Goal: Answer question/provide support: Share knowledge or assist other users

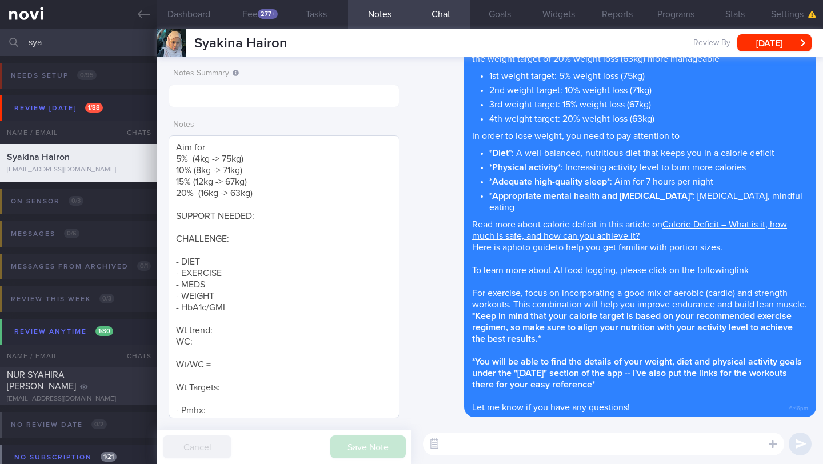
scroll to position [330, 0]
click at [95, 34] on input "sya" at bounding box center [411, 42] width 823 height 27
click at [87, 46] on input "sya" at bounding box center [411, 42] width 823 height 27
type input "s"
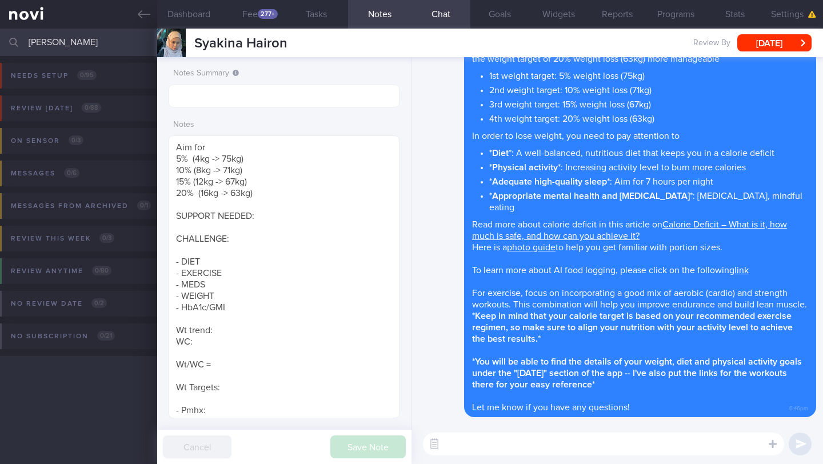
drag, startPoint x: 81, startPoint y: 39, endPoint x: 28, endPoint y: 41, distance: 52.6
click at [27, 42] on input "[PERSON_NAME]" at bounding box center [411, 42] width 823 height 27
type input "[PERSON_NAME]"
click at [145, 14] on icon at bounding box center [144, 14] width 13 height 13
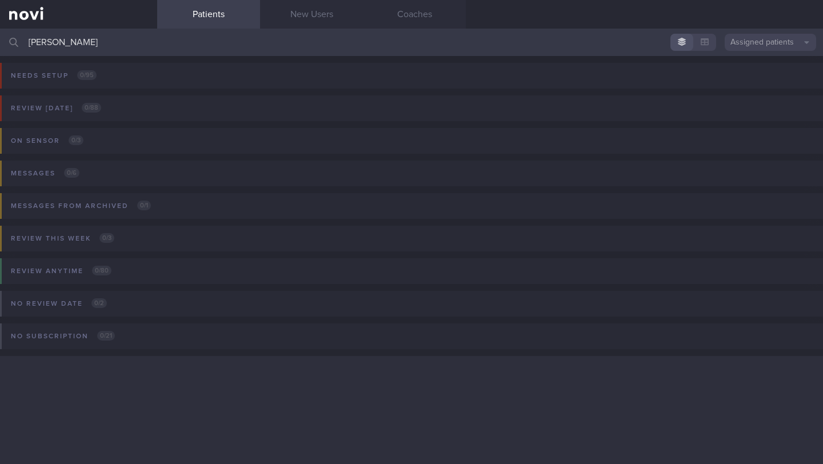
click at [775, 48] on button "Assigned patients" at bounding box center [769, 42] width 91 height 17
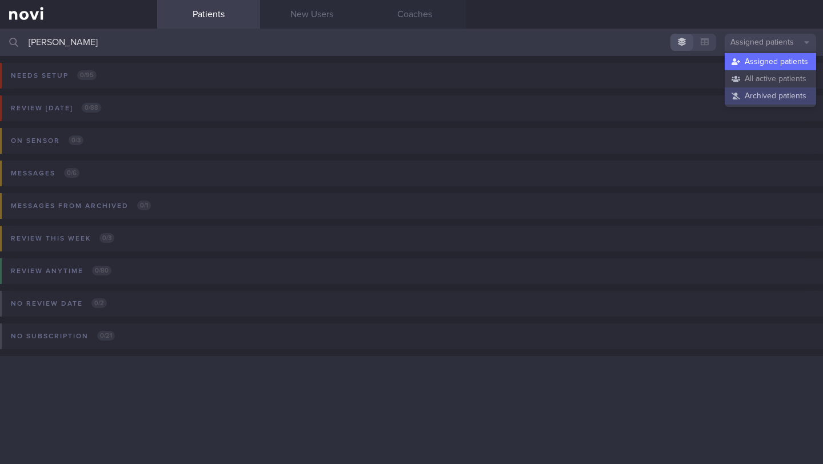
click at [760, 93] on button "Archived patients" at bounding box center [769, 95] width 91 height 17
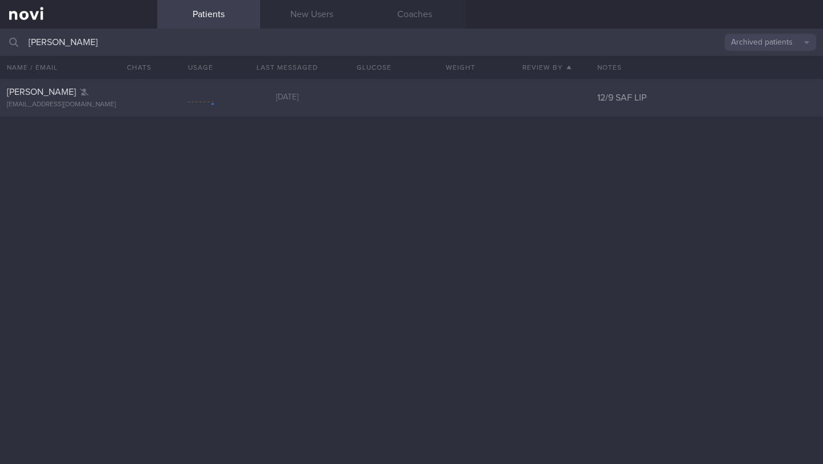
click at [79, 87] on div "[PERSON_NAME]" at bounding box center [77, 91] width 141 height 11
select select "8"
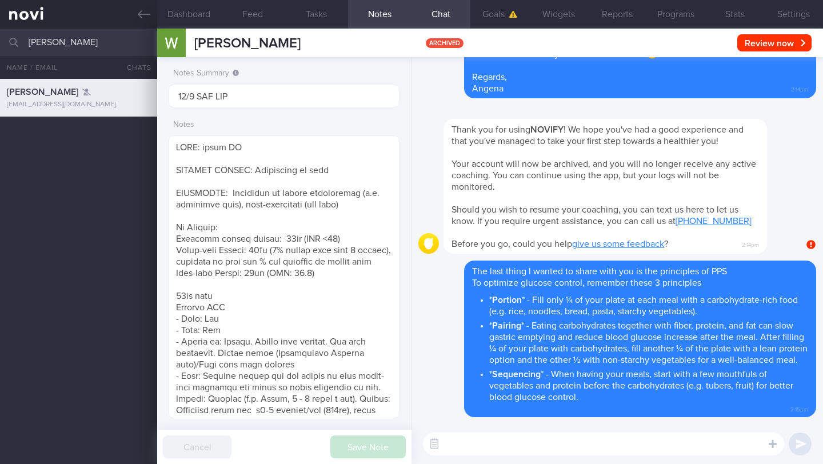
click at [112, 41] on input "[PERSON_NAME]" at bounding box center [411, 42] width 823 height 27
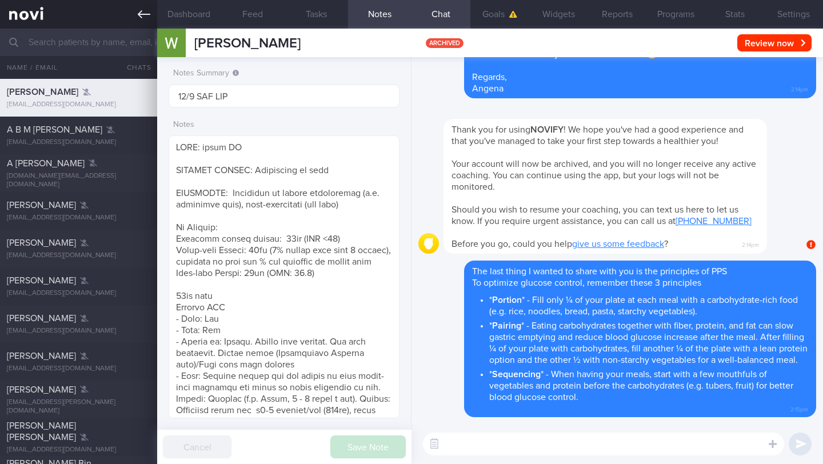
click at [133, 10] on link at bounding box center [78, 14] width 157 height 29
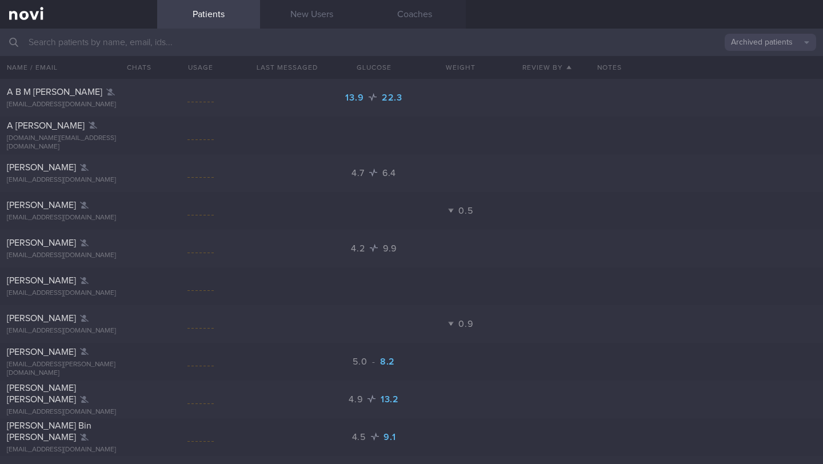
click at [762, 50] on button "Archived patients" at bounding box center [769, 42] width 91 height 17
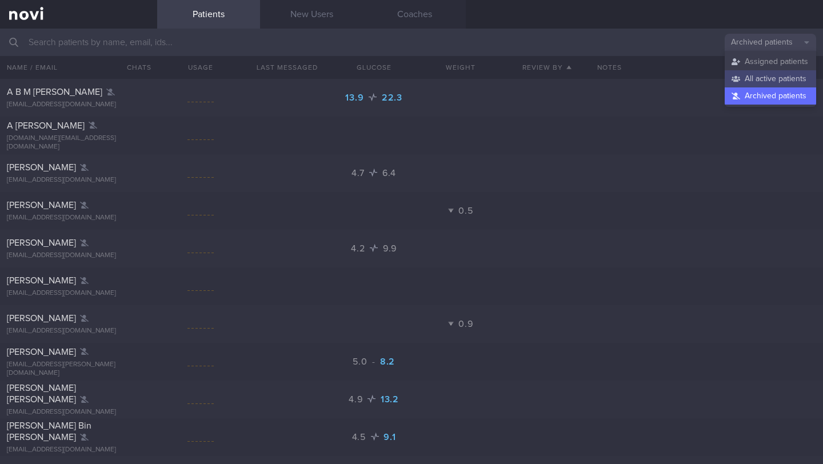
click at [744, 81] on button "All active patients" at bounding box center [769, 78] width 91 height 17
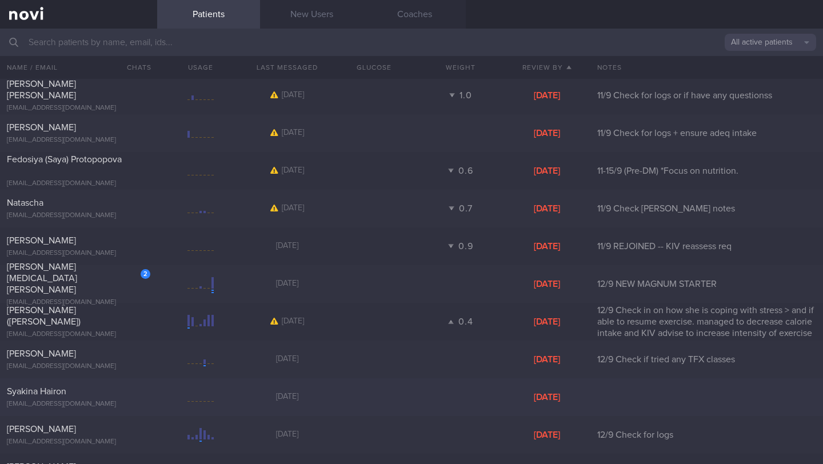
scroll to position [1545, 0]
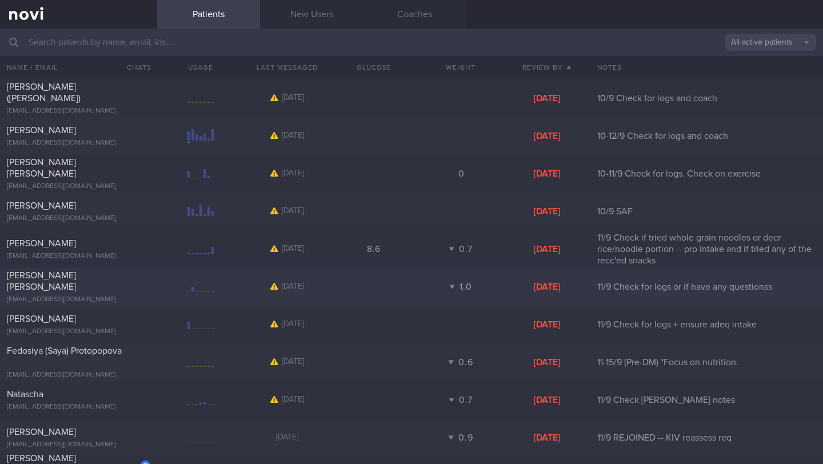
click at [79, 271] on div "[PERSON_NAME] [PERSON_NAME] [EMAIL_ADDRESS][DOMAIN_NAME] [DATE] 1.0 [DATE] Chec…" at bounding box center [411, 287] width 823 height 38
select select "8"
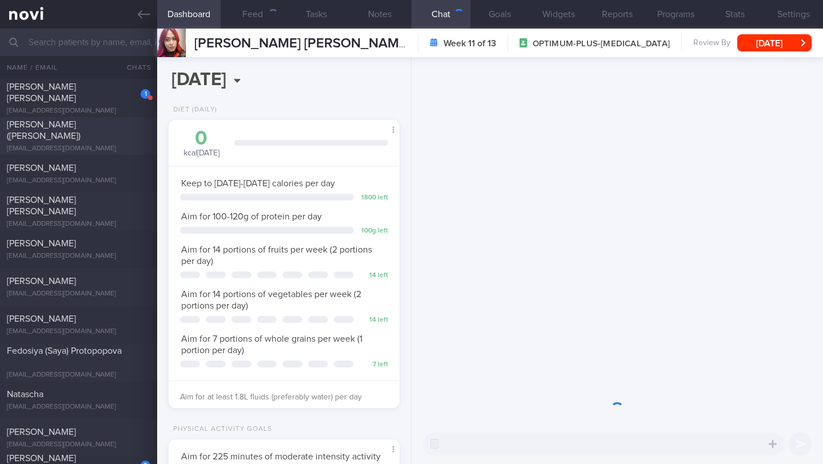
scroll to position [117, 202]
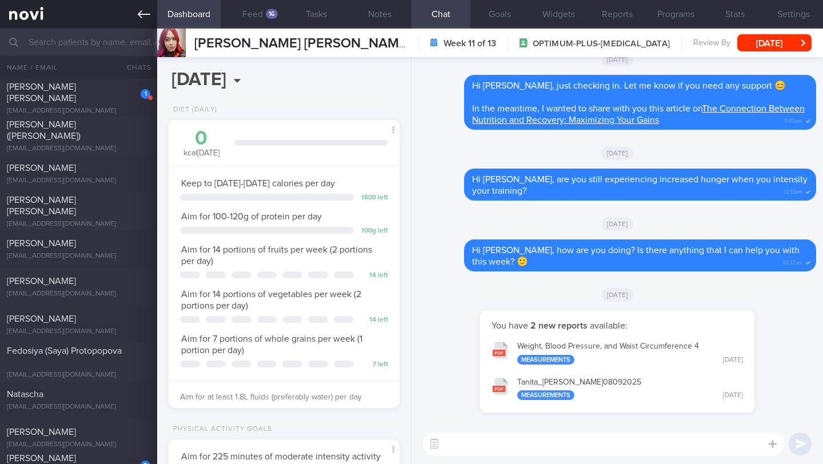
click at [146, 14] on icon at bounding box center [144, 14] width 13 height 8
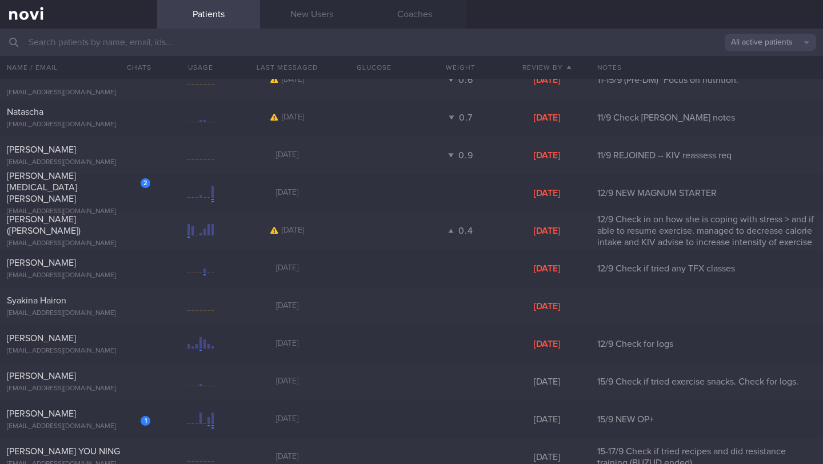
scroll to position [1876, 0]
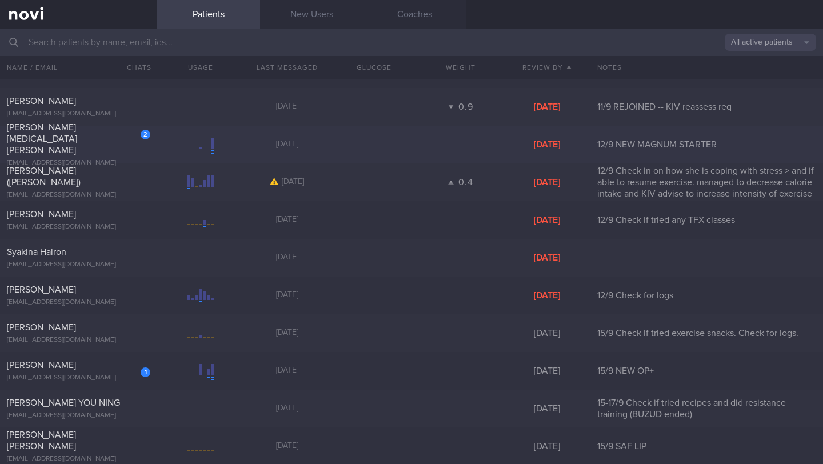
click at [113, 139] on div "[PERSON_NAME][MEDICAL_DATA] [PERSON_NAME]" at bounding box center [77, 139] width 141 height 34
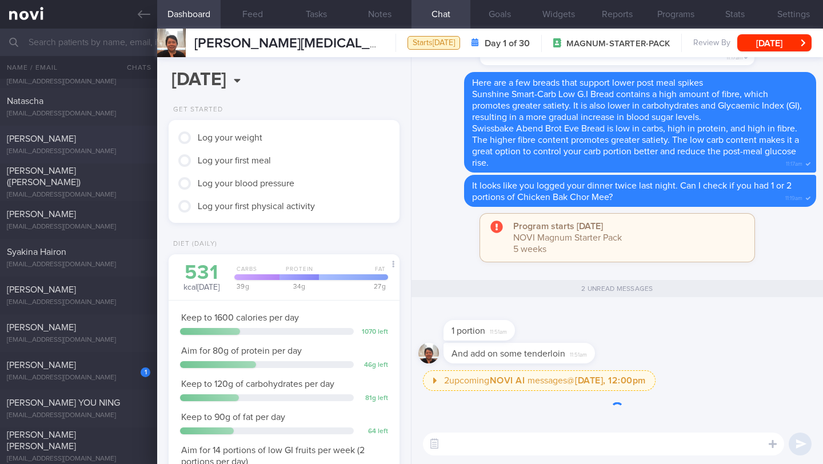
scroll to position [117, 202]
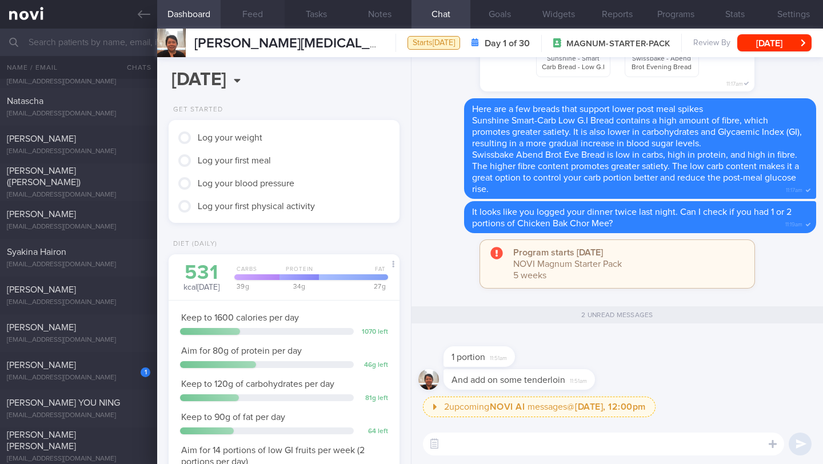
click at [261, 19] on button "Feed" at bounding box center [251, 14] width 63 height 29
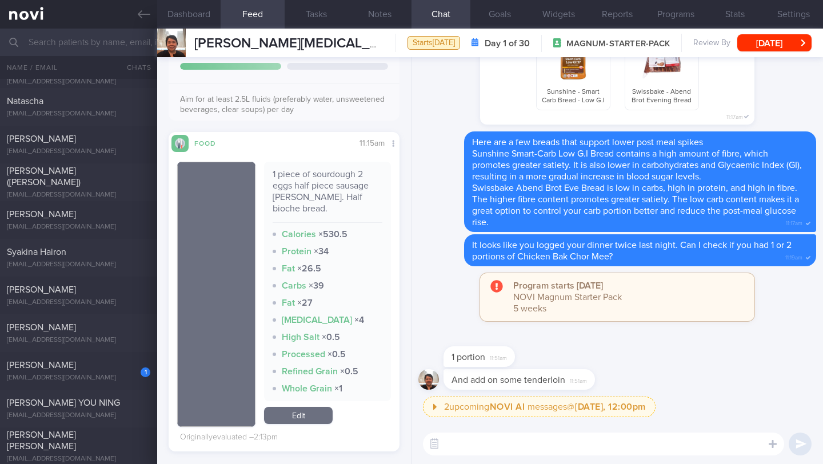
scroll to position [762, 0]
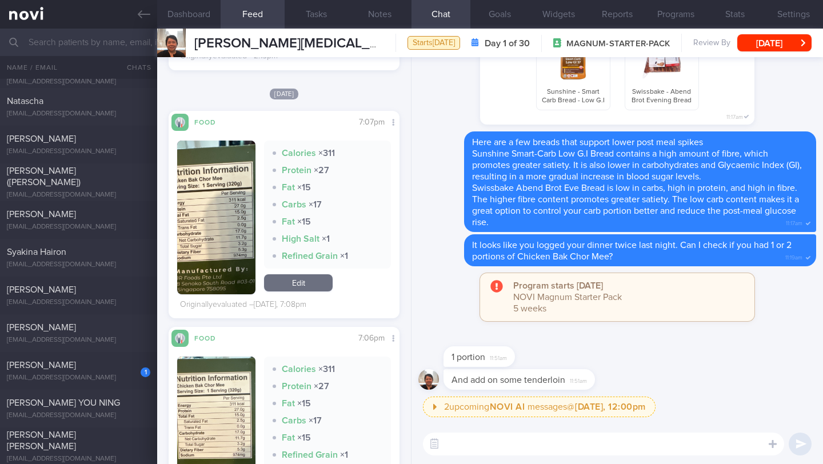
click at [486, 448] on textarea at bounding box center [603, 443] width 361 height 23
click at [487, 444] on textarea at bounding box center [603, 443] width 361 height 23
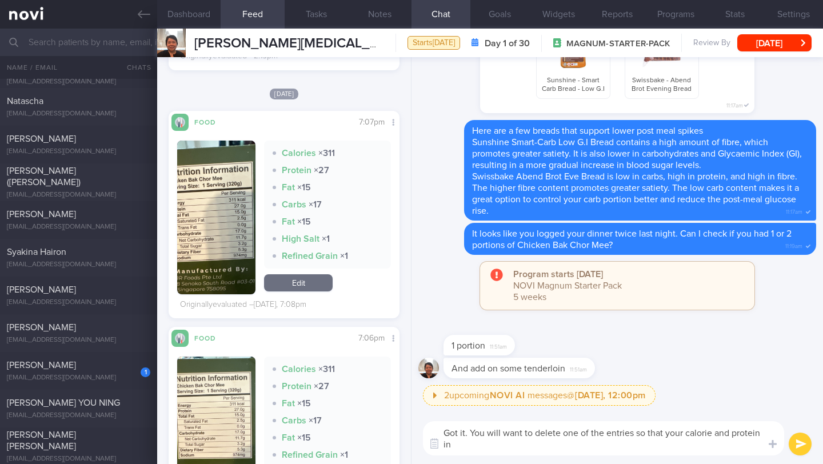
scroll to position [0, 0]
type textarea "Got it. You will want to delete one of the entries so that your calorie and pro…"
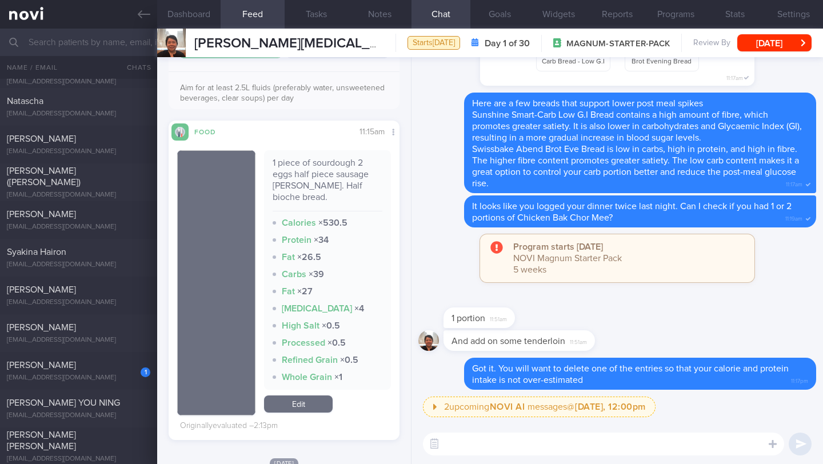
scroll to position [363, 0]
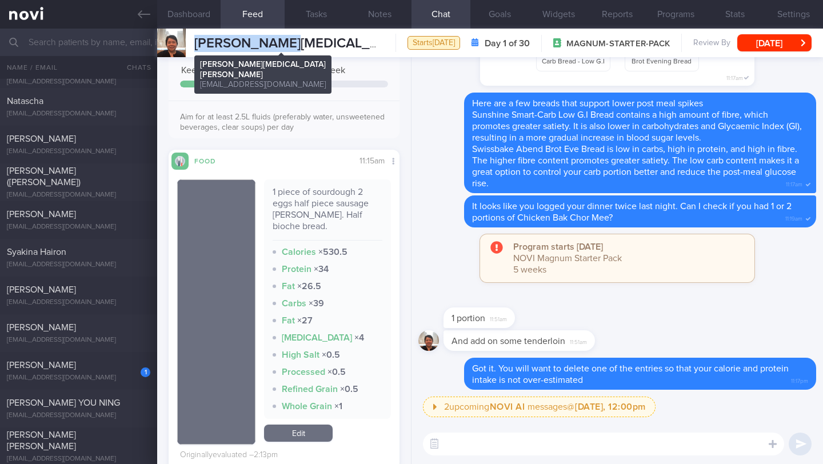
drag, startPoint x: 195, startPoint y: 45, endPoint x: 303, endPoint y: 42, distance: 108.0
click at [303, 42] on span "[PERSON_NAME][MEDICAL_DATA] [PERSON_NAME]" at bounding box center [355, 44] width 322 height 14
copy span "[PERSON_NAME][MEDICAL_DATA]"
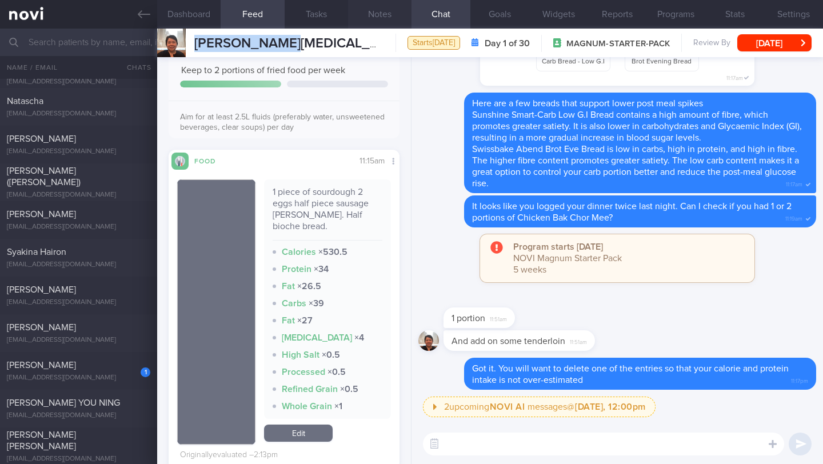
click at [374, 17] on button "Notes" at bounding box center [379, 14] width 63 height 29
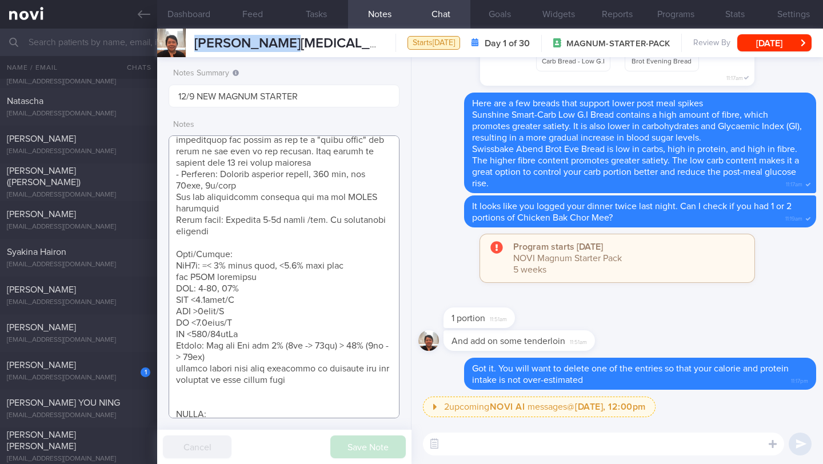
scroll to position [316, 0]
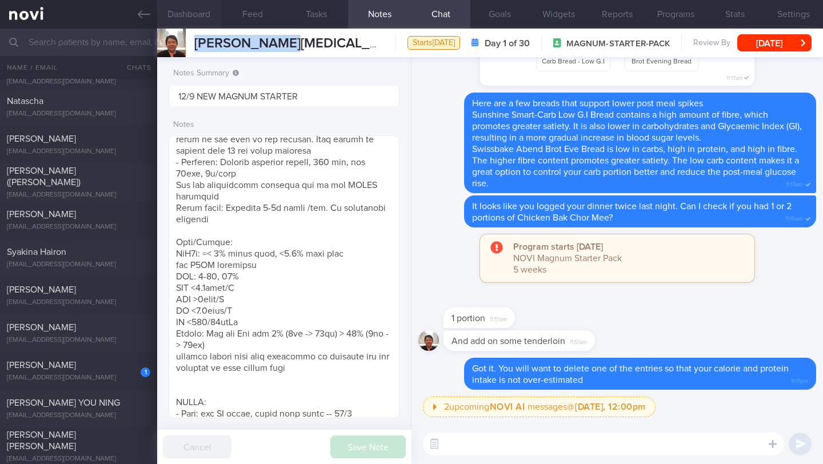
click at [202, 13] on button "Dashboard" at bounding box center [188, 14] width 63 height 29
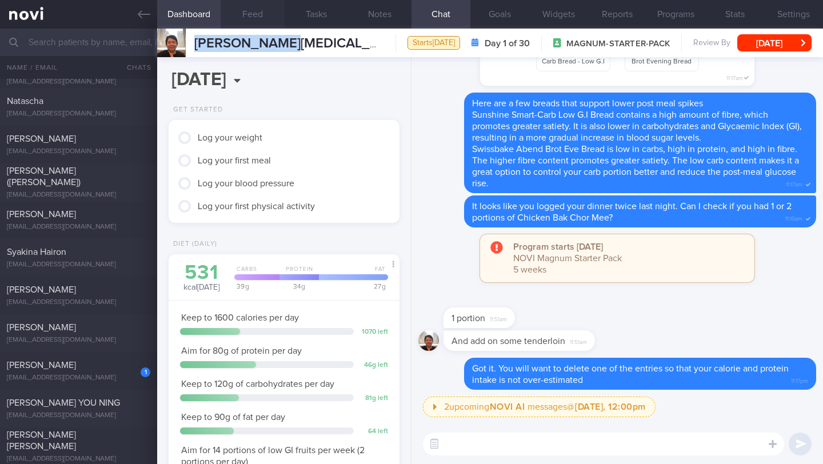
click at [266, 18] on button "Feed" at bounding box center [251, 14] width 63 height 29
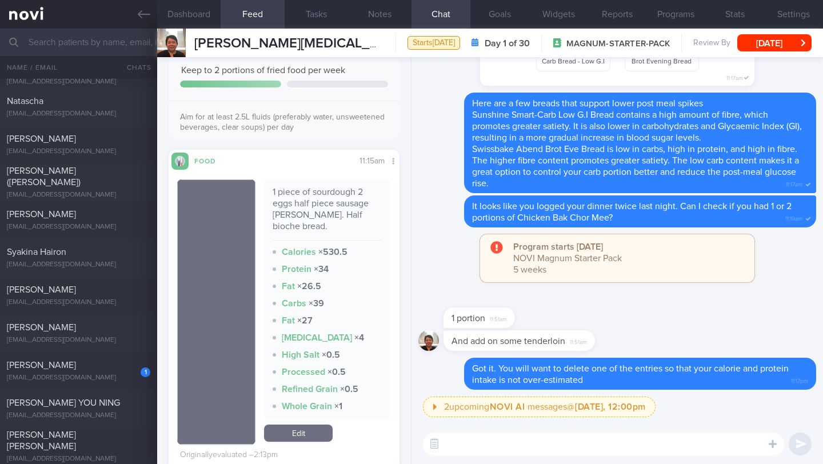
drag, startPoint x: 455, startPoint y: 443, endPoint x: 449, endPoint y: 441, distance: 6.7
click at [449, 441] on textarea at bounding box center [603, 443] width 361 height 23
click at [728, 438] on textarea "It looks like your brunch [DATE] caused your glucose levels to spike." at bounding box center [603, 443] width 361 height 23
click at [725, 450] on textarea "It looks like your brunch [DATE] caused your glucose levels to spike." at bounding box center [603, 443] width 361 height 23
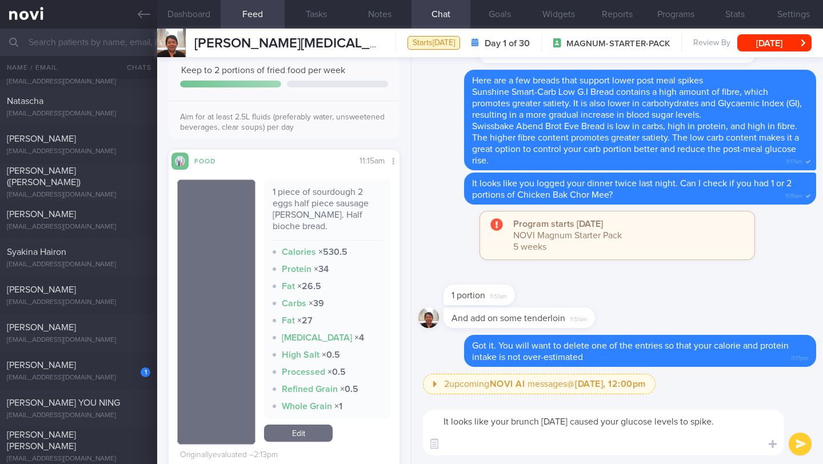
paste textarea "[PERSON_NAME][MEDICAL_DATA]"
drag, startPoint x: 499, startPoint y: 443, endPoint x: 431, endPoint y: 443, distance: 68.5
click at [492, 443] on textarea "It looks like your brunch [DATE] caused your glucose levels to spike. [PERSON_N…" at bounding box center [603, 433] width 361 height 46
drag, startPoint x: 431, startPoint y: 443, endPoint x: 424, endPoint y: 442, distance: 6.9
click at [424, 442] on button "button" at bounding box center [434, 444] width 21 height 21
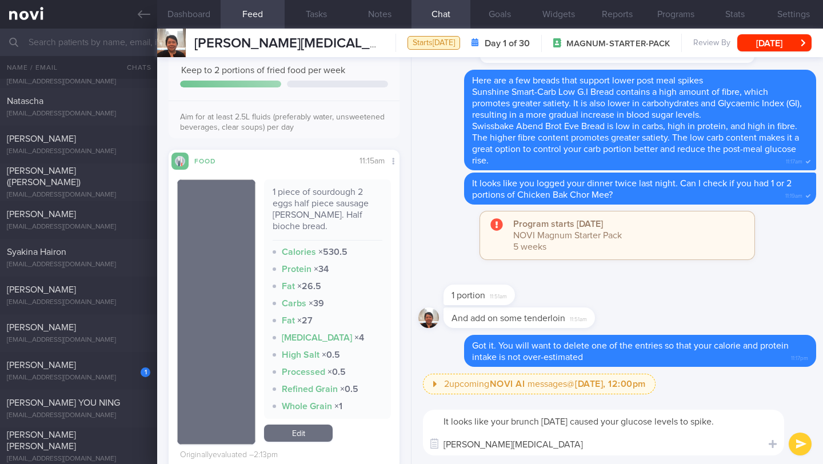
click at [421, 442] on div "It looks like your brunch [DATE] caused your glucose levels to spike. [PERSON_N…" at bounding box center [616, 432] width 411 height 63
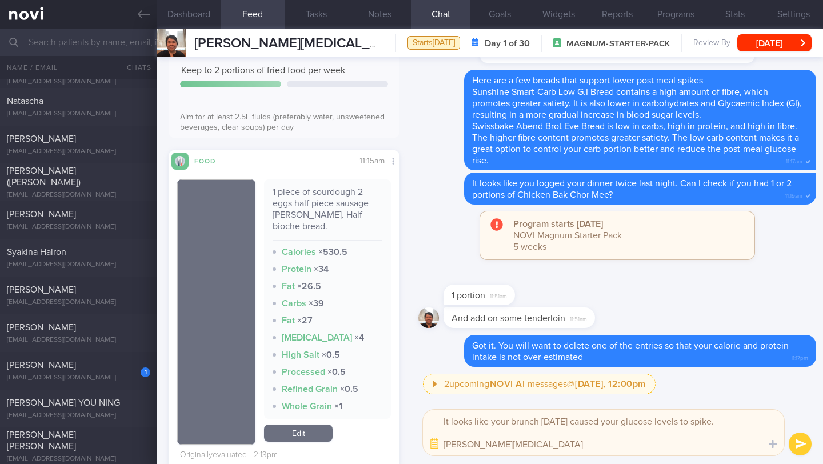
click at [480, 443] on textarea "It looks like your brunch [DATE] caused your glucose levels to spike. [PERSON_N…" at bounding box center [603, 433] width 361 height 46
click at [439, 447] on button "button" at bounding box center [434, 444] width 21 height 21
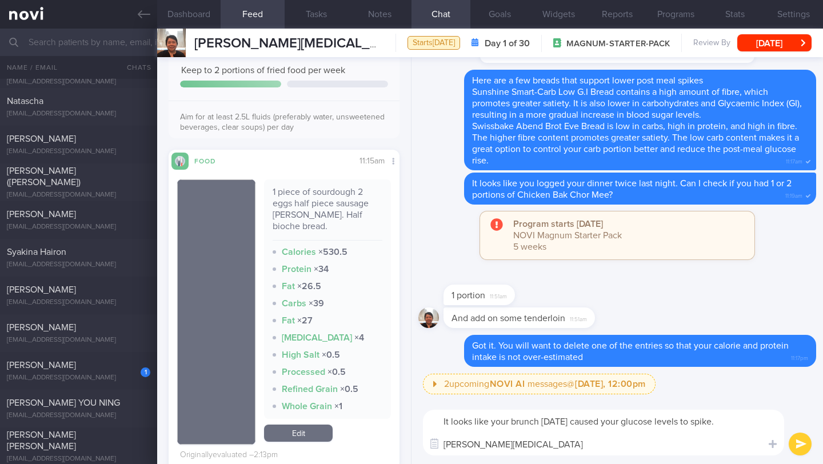
click at [466, 446] on textarea "It looks like your brunch [DATE] caused your glucose levels to spike. [PERSON_N…" at bounding box center [603, 433] width 361 height 46
click at [472, 443] on textarea "It looks like your brunch [DATE] caused your glucose levels to spike. [PERSON_N…" at bounding box center [603, 433] width 361 height 46
paste textarea "Glucose spikes are mostly caused by the amount and type of carbs you eat. When …"
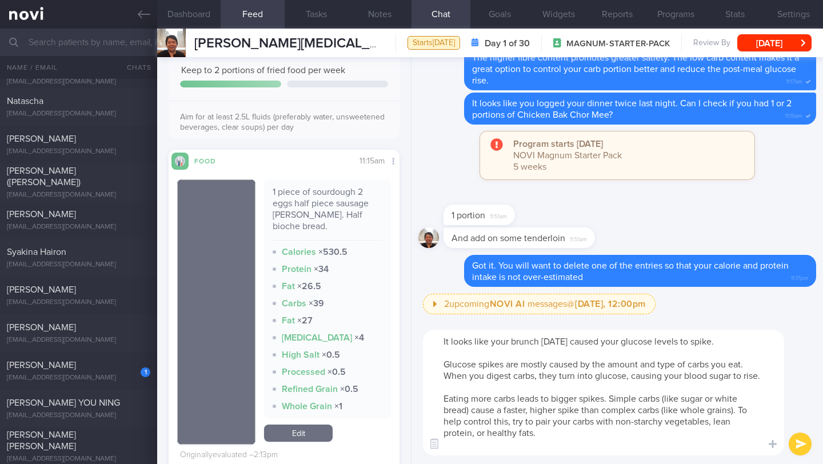
click at [597, 439] on textarea "It looks like your brunch [DATE] caused your glucose levels to spike. Glucose s…" at bounding box center [603, 393] width 361 height 126
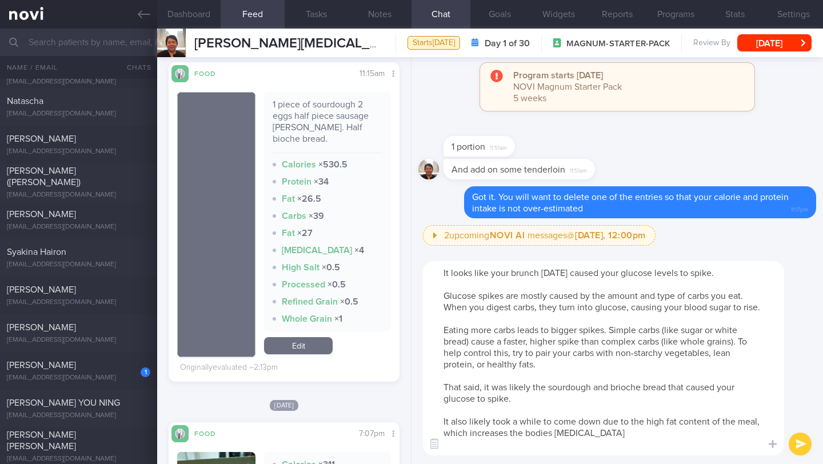
scroll to position [571071, 570987]
click at [534, 400] on textarea "It looks like your brunch [DATE] caused your glucose levels to spike. Glucose s…" at bounding box center [603, 358] width 361 height 194
click at [514, 423] on textarea "It looks like your brunch [DATE] caused your glucose levels to spike. Glucose s…" at bounding box center [603, 358] width 361 height 194
click at [669, 438] on textarea "It looks like your brunch [DATE] caused your glucose levels to spike. Glucose s…" at bounding box center [603, 358] width 361 height 194
click at [675, 434] on textarea "It looks like your brunch [DATE] caused your glucose levels to spike. Glucose s…" at bounding box center [603, 358] width 361 height 194
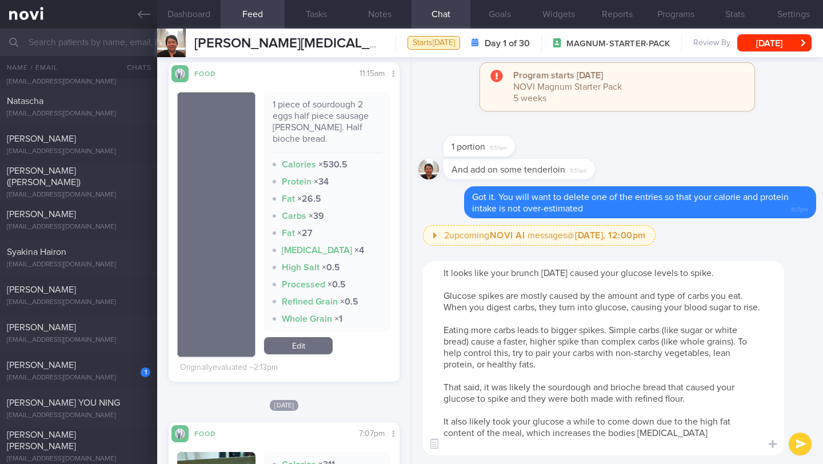
type textarea "It looks like your brunch [DATE] caused your glucose levels to spike. Glucose s…"
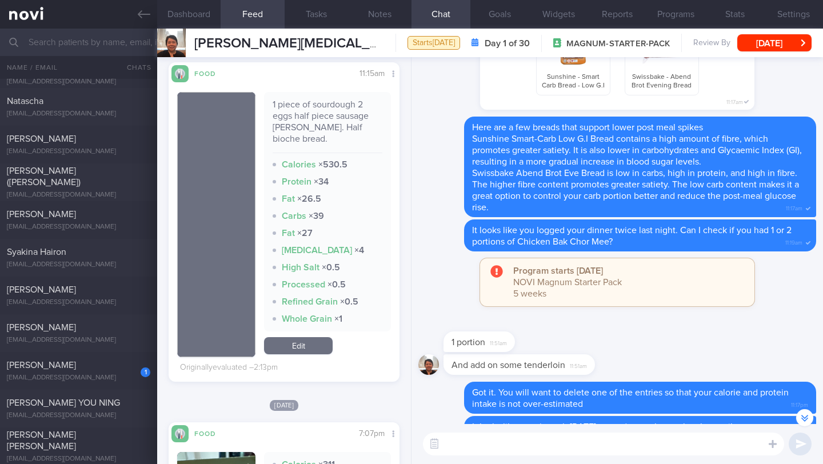
scroll to position [0, 0]
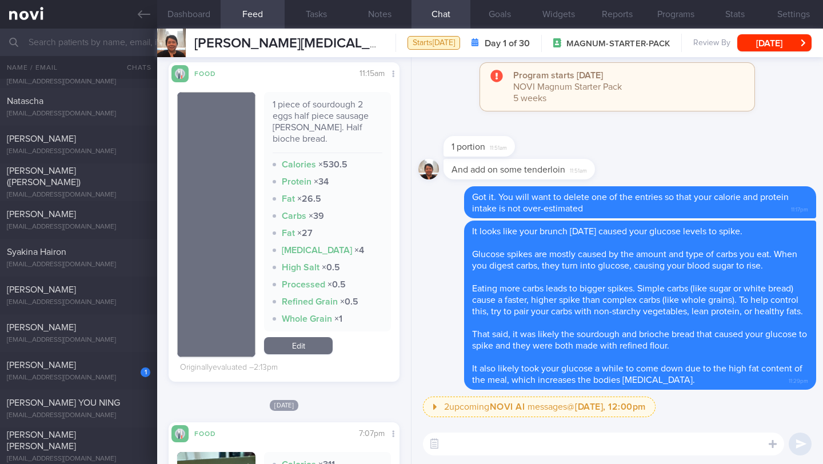
click at [581, 430] on div "​ ​" at bounding box center [616, 444] width 411 height 40
click at [581, 433] on textarea at bounding box center [603, 443] width 361 height 23
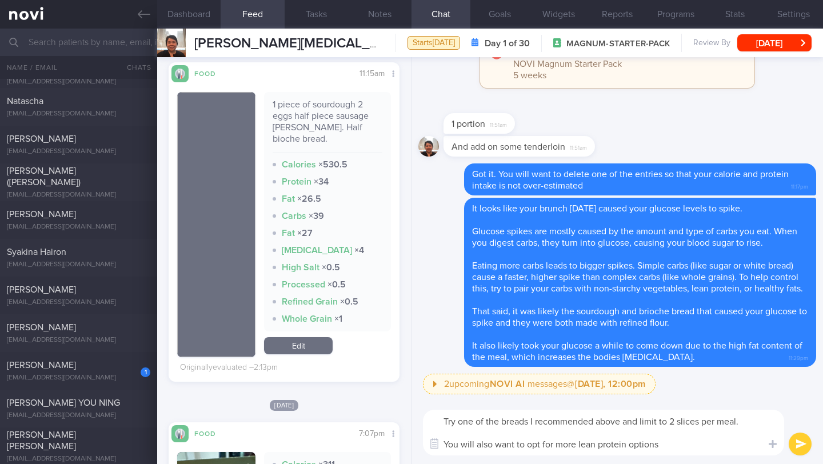
click at [664, 444] on textarea "Try one of the breads I recommended above and limit to 2 slices per meal. You w…" at bounding box center [603, 433] width 361 height 46
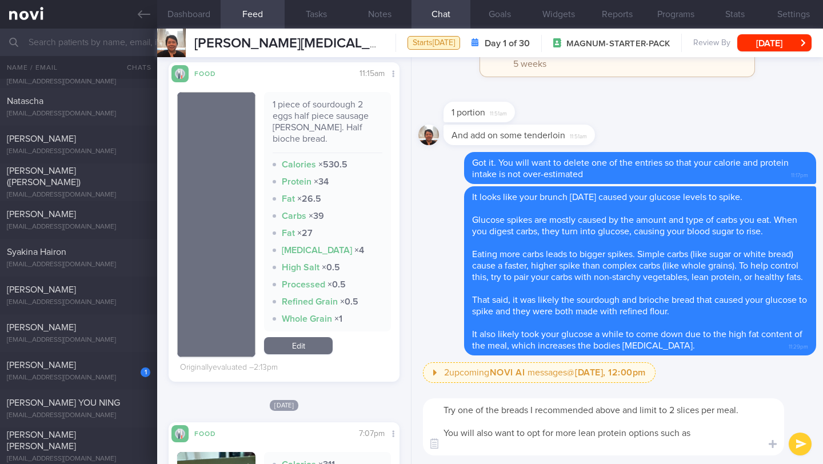
paste textarea "*Examples of lean protein:* - Chicken (without the skin) - Fish (fatty fish lik…"
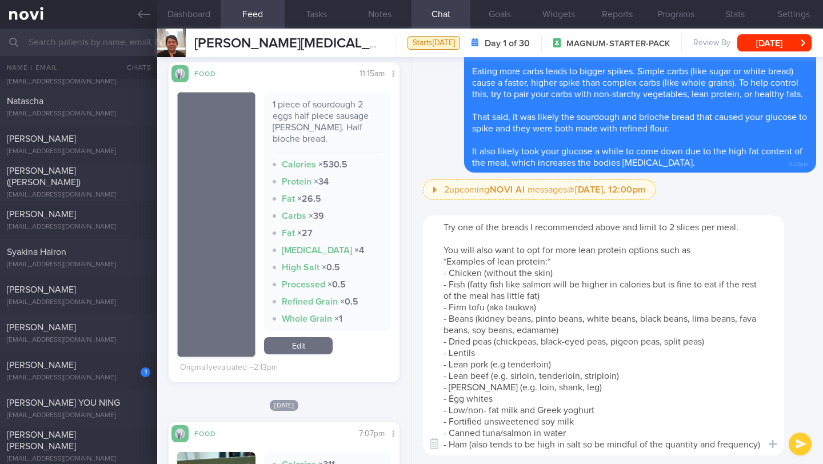
scroll to position [11, 0]
drag, startPoint x: 550, startPoint y: 236, endPoint x: 432, endPoint y: 235, distance: 118.2
click at [432, 235] on textarea "Try one of the breads I recommended above and limit to 2 slices per meal. You w…" at bounding box center [603, 335] width 361 height 240
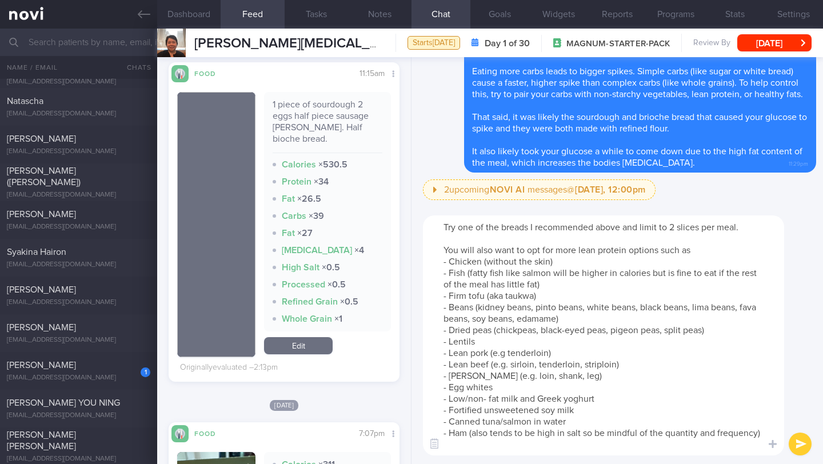
scroll to position [0, 0]
click at [661, 240] on textarea "Try one of the breads I recommended above and limit to 2 slices per meal. You w…" at bounding box center [603, 335] width 361 height 240
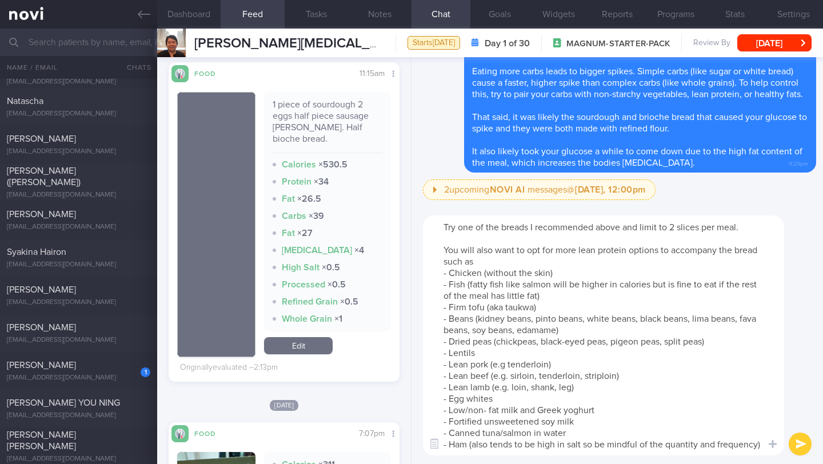
drag, startPoint x: 592, startPoint y: 303, endPoint x: 442, endPoint y: 288, distance: 150.4
click at [442, 288] on textarea "Try one of the breads I recommended above and limit to 2 slices per meal. You w…" at bounding box center [603, 335] width 361 height 240
drag, startPoint x: 467, startPoint y: 324, endPoint x: 422, endPoint y: 286, distance: 59.2
click at [422, 286] on div "Try one of the breads I recommended above and limit to 2 slices per meal. You w…" at bounding box center [616, 335] width 411 height 257
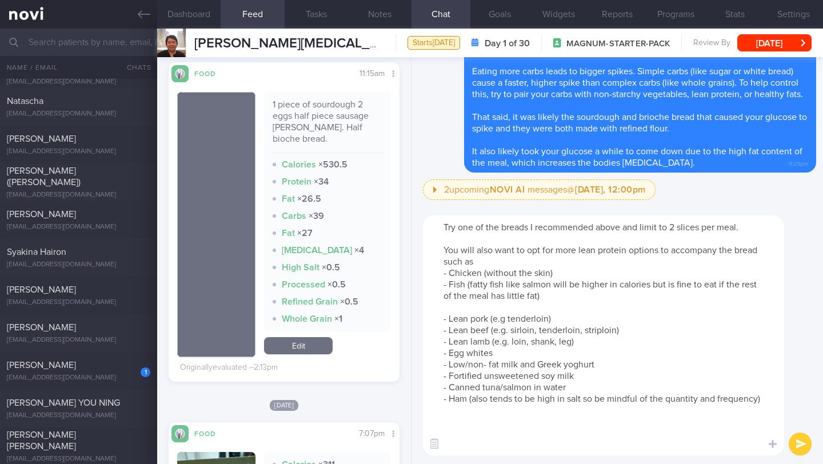
scroll to position [0, 0]
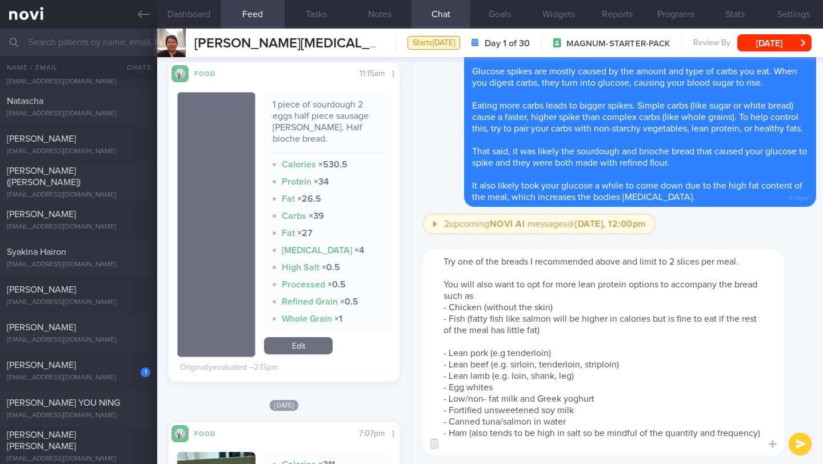
click at [608, 410] on textarea "Try one of the breads I recommended above and limit to 2 slices per meal. You w…" at bounding box center [603, 353] width 361 height 206
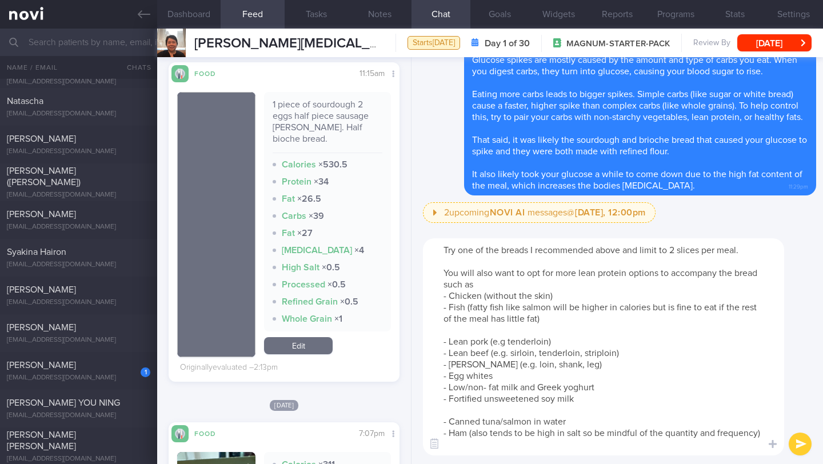
paste textarea "- Firm tofu (aka taukwa) - Beans (kidney beans, pinto beans, white beans, black…"
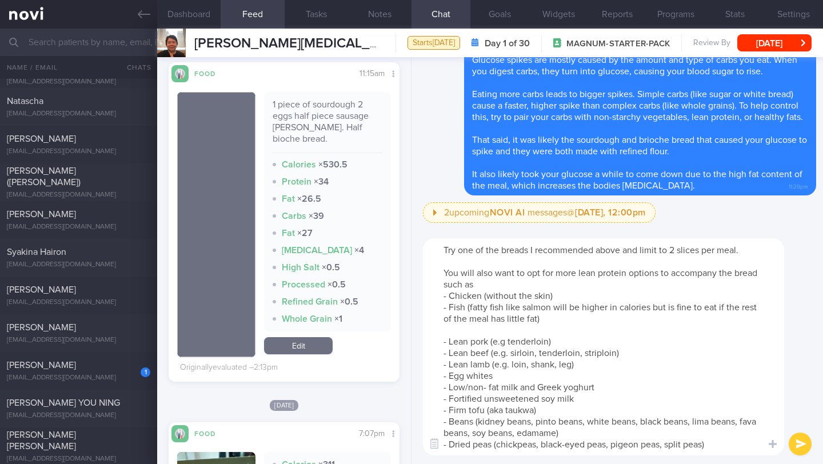
scroll to position [10, 0]
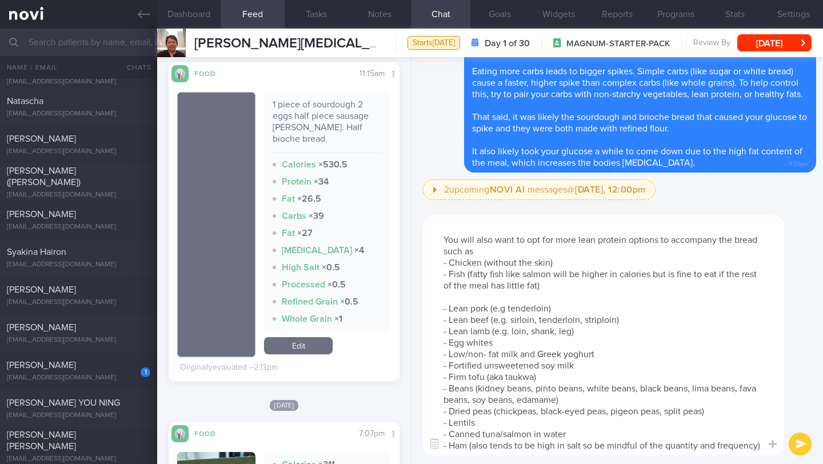
drag, startPoint x: 449, startPoint y: 437, endPoint x: 748, endPoint y: 447, distance: 299.5
click at [748, 447] on textarea "Try one of the breads I recommended above and limit to 2 slices per meal. You w…" at bounding box center [603, 335] width 361 height 240
drag, startPoint x: 511, startPoint y: 430, endPoint x: 442, endPoint y: 413, distance: 71.2
click at [442, 413] on textarea "Try one of the breads I recommended above and limit to 2 slices per meal. You w…" at bounding box center [603, 335] width 361 height 240
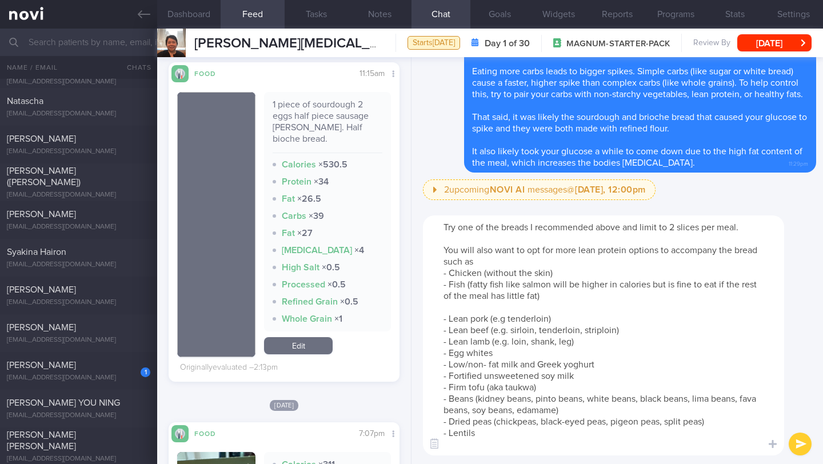
scroll to position [11, 0]
click at [476, 271] on textarea "Try one of the breads I recommended above and limit to 2 slices per meal. You w…" at bounding box center [603, 335] width 361 height 240
click at [470, 294] on textarea "Try one of the breads I recommended above and limit to 2 slices per meal. You w…" at bounding box center [603, 335] width 361 height 240
paste textarea "- Canned tuna/salmon in water - Ham (also tends to be high in salt so be mindfu…"
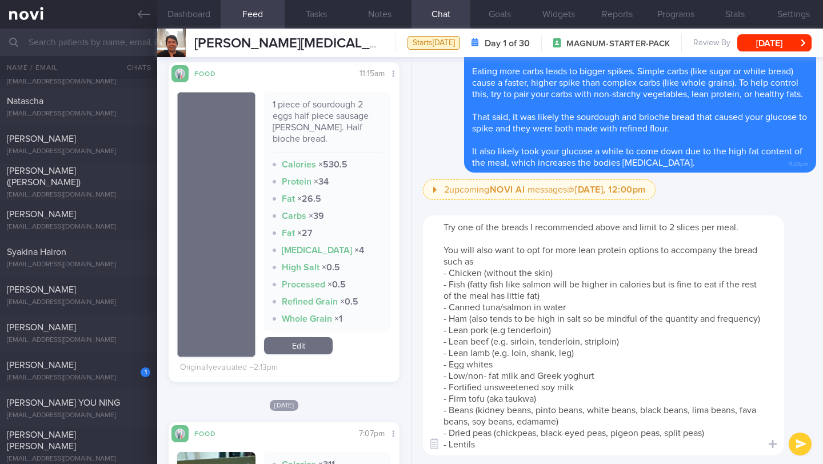
scroll to position [23, 0]
drag, startPoint x: 442, startPoint y: 353, endPoint x: 512, endPoint y: 419, distance: 96.6
click at [512, 419] on textarea "Try one of the breads I recommended above and limit to 2 slices per meal. You w…" at bounding box center [603, 335] width 361 height 240
click at [511, 344] on textarea "Try one of the breads I recommended above and limit to 2 slices per meal. You w…" at bounding box center [603, 335] width 361 height 240
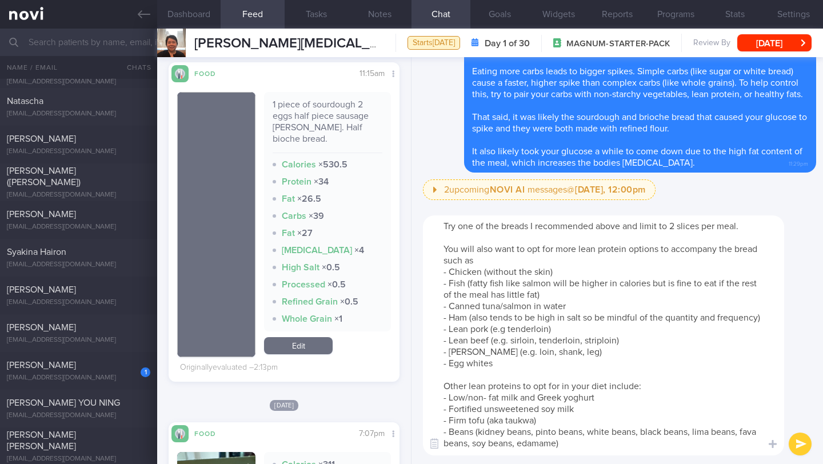
scroll to position [0, 0]
type textarea "Try one of the breads I recommended above and limit to 2 slices per meal. You w…"
drag, startPoint x: 800, startPoint y: 454, endPoint x: 600, endPoint y: 367, distance: 217.4
click at [600, 367] on div "Try one of the breads I recommended above and limit to 2 slices per meal. You w…" at bounding box center [616, 335] width 411 height 257
click at [806, 444] on button "submit" at bounding box center [799, 443] width 23 height 23
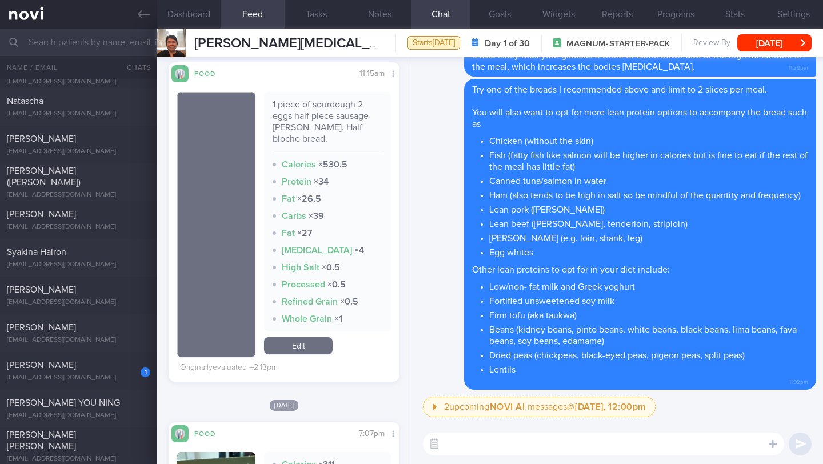
click at [680, 452] on textarea at bounding box center [603, 443] width 361 height 23
click at [375, 12] on button "Notes" at bounding box center [379, 14] width 63 height 29
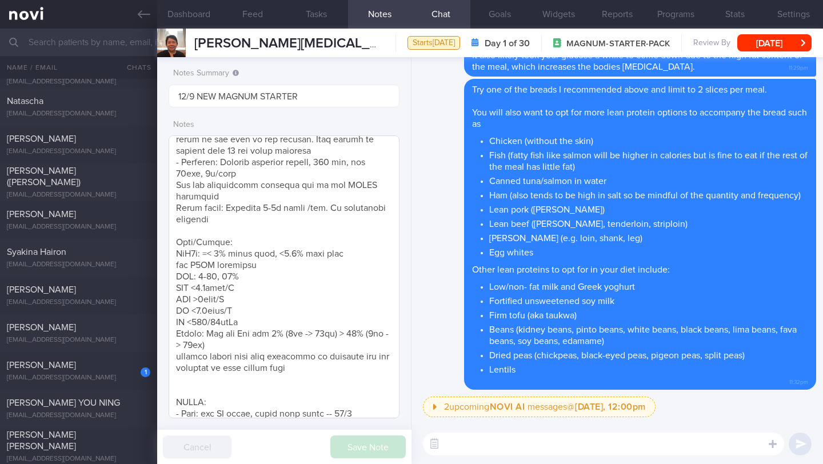
scroll to position [427, 0]
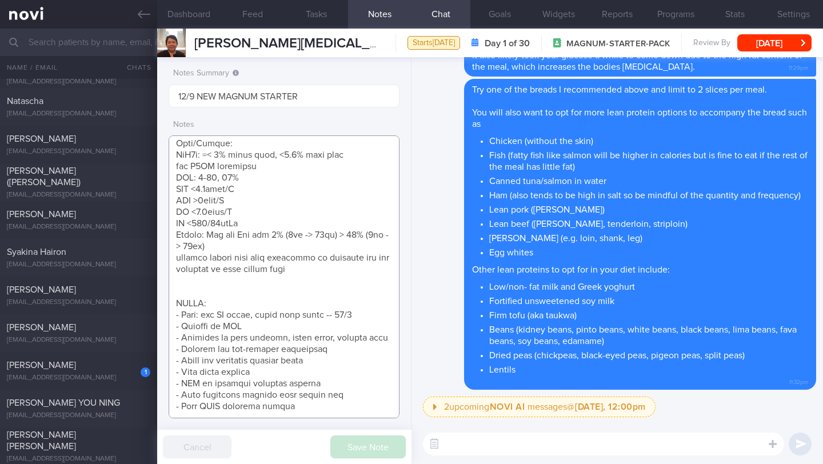
click at [275, 311] on textarea at bounding box center [284, 276] width 231 height 283
click at [379, 305] on textarea at bounding box center [284, 276] width 231 height 283
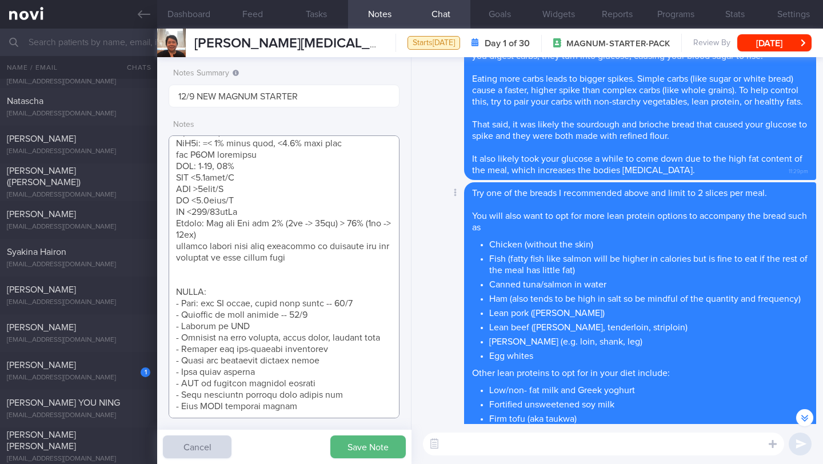
scroll to position [-348, 0]
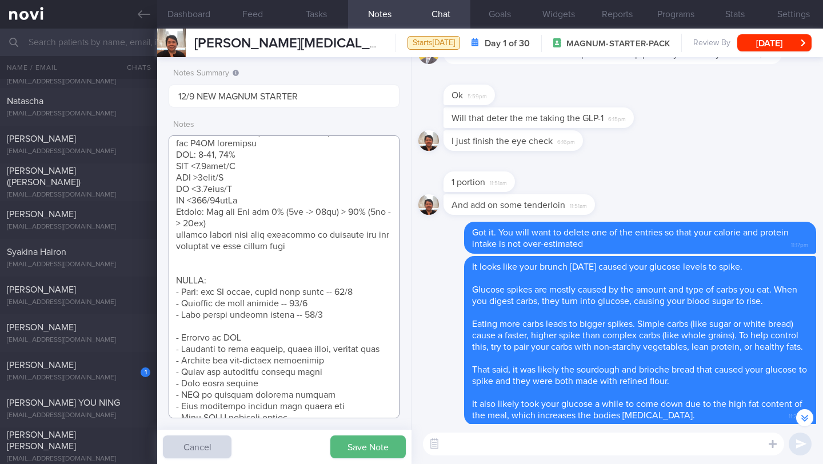
type textarea "Has 2 phones - 1 android + 1 apple iphone + apple watch SUPPORT NEEDED: CHALLEN…"
click at [543, 450] on textarea at bounding box center [603, 443] width 361 height 23
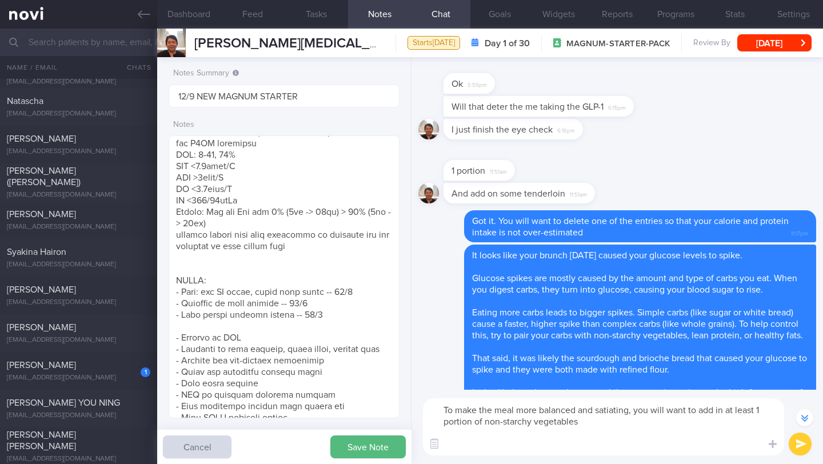
scroll to position [-382, 0]
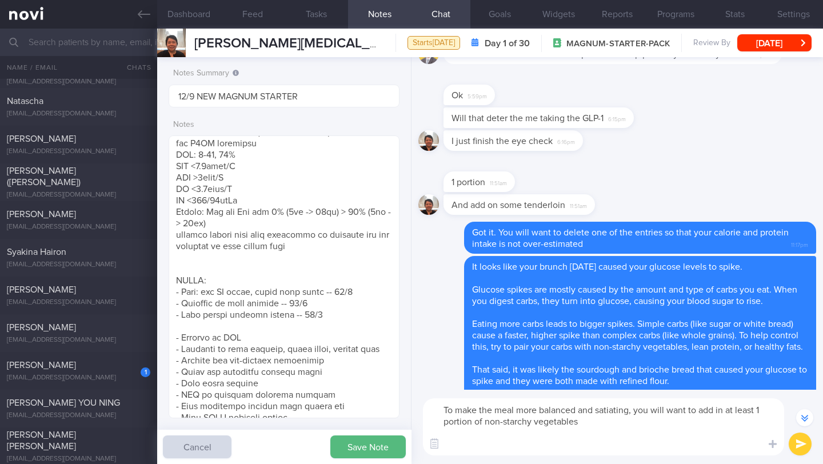
paste textarea "[Non-Starchy Vegetables for Blood Glucose Control]([URL][DOMAIN_NAME])"
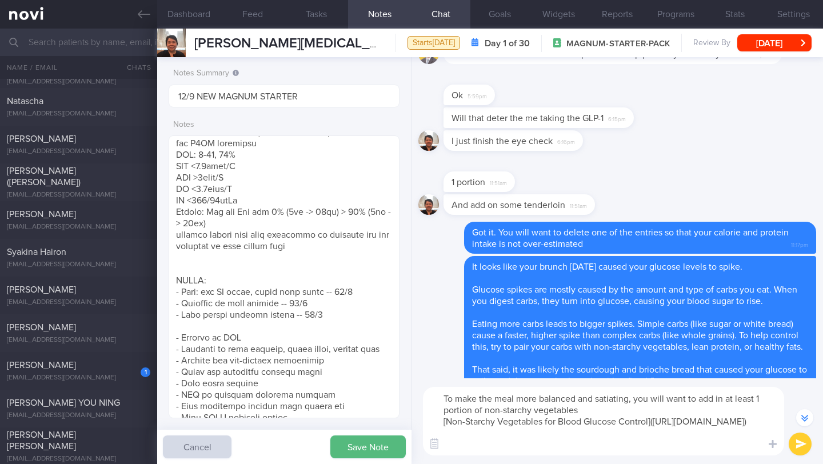
click at [597, 409] on textarea "To make the meal more balanced and satiating, you will want to add in at least …" at bounding box center [603, 421] width 361 height 69
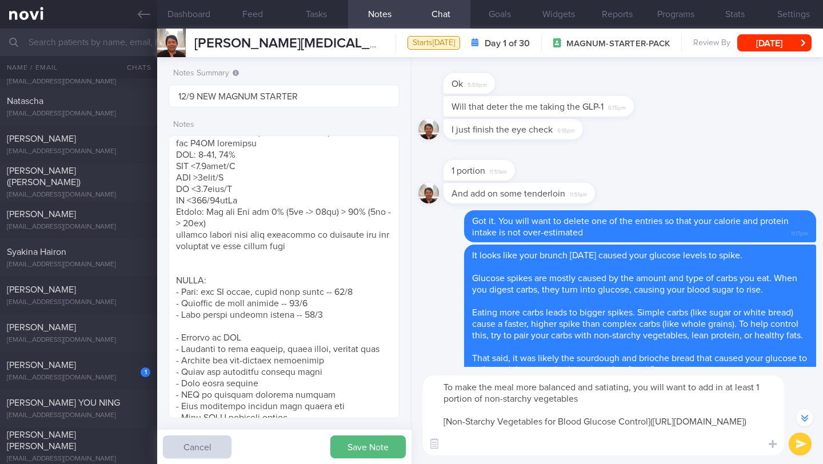
scroll to position [-405, 0]
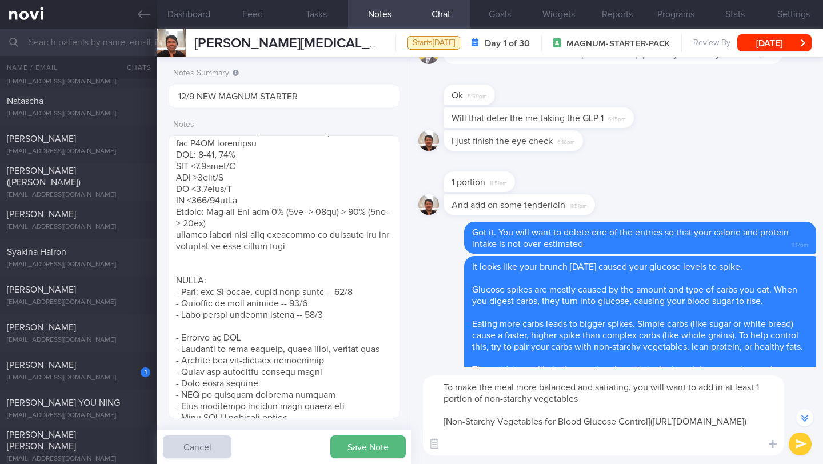
click at [712, 448] on textarea "To make the meal more balanced and satiating, you will want to add in at least …" at bounding box center [603, 415] width 361 height 80
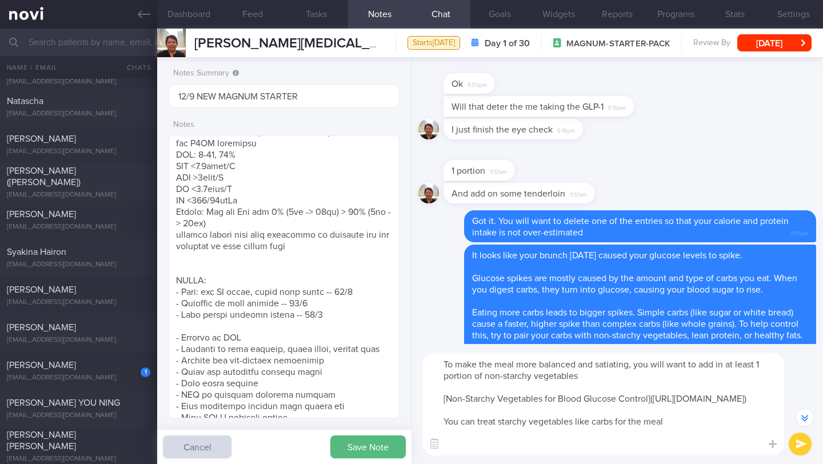
scroll to position [-428, 0]
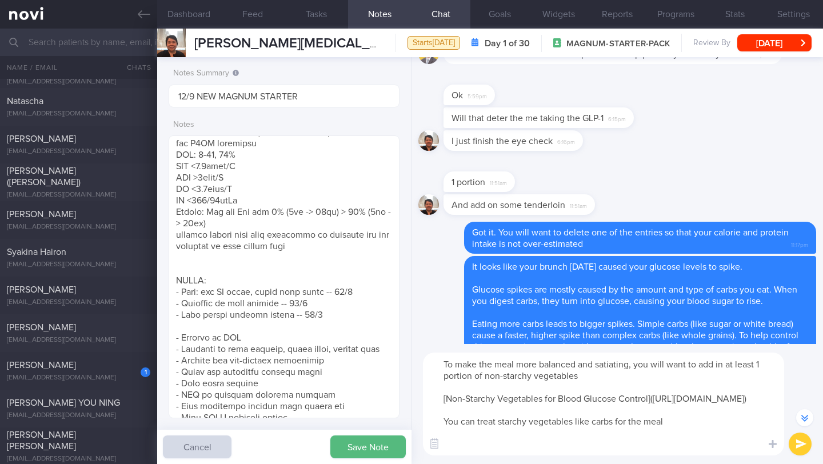
click at [482, 446] on textarea "To make the meal more balanced and satiating, you will want to add in at least …" at bounding box center [603, 403] width 361 height 103
paste textarea "Examples of starchy vegetables that will also provide a significant amount of c…"
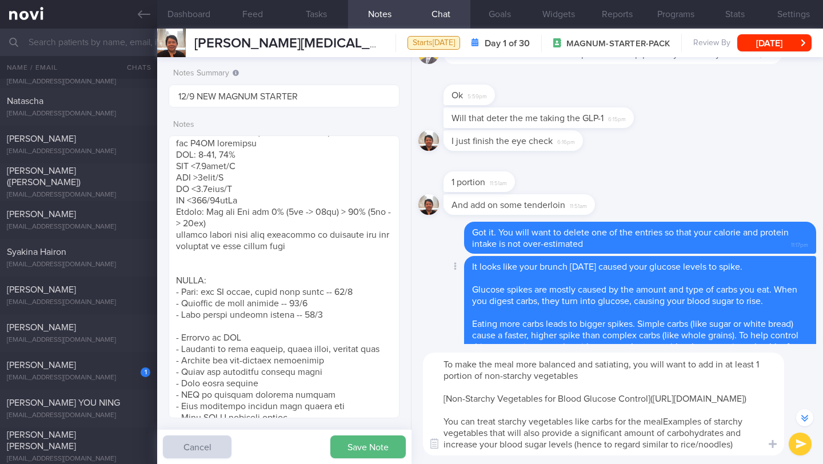
scroll to position [-565, 0]
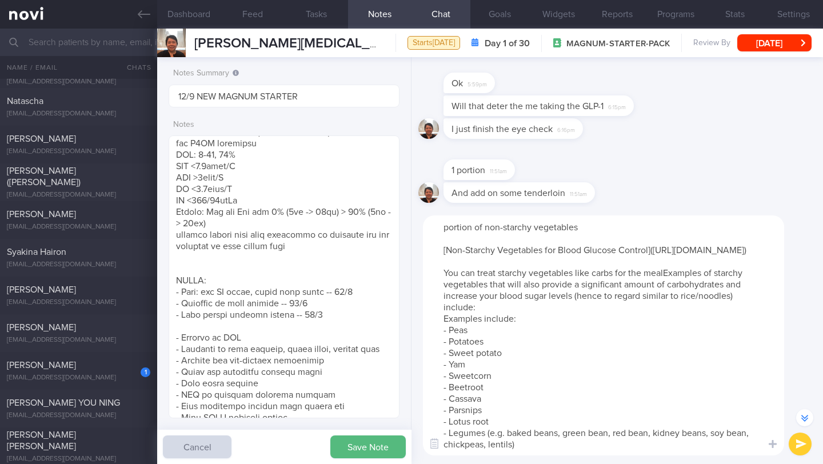
drag, startPoint x: 664, startPoint y: 260, endPoint x: 444, endPoint y: 260, distance: 220.5
click at [444, 260] on textarea "To make the meal more balanced and satiating, you will want to add in at least …" at bounding box center [603, 335] width 361 height 240
type textarea "To make the meal more balanced and satiating, you will want to add in at least …"
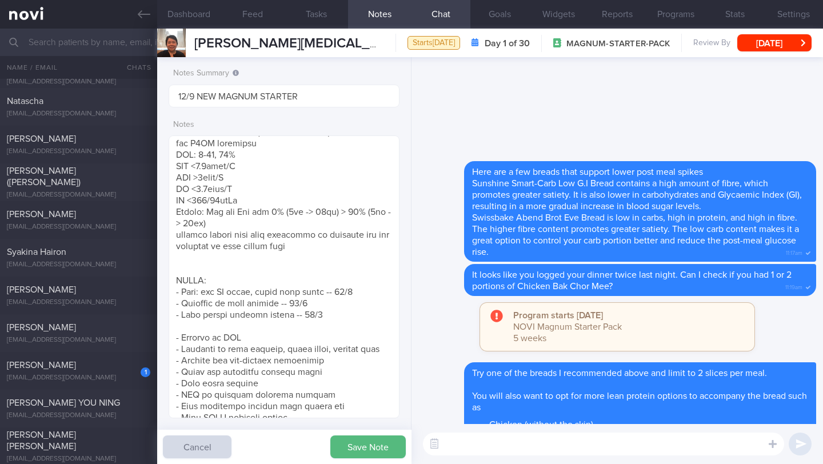
scroll to position [0, 0]
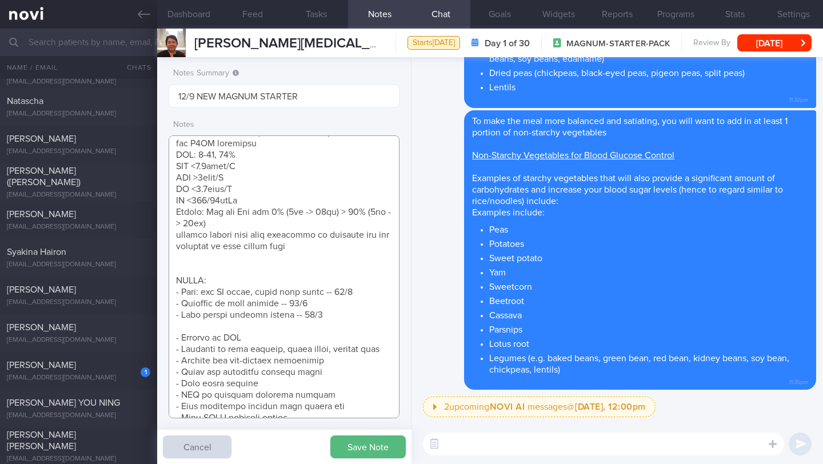
click at [297, 317] on textarea at bounding box center [284, 276] width 231 height 283
click at [337, 358] on textarea at bounding box center [284, 276] width 231 height 283
drag, startPoint x: 331, startPoint y: 319, endPoint x: 178, endPoint y: 315, distance: 153.1
click at [178, 315] on textarea at bounding box center [284, 276] width 231 height 283
click at [204, 322] on textarea at bounding box center [284, 276] width 231 height 283
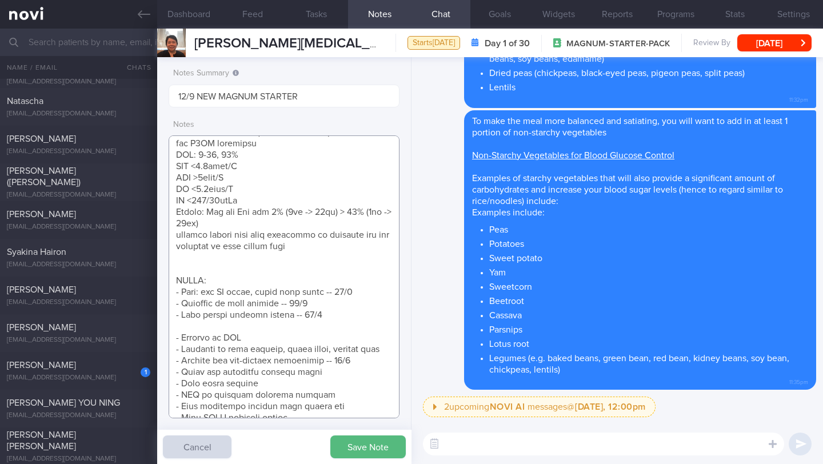
click at [206, 319] on textarea at bounding box center [284, 276] width 231 height 283
click at [202, 247] on textarea at bounding box center [284, 276] width 231 height 283
click at [202, 250] on textarea at bounding box center [284, 276] width 231 height 283
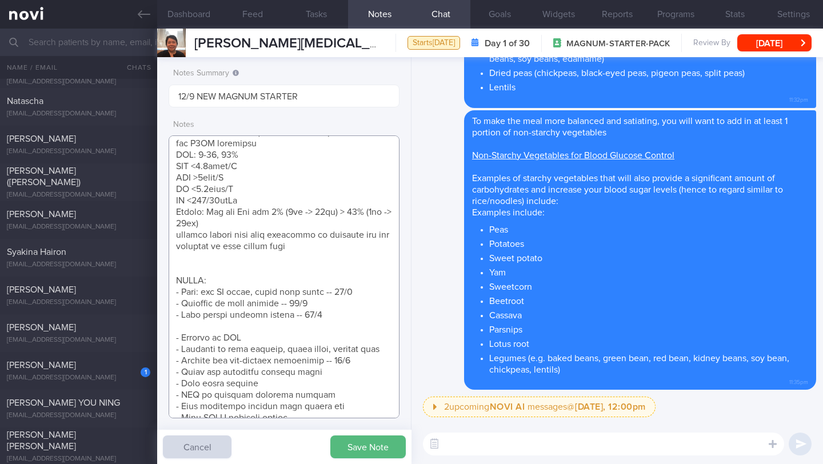
click at [201, 252] on textarea at bounding box center [284, 276] width 231 height 283
click at [274, 329] on textarea at bounding box center [284, 276] width 231 height 283
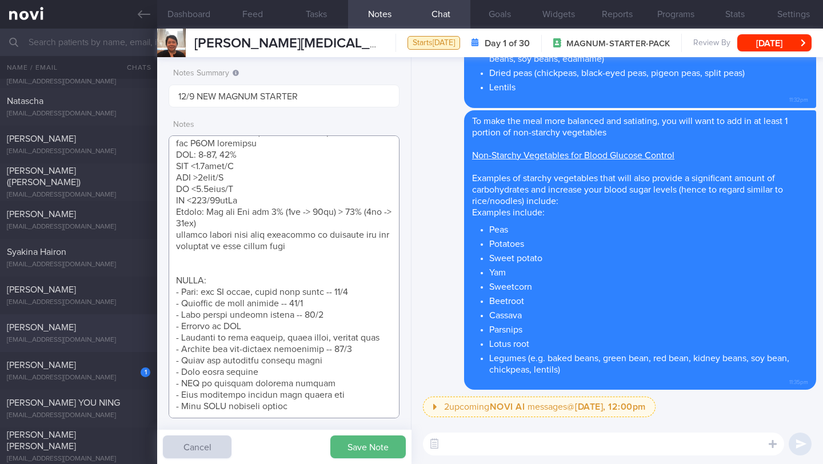
drag, startPoint x: 347, startPoint y: 348, endPoint x: 154, endPoint y: 349, distance: 193.6
click at [154, 349] on div "Patients New Users Coaches All active patients Assigned patients All active pat…" at bounding box center [411, 246] width 823 height 435
click at [356, 312] on textarea at bounding box center [284, 276] width 231 height 283
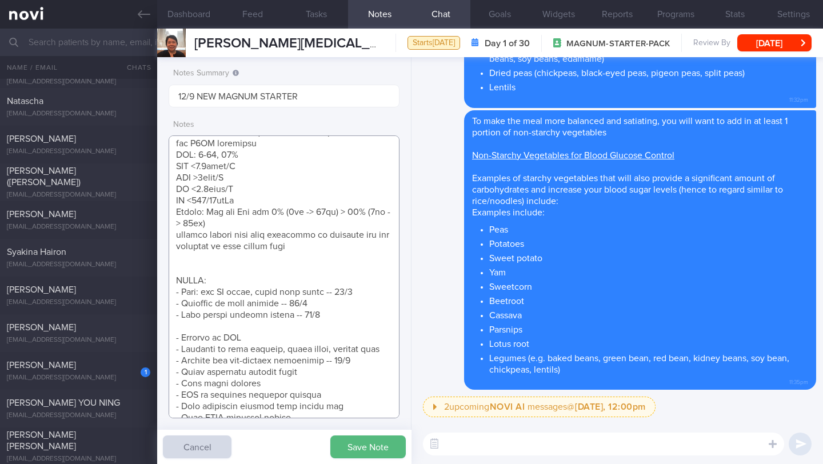
paste textarea "and"
type textarea "Has 2 phones - 1 android + 1 apple iphone + apple watch SUPPORT NEEDED: CHALLEN…"
click at [351, 451] on button "Save Note" at bounding box center [367, 446] width 75 height 23
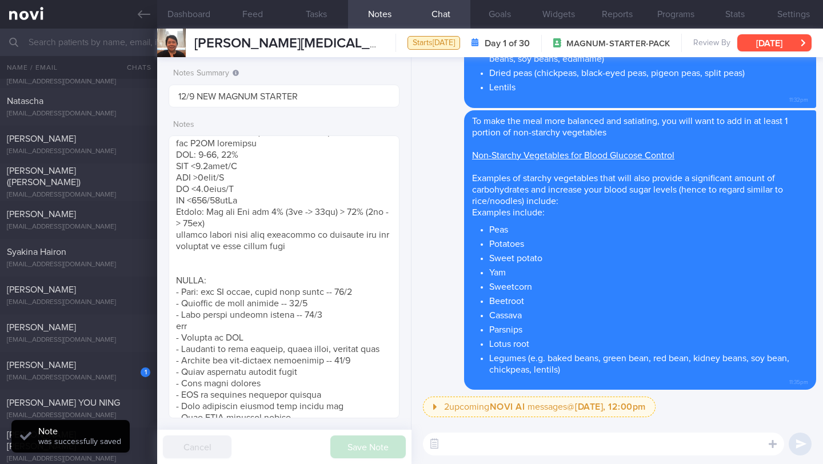
click at [786, 43] on button "[DATE]" at bounding box center [774, 42] width 74 height 17
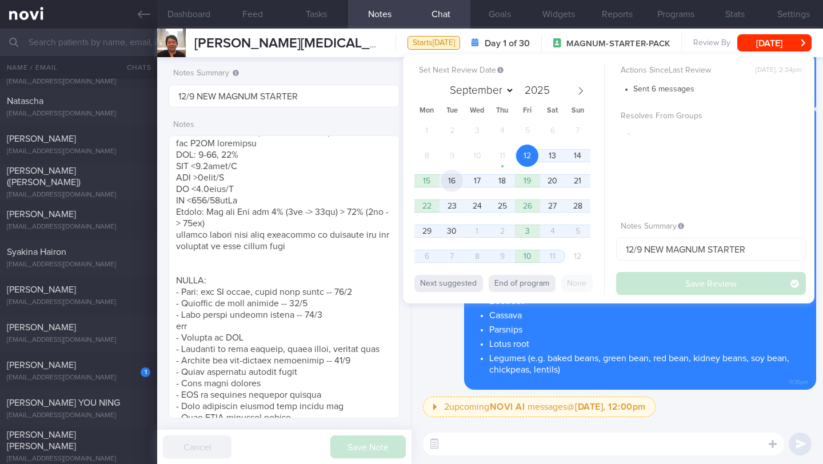
click at [450, 185] on span "16" at bounding box center [451, 181] width 22 height 22
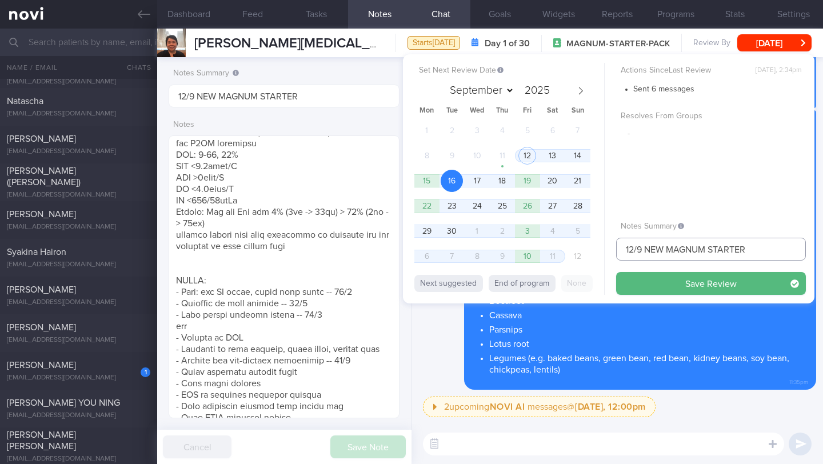
drag, startPoint x: 632, startPoint y: 246, endPoint x: 611, endPoint y: 246, distance: 20.6
click at [611, 246] on div "Set Next Review Date [DATE] September October November [DATE] Mon Tue Wed Thu F…" at bounding box center [608, 178] width 411 height 249
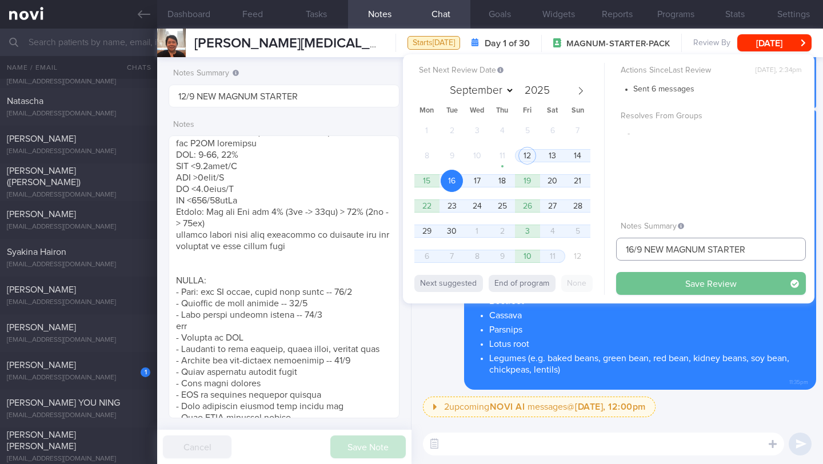
type input "16/9 NEW MAGNUM STARTER"
click at [715, 276] on button "Save Review" at bounding box center [711, 283] width 190 height 23
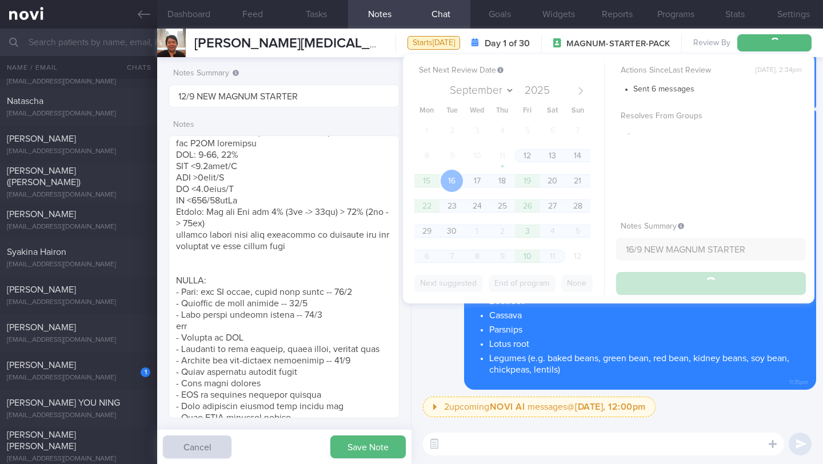
type input "16/9 NEW MAGNUM STARTER"
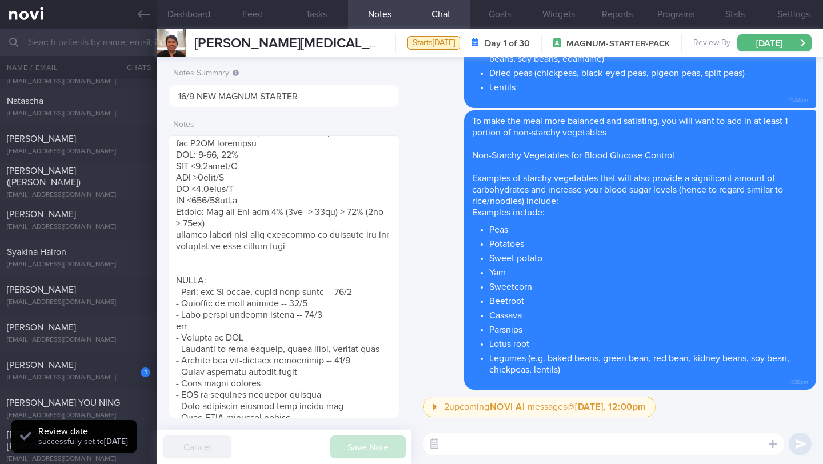
scroll to position [103, 206]
click at [47, 372] on div "1 [PERSON_NAME] [EMAIL_ADDRESS][DOMAIN_NAME]" at bounding box center [78, 370] width 157 height 23
type input "15/9 NEW OP+"
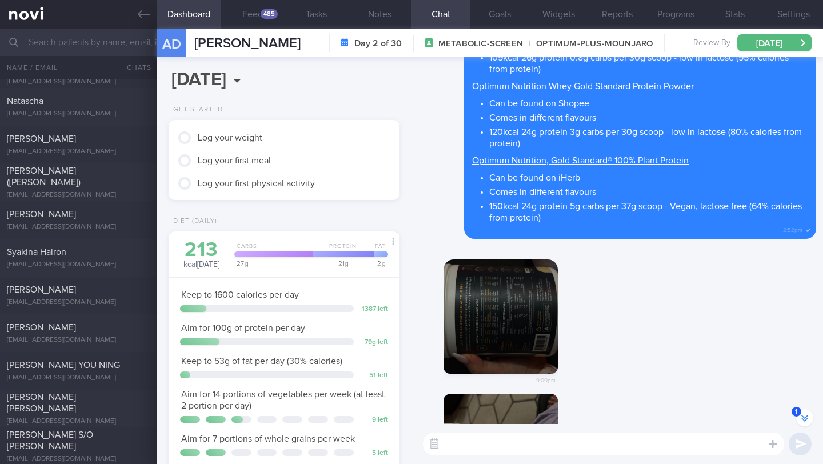
scroll to position [-336, 0]
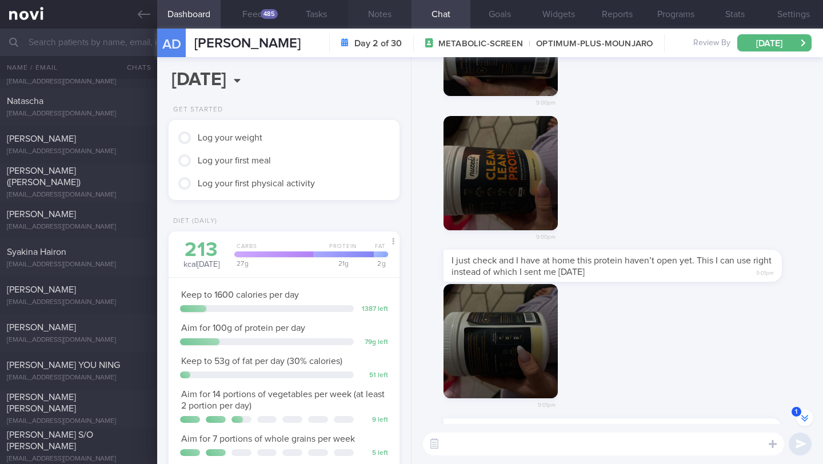
click at [385, 21] on button "Notes" at bounding box center [379, 14] width 63 height 29
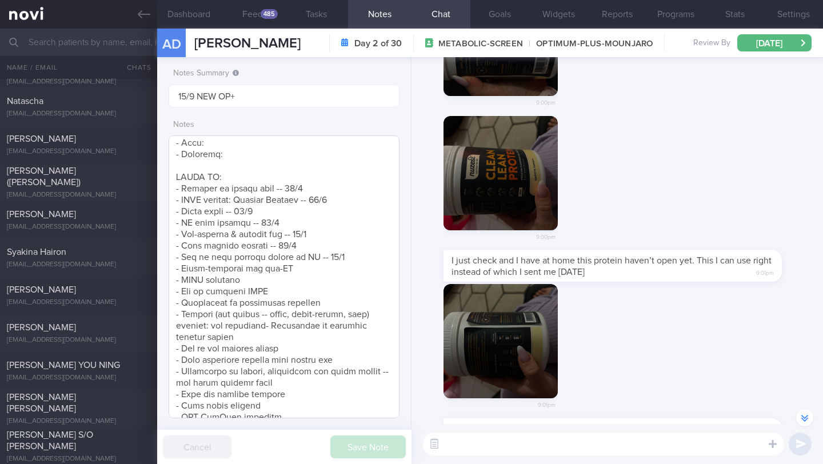
scroll to position [335, 0]
click at [208, 19] on button "Dashboard" at bounding box center [188, 14] width 63 height 29
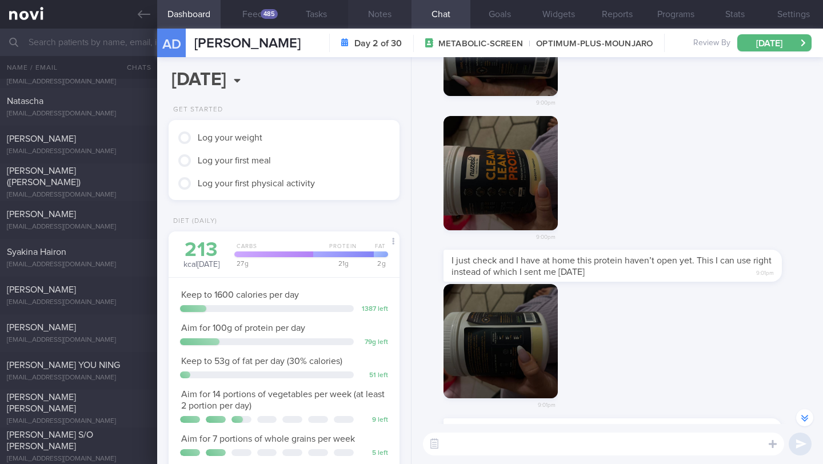
click at [378, 11] on button "Notes" at bounding box center [379, 14] width 63 height 29
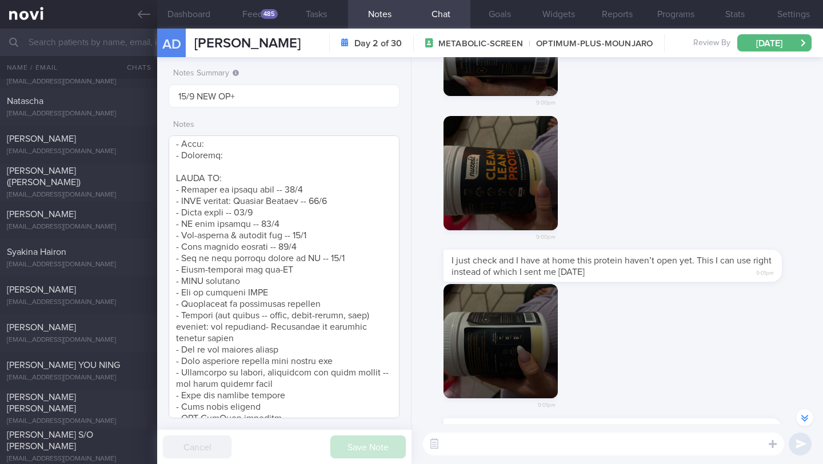
scroll to position [239, 0]
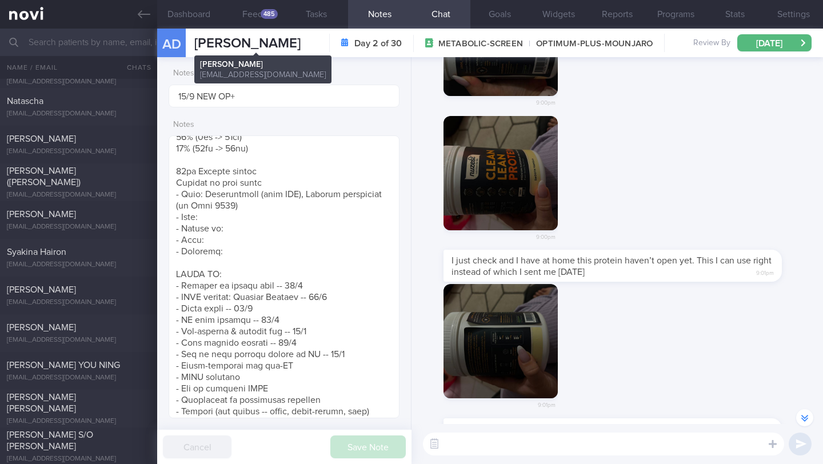
drag, startPoint x: 198, startPoint y: 46, endPoint x: 314, endPoint y: 45, distance: 116.0
click at [300, 45] on span "[PERSON_NAME]" at bounding box center [247, 44] width 106 height 14
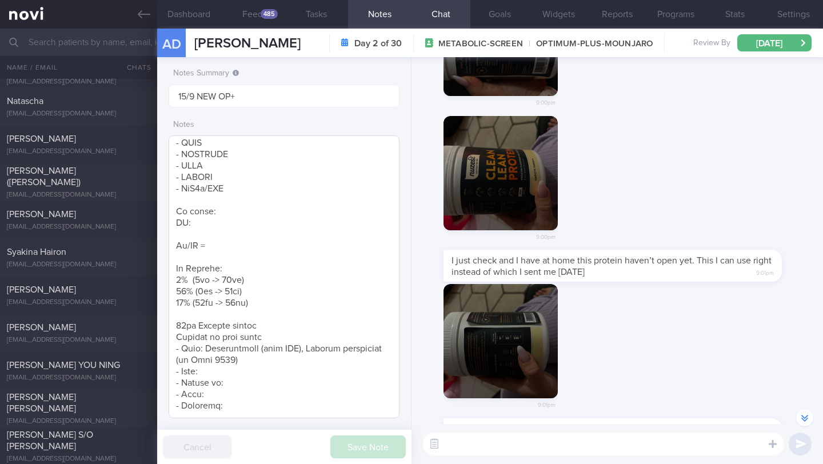
scroll to position [0, 0]
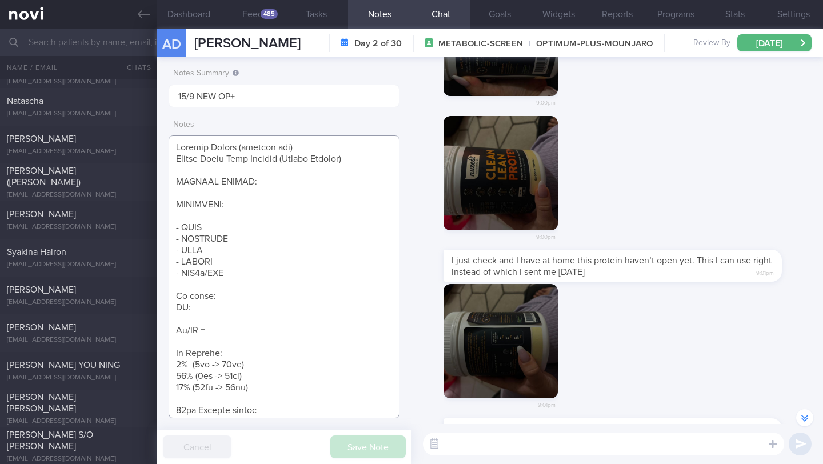
click at [262, 179] on textarea at bounding box center [284, 276] width 231 height 283
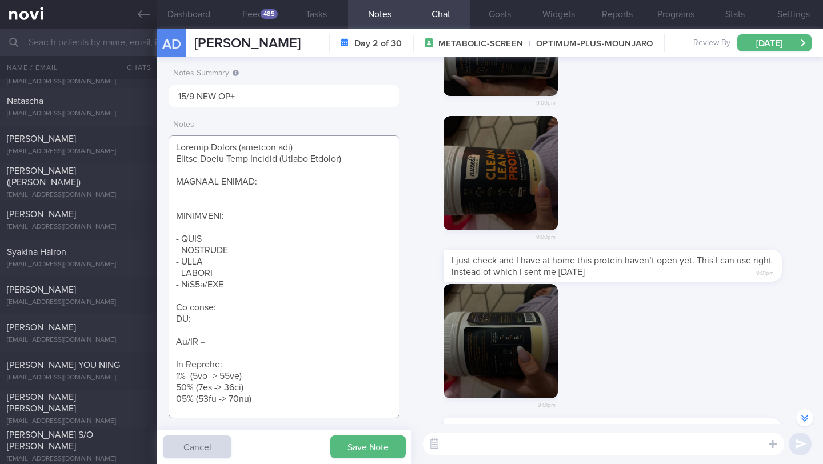
paste textarea "Protein sources: salmon, chicken, prawn, dairy products, nuts, seeds, edamame, …"
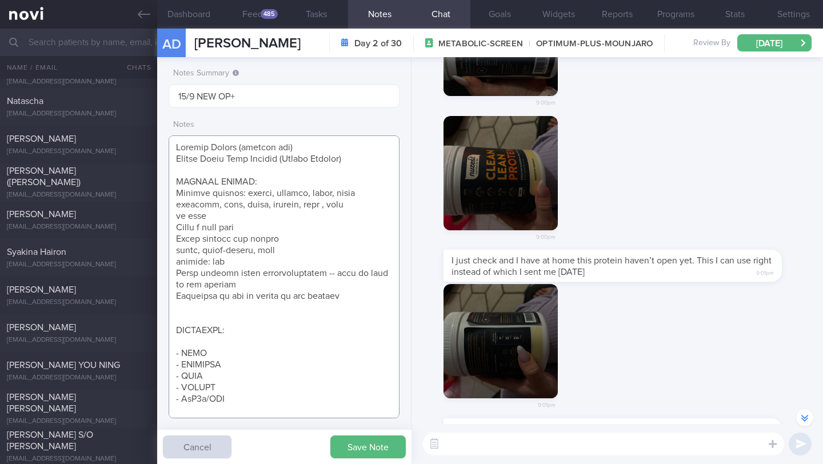
drag, startPoint x: 177, startPoint y: 194, endPoint x: 243, endPoint y: 211, distance: 68.4
click at [244, 211] on textarea at bounding box center [284, 276] width 231 height 283
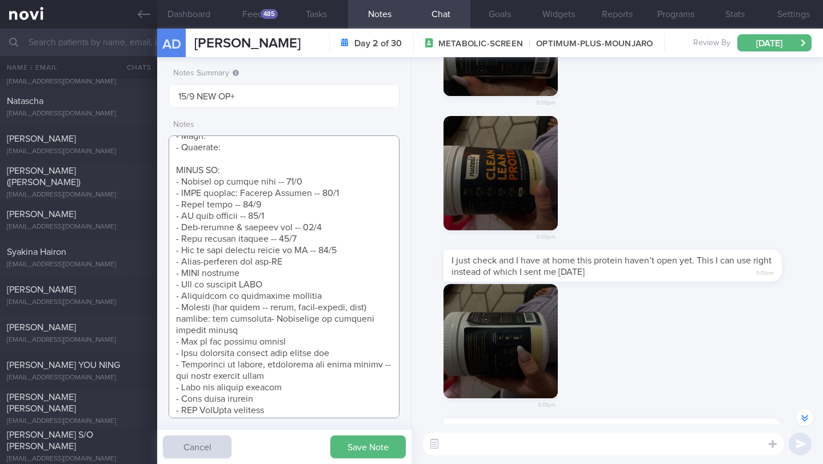
scroll to position [369, 0]
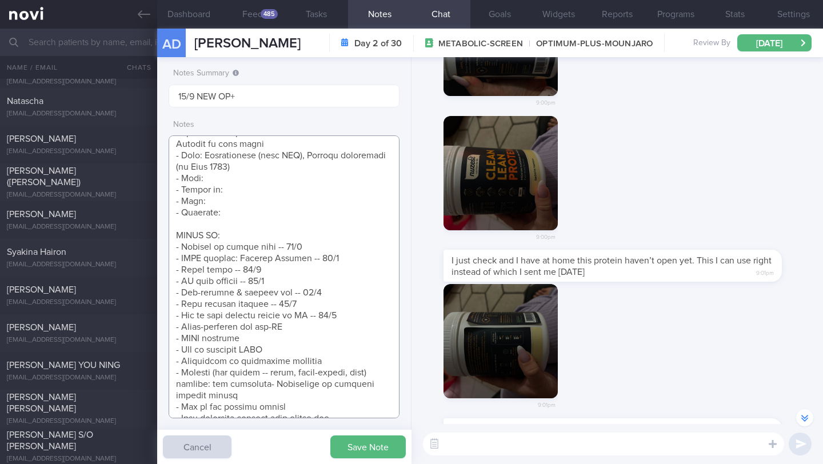
click at [232, 199] on textarea at bounding box center [284, 276] width 231 height 283
paste textarea "Protein sources: salmon, chicken, prawn, dairy products, nuts, seeds, edamame, …"
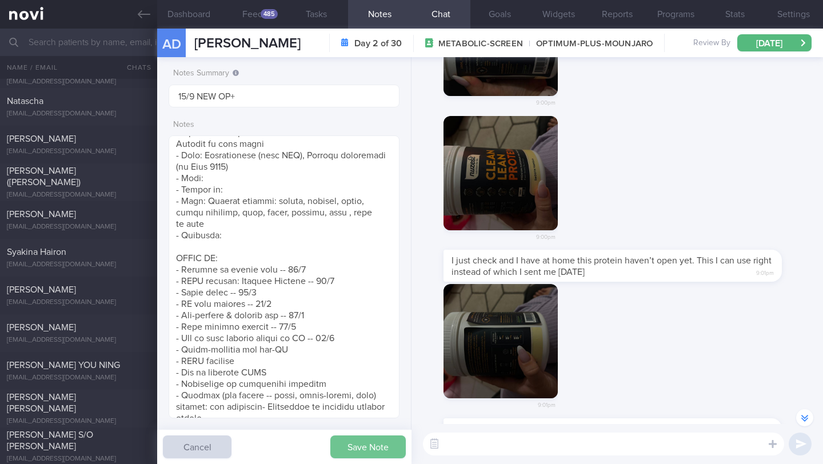
click at [349, 455] on button "Save Note" at bounding box center [367, 446] width 75 height 23
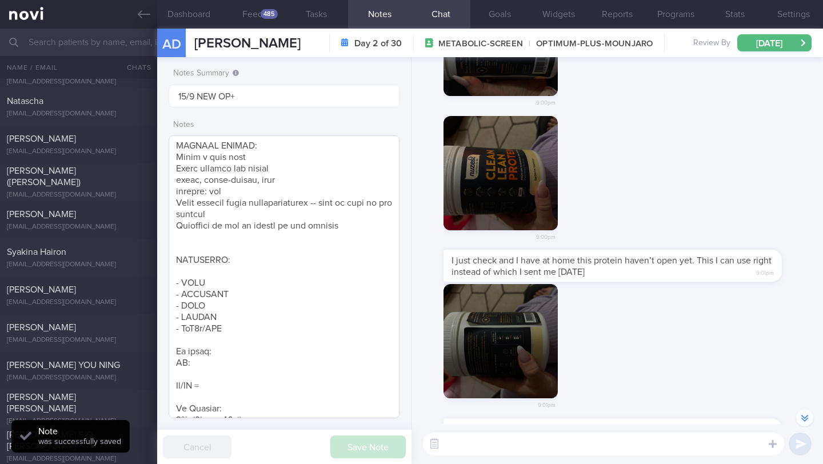
scroll to position [10, 0]
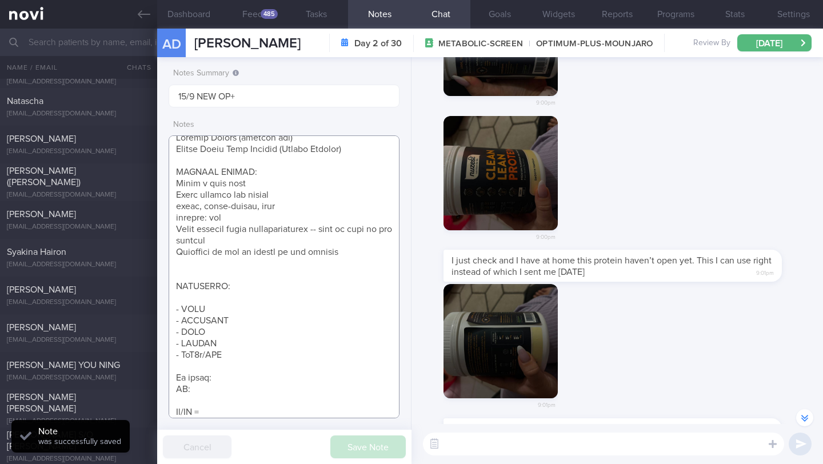
click at [266, 274] on textarea at bounding box center [284, 276] width 231 height 283
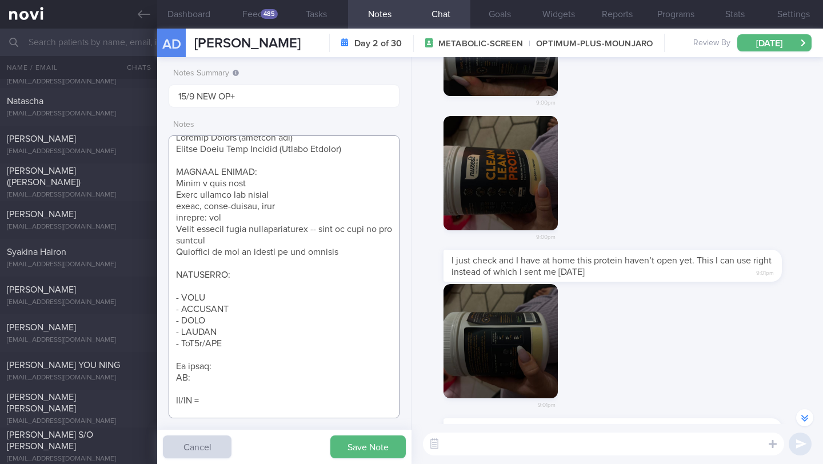
click at [271, 256] on textarea at bounding box center [284, 276] width 231 height 283
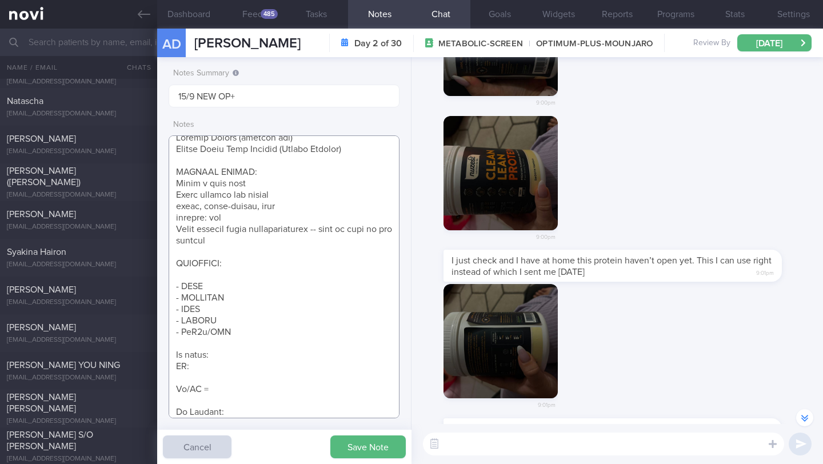
drag, startPoint x: 274, startPoint y: 246, endPoint x: 159, endPoint y: 228, distance: 116.2
click at [159, 228] on div "Notes Summary Summary will be shown in the main patients table 15/9 NEW OP+ Not…" at bounding box center [284, 260] width 254 height 407
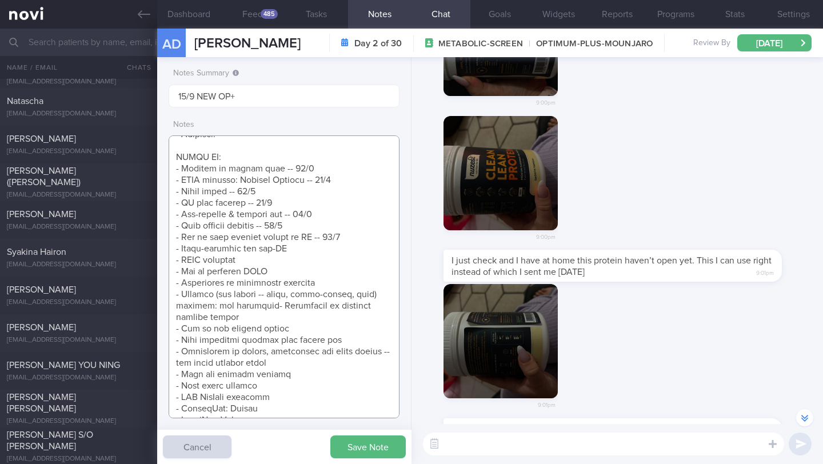
scroll to position [472, 0]
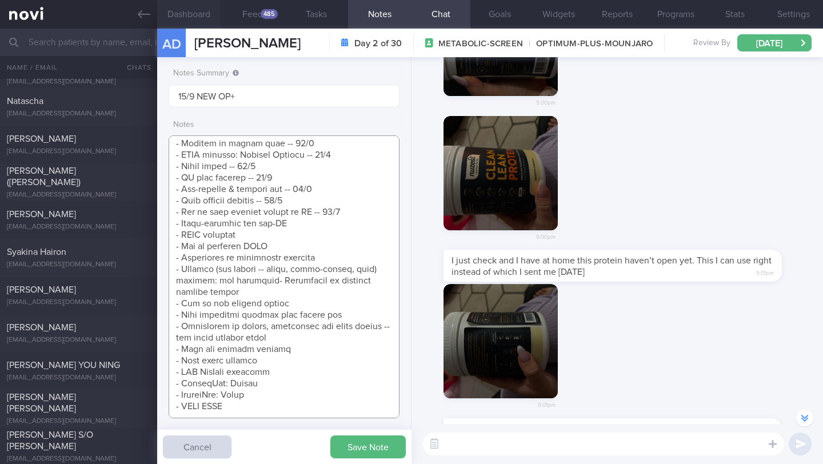
type textarea "Protein Powder (already has) Nuzest Clean Lean Protein (Smooth Vanilla) SUPPORT…"
click at [201, 13] on button "Dashboard" at bounding box center [188, 14] width 63 height 29
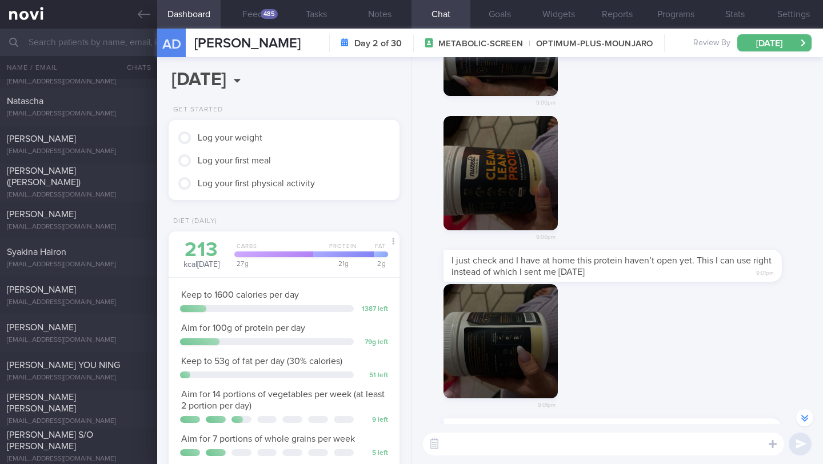
click at [472, 446] on textarea at bounding box center [603, 443] width 361 height 23
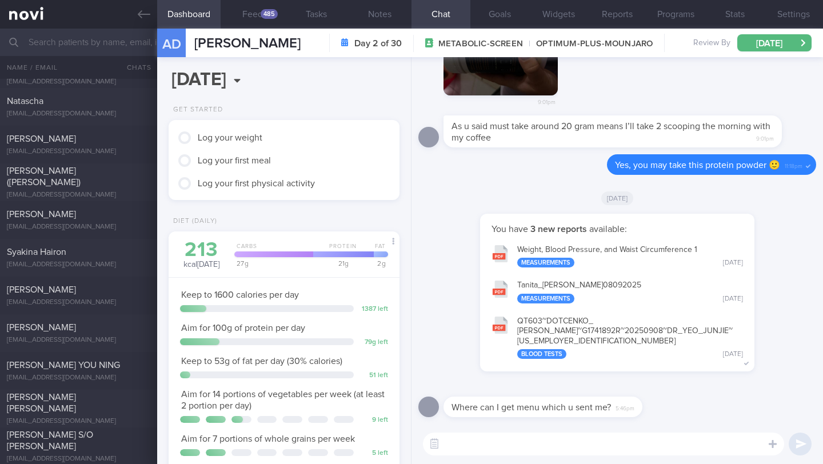
click at [491, 443] on textarea at bounding box center [603, 443] width 361 height 23
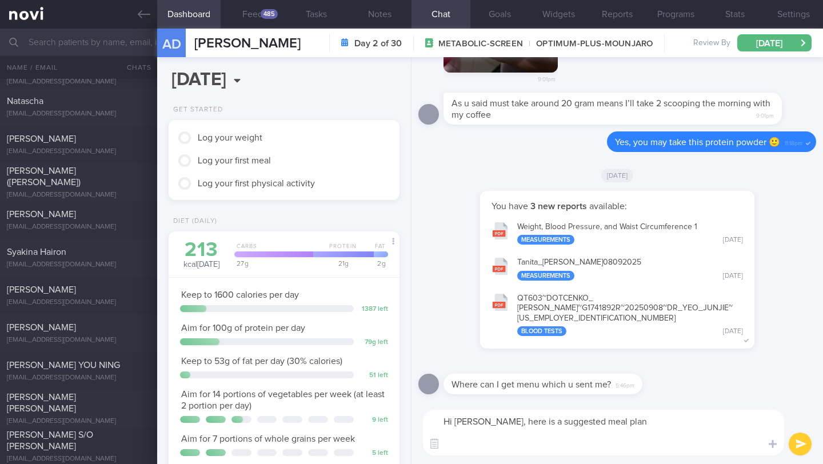
paste textarea "Morning (Approx. 25g protein, 250 kcal) Breakfast Drink: Coffee with a scoop of…"
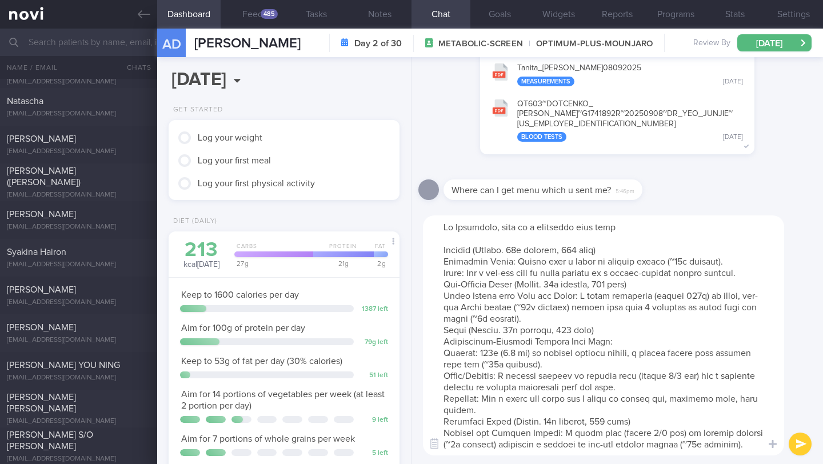
click at [439, 263] on textarea at bounding box center [603, 335] width 361 height 240
click at [445, 250] on textarea at bounding box center [603, 335] width 361 height 240
click at [430, 258] on textarea at bounding box center [603, 335] width 361 height 240
drag, startPoint x: 732, startPoint y: 272, endPoint x: 476, endPoint y: 272, distance: 255.3
click at [476, 272] on textarea at bounding box center [603, 335] width 361 height 240
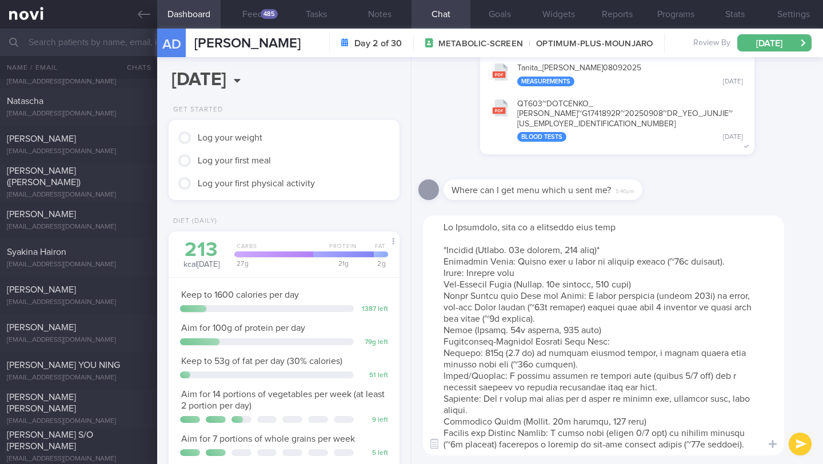
click at [442, 263] on textarea at bounding box center [603, 335] width 361 height 240
click at [440, 288] on textarea at bounding box center [603, 335] width 361 height 240
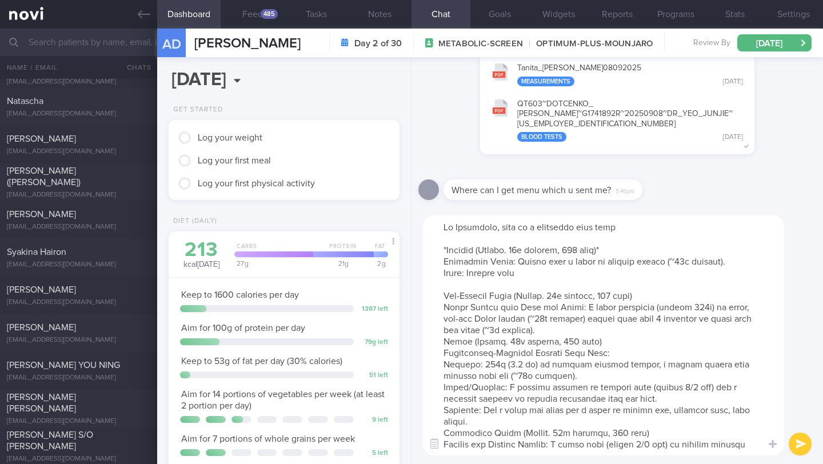
click at [432, 304] on textarea at bounding box center [603, 335] width 361 height 240
click at [434, 315] on textarea at bounding box center [603, 335] width 361 height 240
click at [437, 340] on textarea at bounding box center [603, 335] width 361 height 240
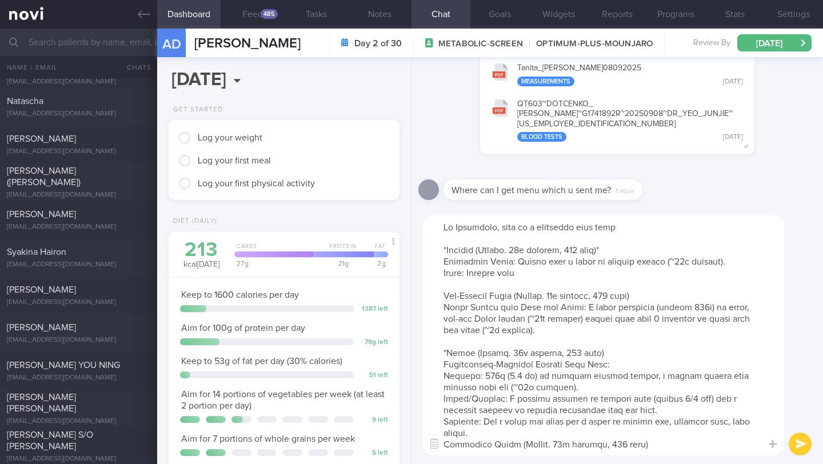
click at [609, 356] on textarea at bounding box center [603, 335] width 361 height 240
click at [513, 364] on textarea at bounding box center [603, 335] width 361 height 240
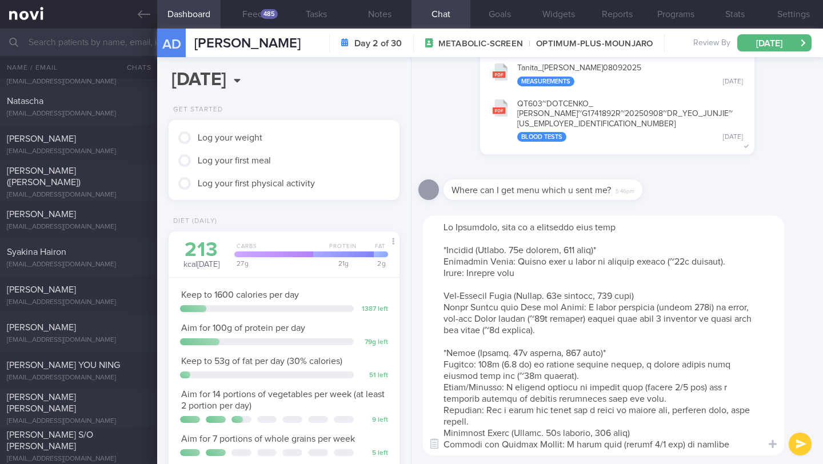
click at [575, 366] on textarea at bounding box center [603, 335] width 361 height 240
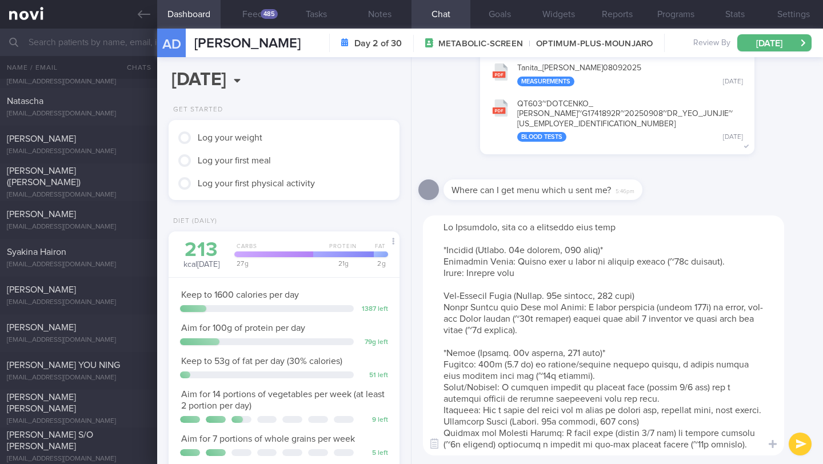
drag, startPoint x: 498, startPoint y: 375, endPoint x: 665, endPoint y: 367, distance: 167.5
click at [665, 367] on textarea at bounding box center [603, 335] width 361 height 240
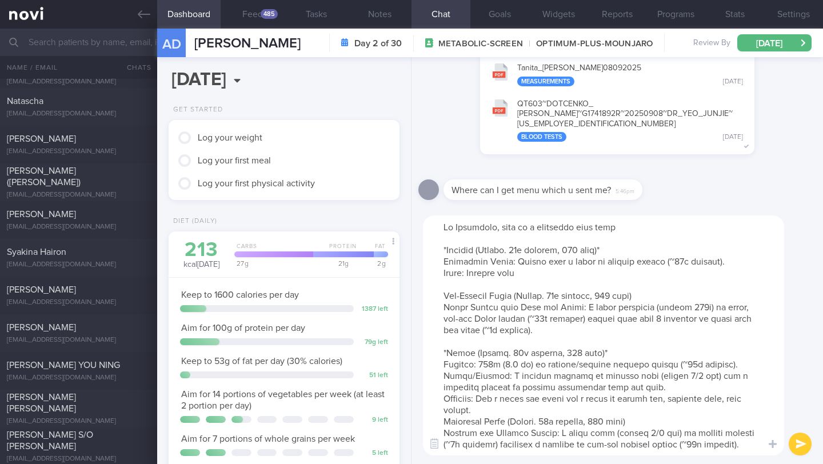
drag, startPoint x: 708, startPoint y: 379, endPoint x: 510, endPoint y: 378, distance: 198.2
click at [510, 378] on textarea at bounding box center [603, 335] width 361 height 240
drag, startPoint x: 605, startPoint y: 376, endPoint x: 631, endPoint y: 375, distance: 26.3
click at [631, 375] on textarea at bounding box center [603, 335] width 361 height 240
drag, startPoint x: 617, startPoint y: 376, endPoint x: 673, endPoint y: 376, distance: 56.0
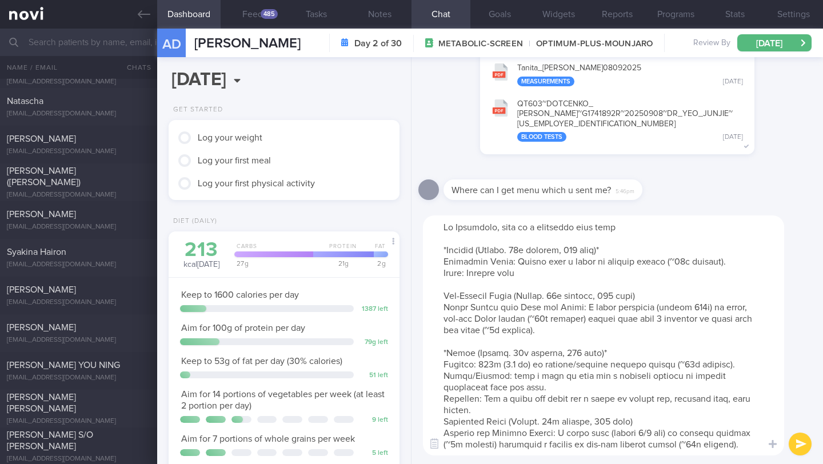
click at [673, 376] on textarea at bounding box center [603, 335] width 361 height 240
drag, startPoint x: 678, startPoint y: 399, endPoint x: 686, endPoint y: 407, distance: 10.9
click at [686, 407] on textarea at bounding box center [603, 335] width 361 height 240
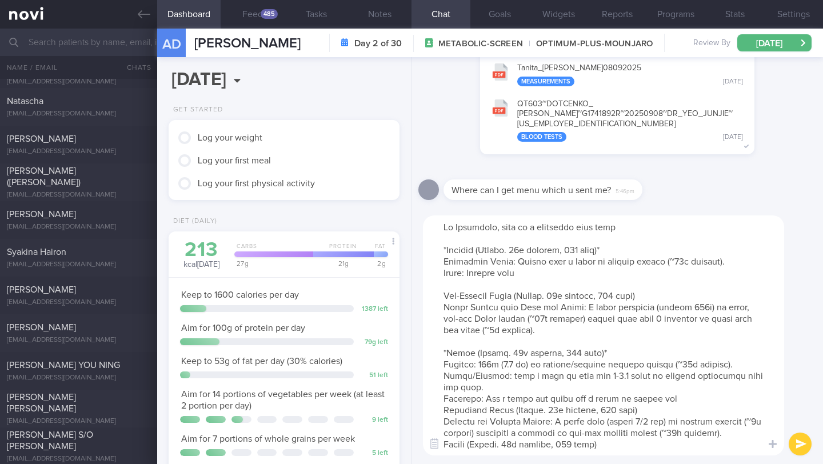
click at [435, 411] on textarea at bounding box center [603, 335] width 361 height 240
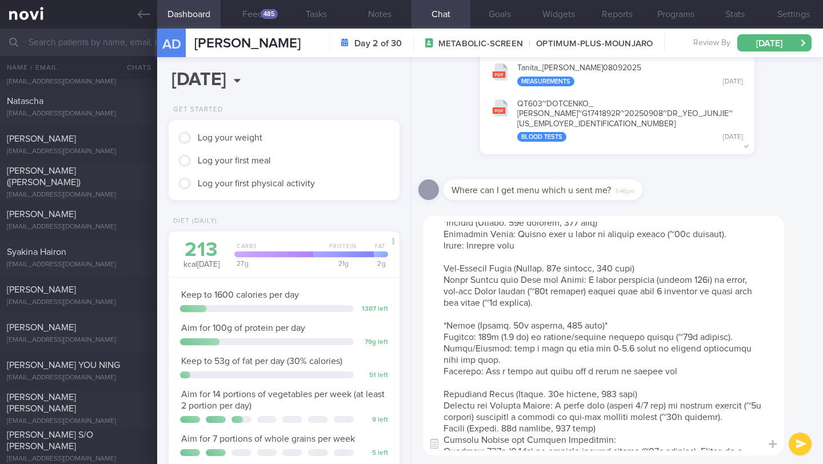
scroll to position [55, 0]
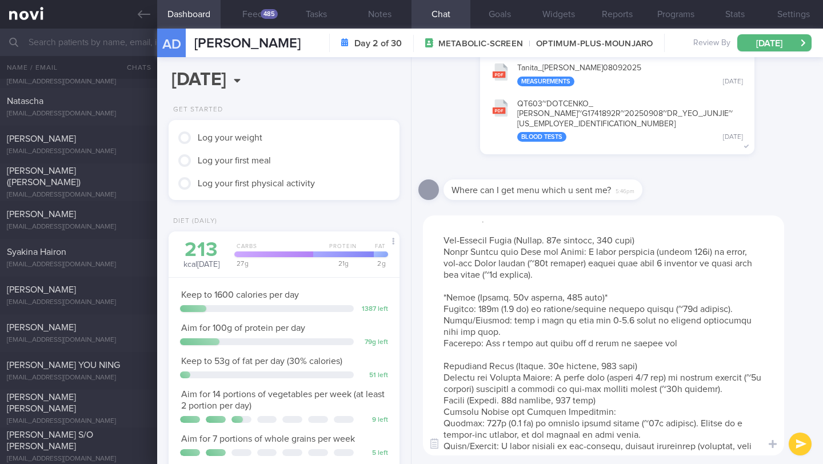
click at [440, 412] on textarea at bounding box center [603, 335] width 361 height 240
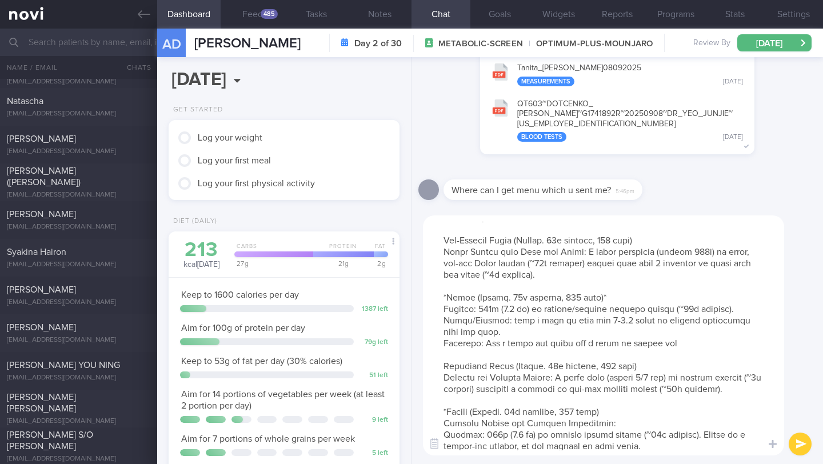
click at [619, 427] on textarea at bounding box center [603, 335] width 361 height 240
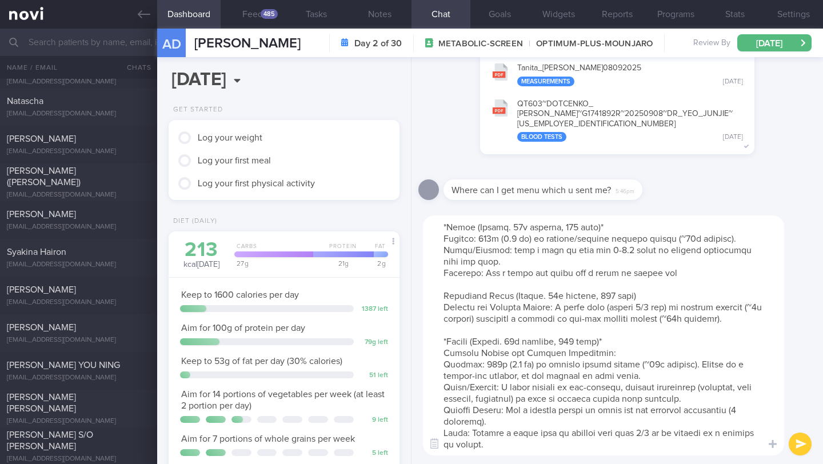
scroll to position [130, 0]
drag, startPoint x: 602, startPoint y: 381, endPoint x: 683, endPoint y: 369, distance: 81.4
click at [683, 369] on textarea at bounding box center [603, 335] width 361 height 240
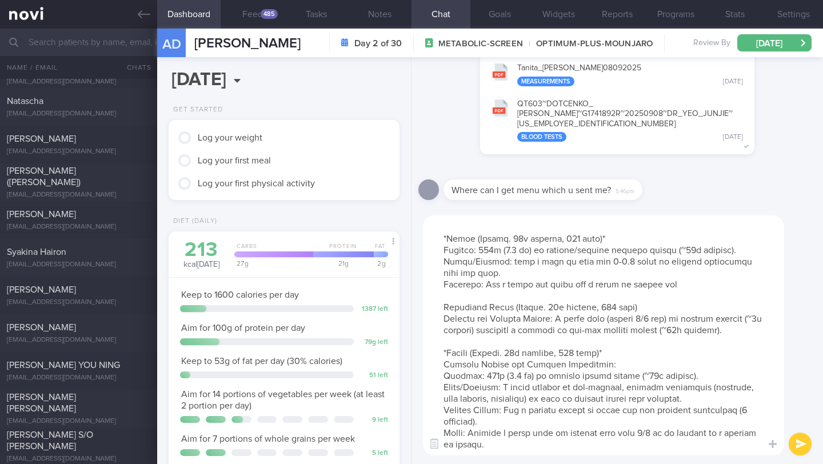
drag, startPoint x: 707, startPoint y: 395, endPoint x: 549, endPoint y: 396, distance: 157.1
click at [549, 396] on textarea at bounding box center [603, 335] width 361 height 240
drag, startPoint x: 577, startPoint y: 383, endPoint x: 504, endPoint y: 382, distance: 73.1
click at [504, 382] on textarea at bounding box center [603, 335] width 361 height 240
click at [505, 384] on textarea at bounding box center [603, 335] width 361 height 240
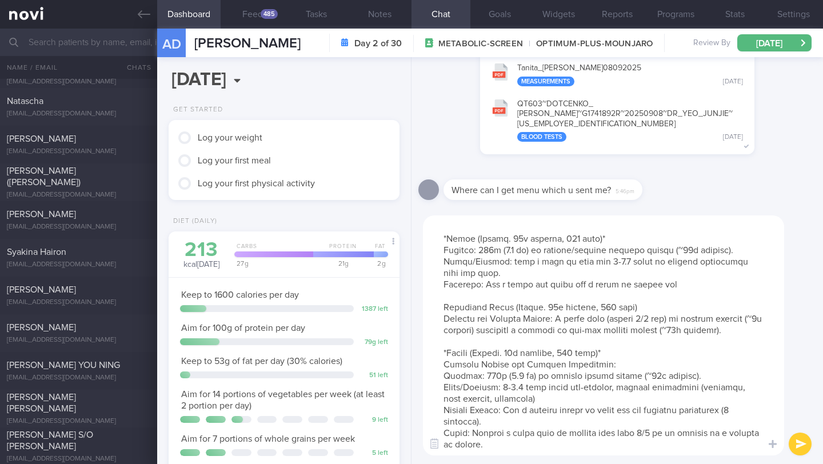
click at [617, 247] on textarea at bounding box center [603, 335] width 361 height 240
drag, startPoint x: 567, startPoint y: 384, endPoint x: 509, endPoint y: 383, distance: 58.3
click at [509, 383] on textarea at bounding box center [603, 335] width 361 height 240
click at [641, 394] on textarea at bounding box center [603, 335] width 361 height 240
click at [529, 395] on textarea at bounding box center [603, 335] width 361 height 240
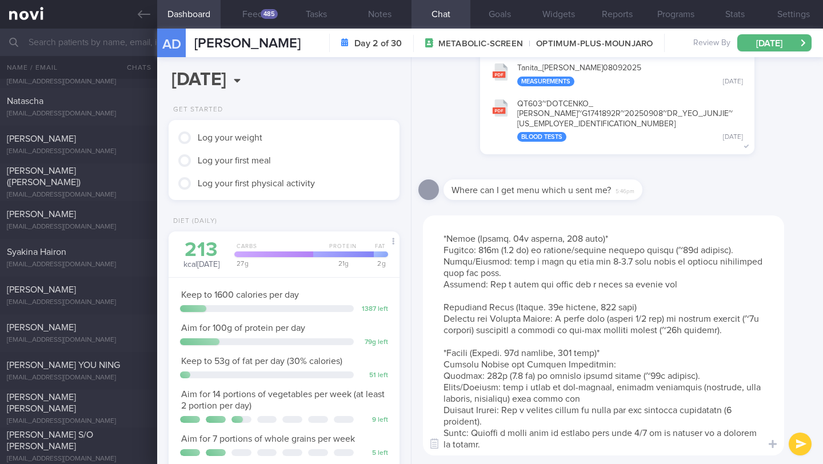
drag, startPoint x: 485, startPoint y: 416, endPoint x: 432, endPoint y: 409, distance: 53.6
click at [432, 409] on textarea at bounding box center [603, 335] width 361 height 240
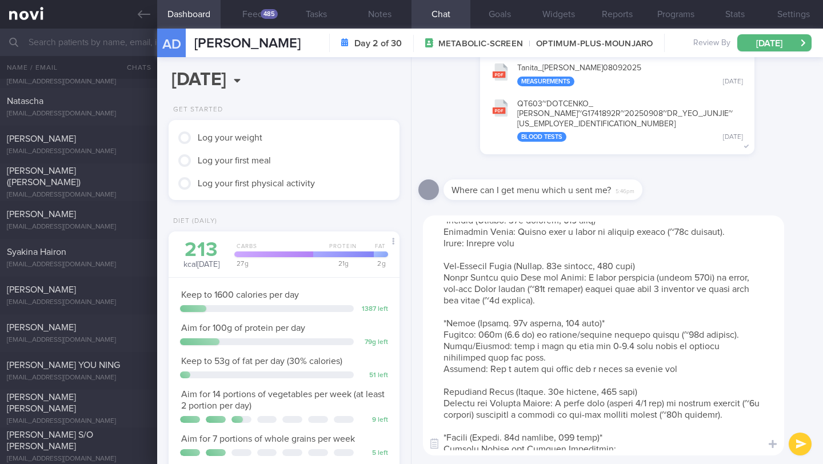
scroll to position [0, 0]
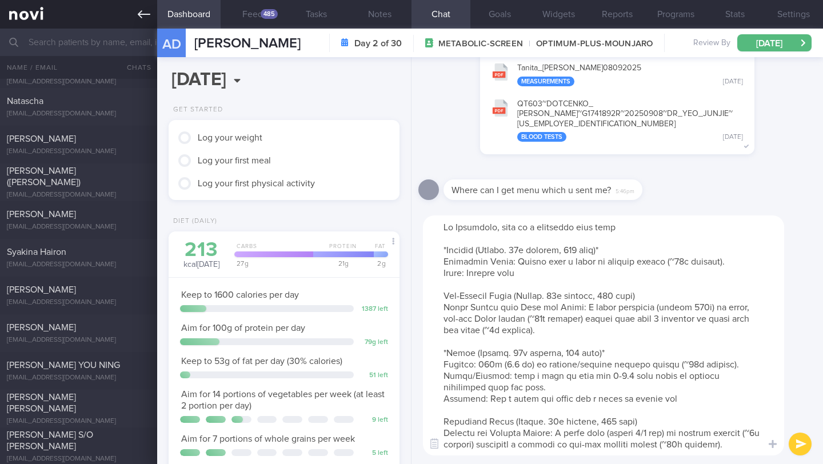
type textarea "Hi [PERSON_NAME], here is a suggested meal plan *Morning (Approx. 25g protein, …"
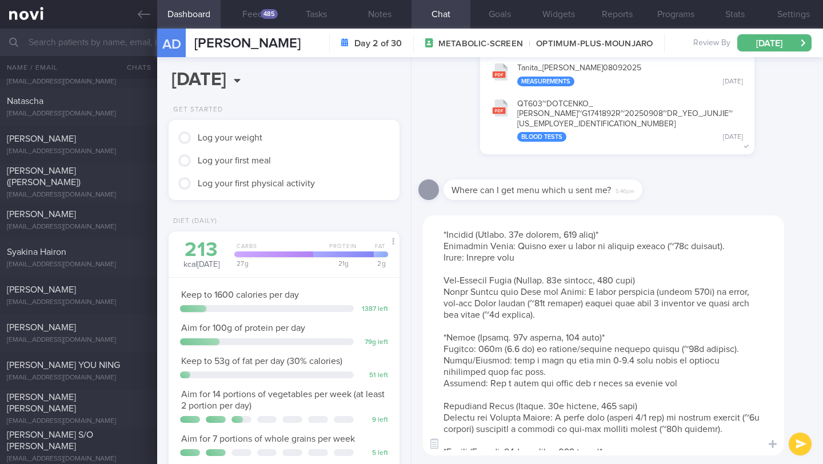
scroll to position [114, 0]
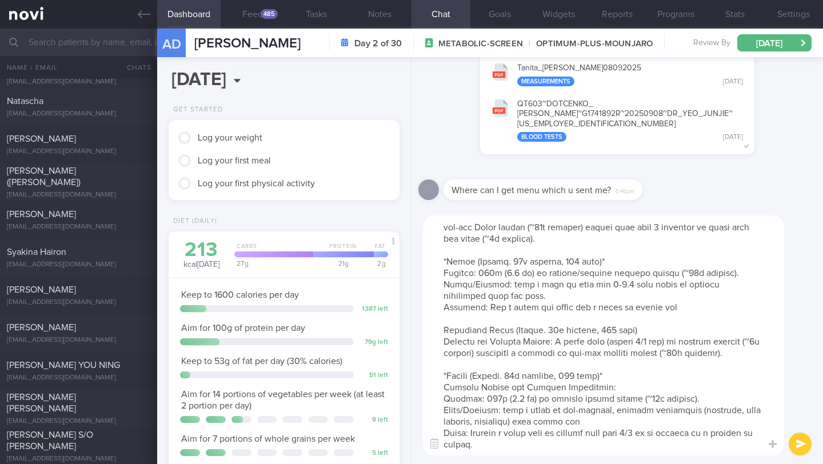
drag, startPoint x: 564, startPoint y: 422, endPoint x: 481, endPoint y: 422, distance: 82.8
click at [481, 422] on textarea at bounding box center [603, 335] width 361 height 240
click at [534, 404] on textarea at bounding box center [603, 335] width 361 height 240
click at [800, 450] on button "submit" at bounding box center [799, 443] width 23 height 23
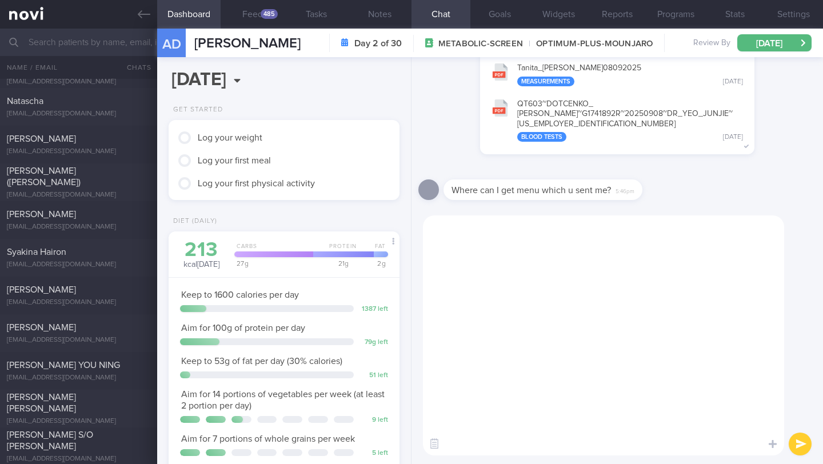
scroll to position [0, 0]
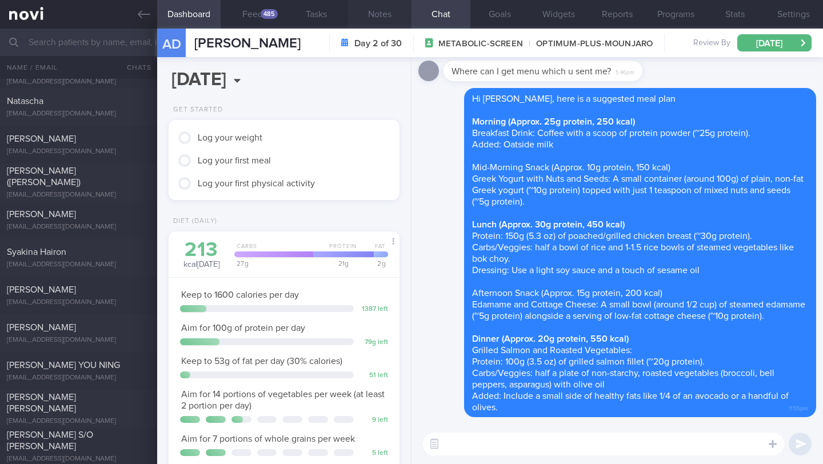
click at [384, 13] on button "Notes" at bounding box center [379, 14] width 63 height 29
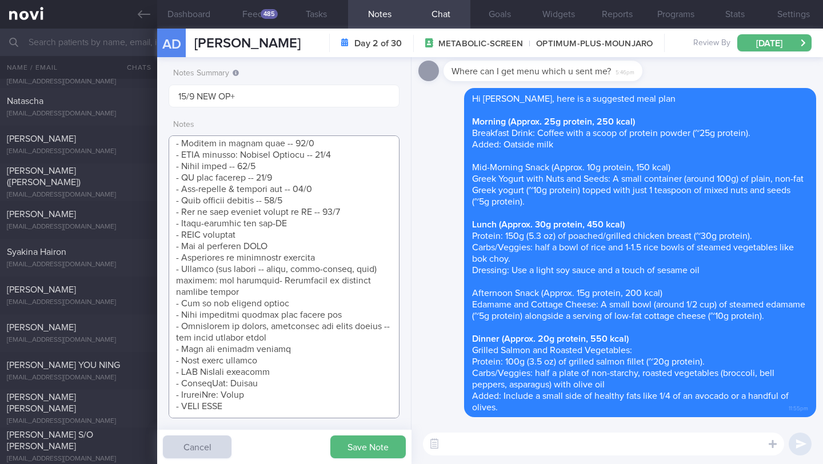
click at [226, 283] on textarea at bounding box center [284, 276] width 231 height 283
drag, startPoint x: 278, startPoint y: 280, endPoint x: 167, endPoint y: 278, distance: 110.3
click at [167, 278] on div "Notes Summary Summary will be shown in the main patients table 15/9 NEW OP+ Not…" at bounding box center [284, 260] width 254 height 407
click at [351, 185] on textarea at bounding box center [284, 276] width 231 height 283
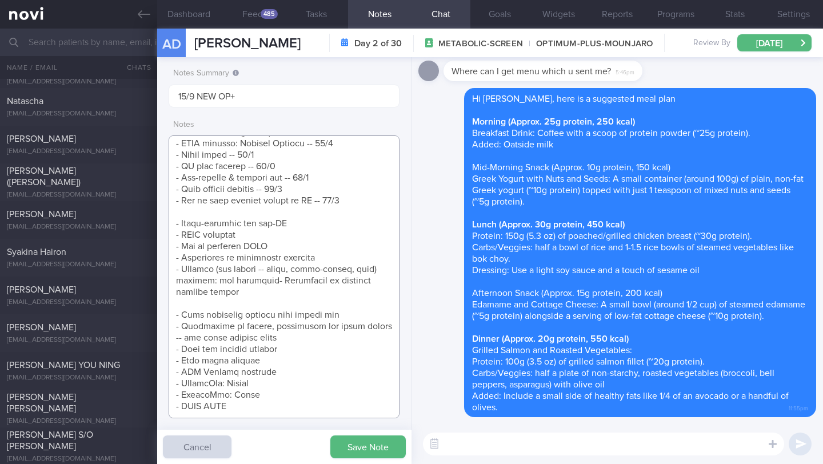
scroll to position [484, 0]
paste textarea "- How to hit 100g protein target"
click at [355, 439] on button "Save Note" at bounding box center [367, 446] width 75 height 23
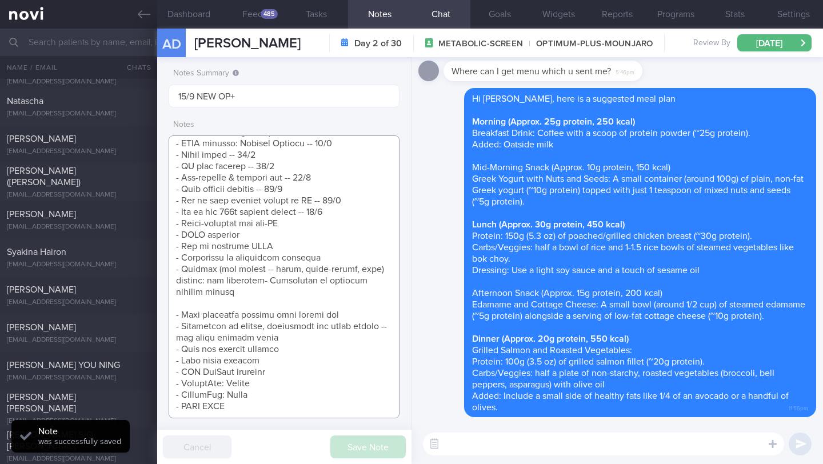
click at [241, 284] on textarea at bounding box center [284, 276] width 231 height 283
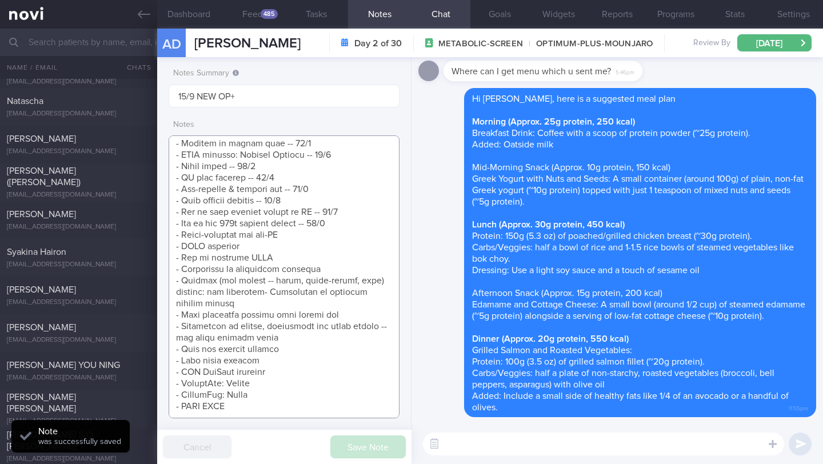
scroll to position [472, 0]
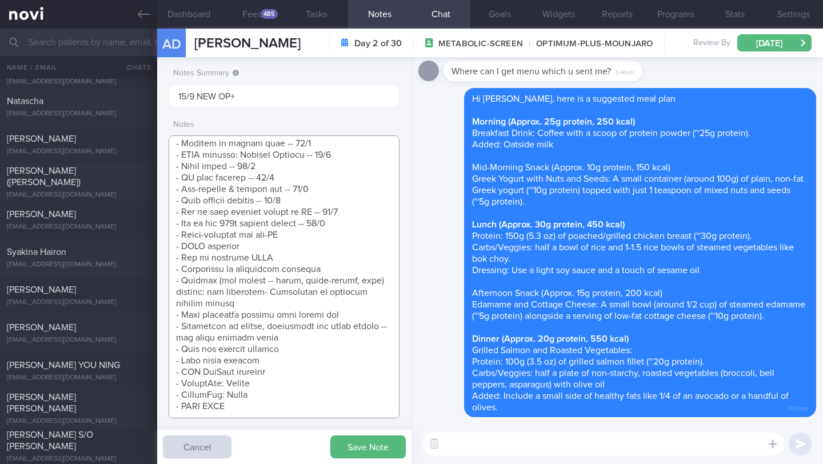
click at [259, 271] on textarea at bounding box center [284, 276] width 231 height 283
type textarea "Protein Powder (already has) Nuzest Clean Lean Protein (Smooth Vanilla) SUPPORT…"
click at [479, 453] on textarea at bounding box center [603, 443] width 361 height 23
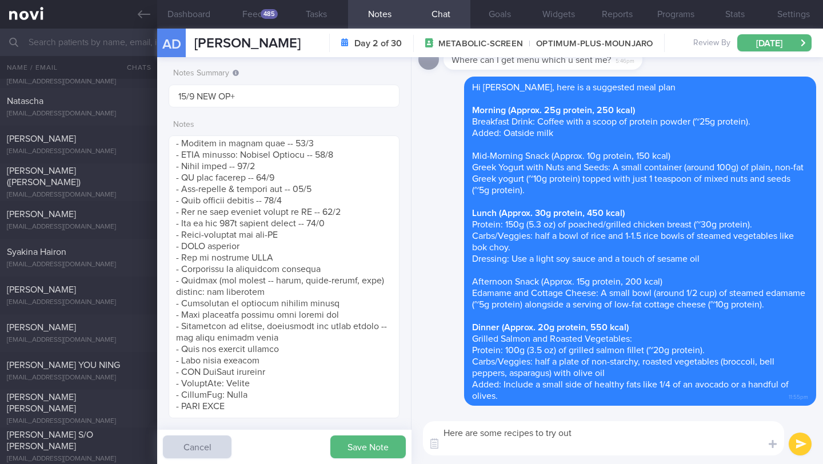
scroll to position [0, 0]
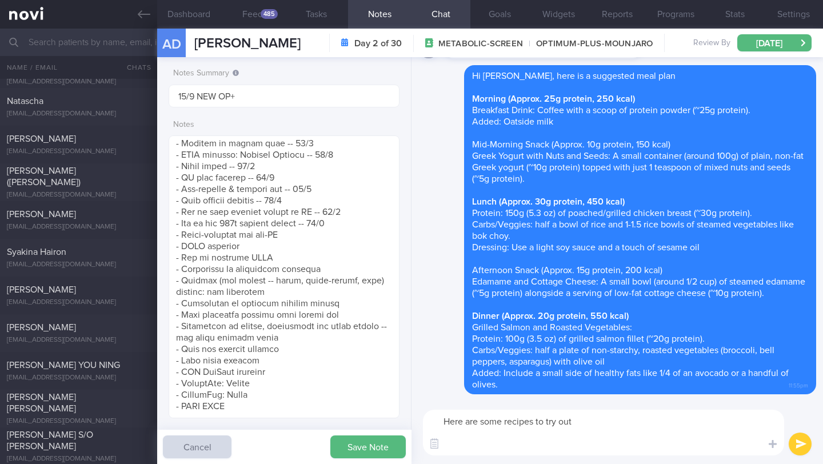
paste textarea "[Greek Quinoa Salad With Avocado (Healthy And Quick)]([URL][DOMAIN_NAME]) - You…"
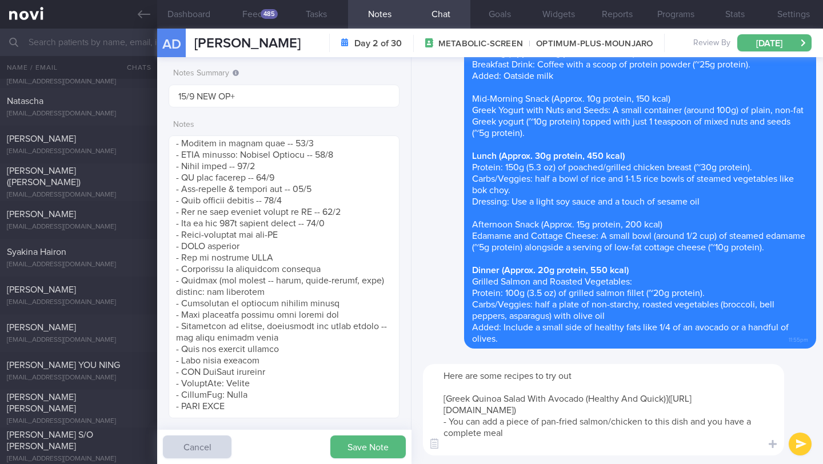
click at [503, 443] on textarea "Here are some recipes to try out [Greek Quinoa Salad With Avocado (Healthy And …" at bounding box center [603, 409] width 361 height 91
paste textarea "[Crispy Salmon Rice Bowl]([URL][DOMAIN_NAME][PERSON_NAME]) [Skillet Salmon with…"
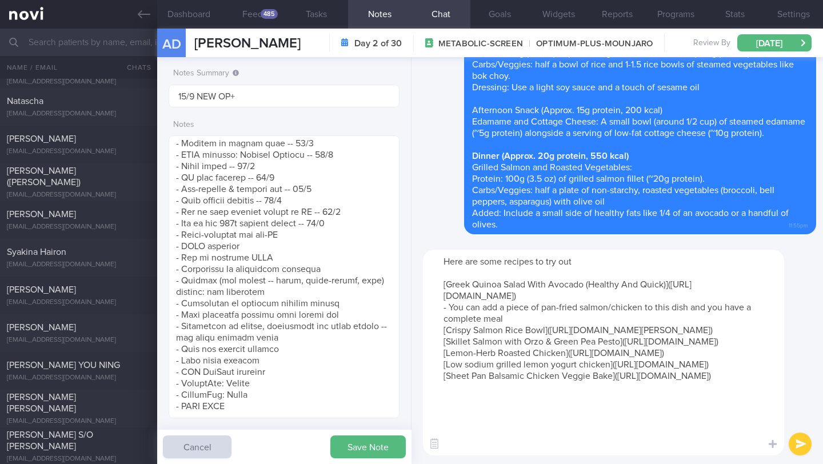
drag, startPoint x: 444, startPoint y: 285, endPoint x: 537, endPoint y: 291, distance: 92.7
click at [564, 317] on textarea "Here are some recipes to try out [Greek Quinoa Salad With Avocado (Healthy And …" at bounding box center [603, 353] width 361 height 206
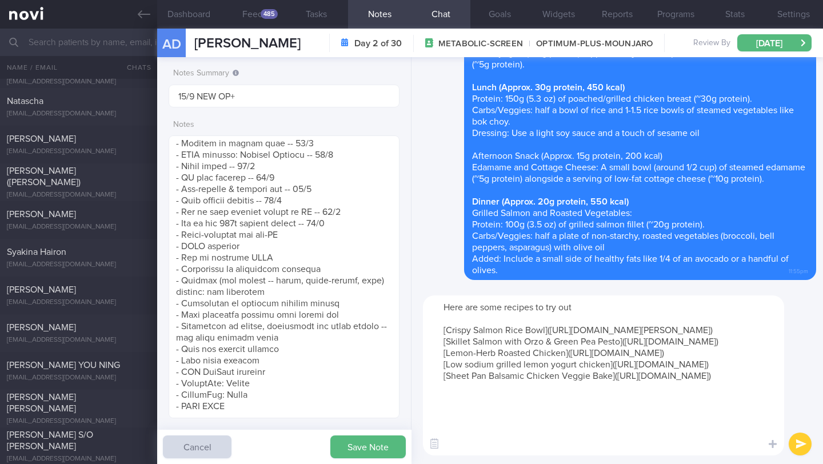
click at [759, 436] on textarea "Here are some recipes to try out [Crispy Salmon Rice Bowl]([URL][DOMAIN_NAME][P…" at bounding box center [603, 375] width 361 height 160
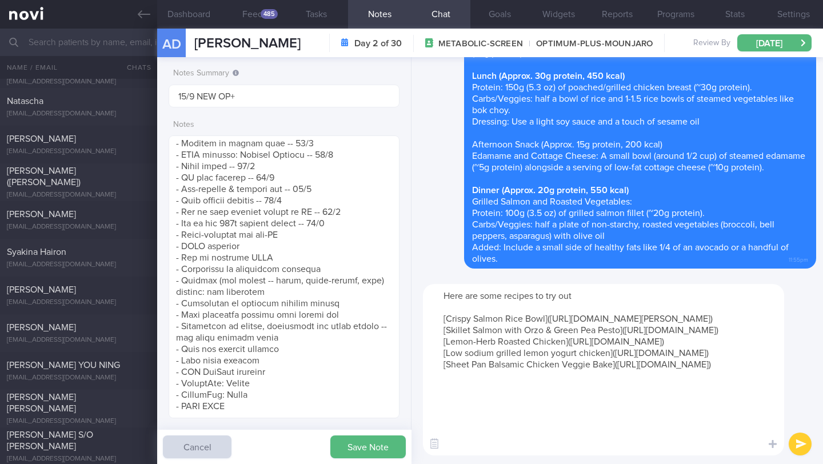
paste textarea "[Greek Quinoa Salad With Avocado (Healthy And Quick)]([URL][DOMAIN_NAME]) - You…"
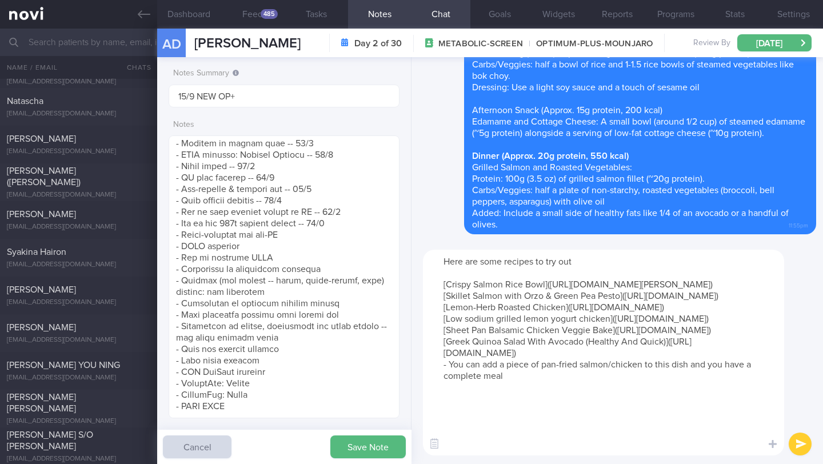
scroll to position [11, 0]
click at [459, 443] on textarea "Here are some recipes to try out [Crispy Salmon Rice Bowl]([URL][DOMAIN_NAME][P…" at bounding box center [603, 353] width 361 height 206
paste textarea "[Easy Instant Pot Vegetable Beef Soup]([URL][DOMAIN_NAME])"
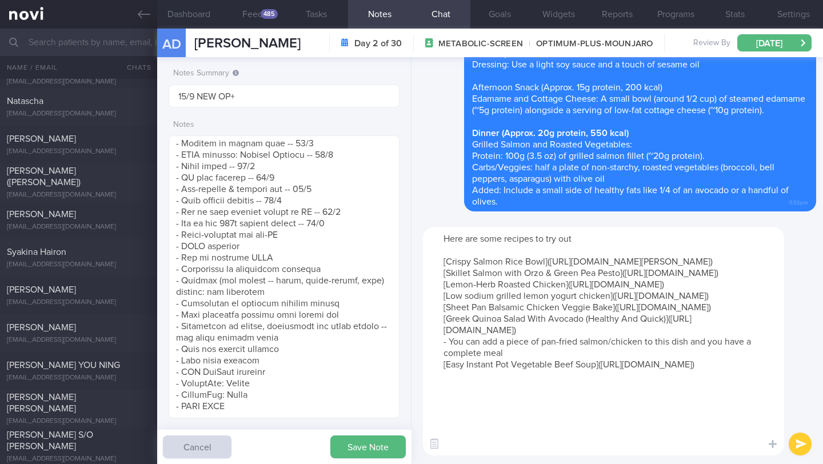
paste textarea "[The Best Slow Cooker Banh Mi Rice Bowls]([URL][DOMAIN_NAME]) - Replace coconut…"
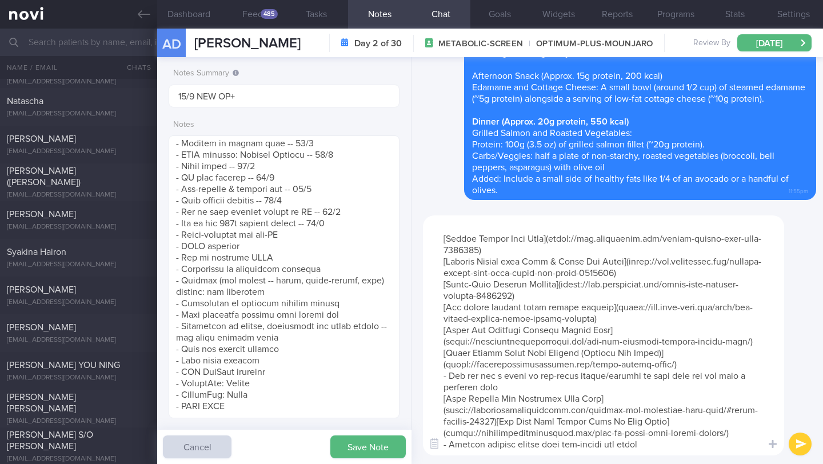
paste textarea "[Slow Cooker Thai-Inspired Peanut Chicken]([URL][DOMAIN_NAME]) -Replace coconut…"
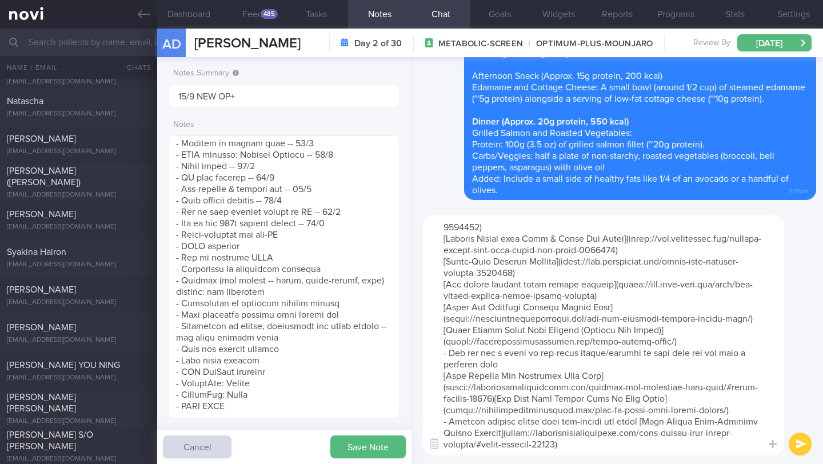
scroll to position [57, 0]
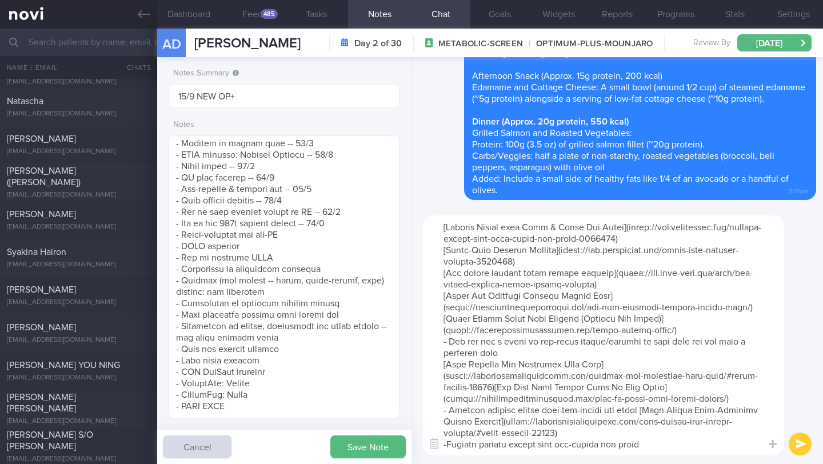
click at [449, 434] on textarea at bounding box center [603, 335] width 361 height 240
type textarea "Here are some recipes to try out [Crispy Salmon Rice Bowl]([URL][DOMAIN_NAME][P…"
click at [791, 440] on button "submit" at bounding box center [799, 443] width 23 height 23
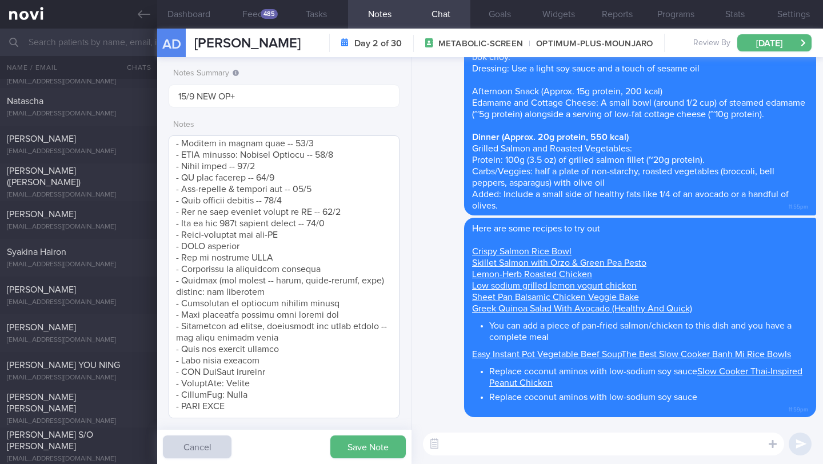
scroll to position [454, 0]
click at [299, 287] on textarea at bounding box center [284, 276] width 231 height 283
drag, startPoint x: 289, startPoint y: 286, endPoint x: 175, endPoint y: 274, distance: 114.3
click at [175, 274] on textarea at bounding box center [284, 276] width 231 height 283
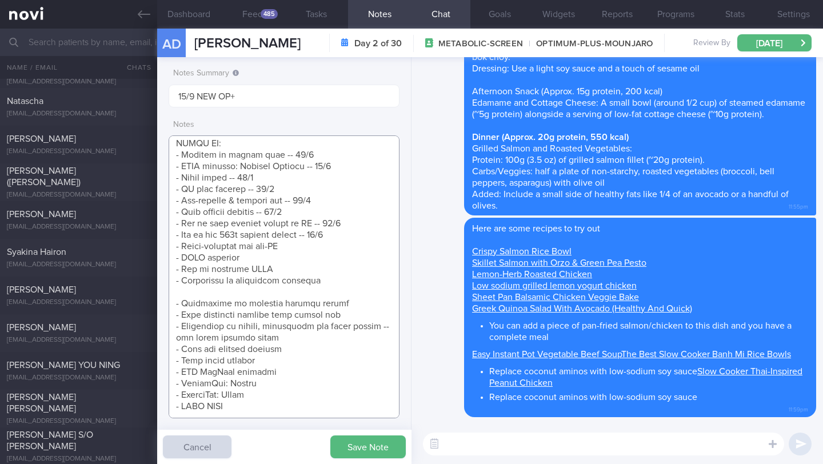
click at [330, 218] on textarea at bounding box center [284, 276] width 231 height 283
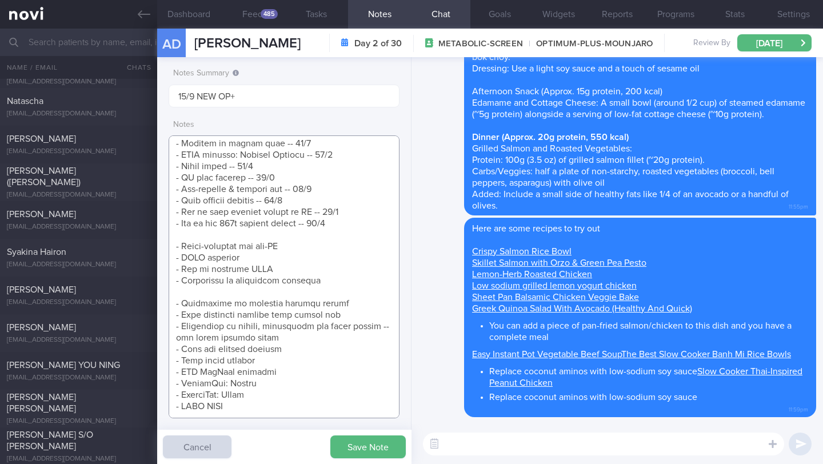
paste textarea "- Recipes (for helper -- stove, multi-cooker, oven) cuisine: any cuitisine -- 1…"
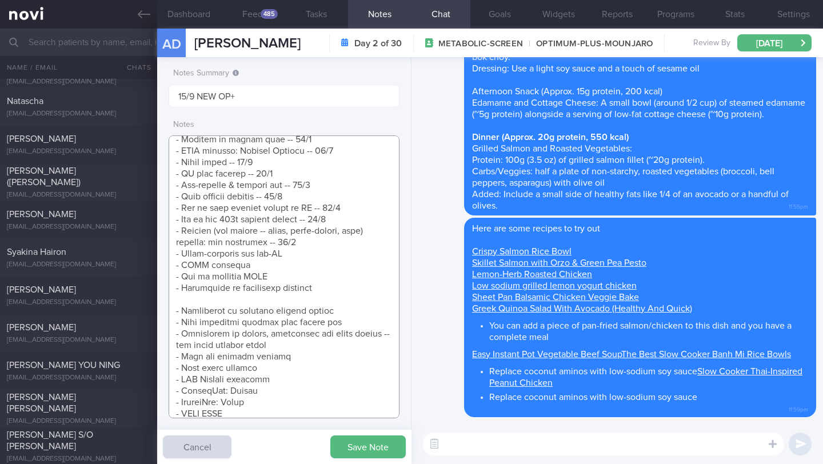
click at [258, 295] on textarea at bounding box center [284, 276] width 231 height 283
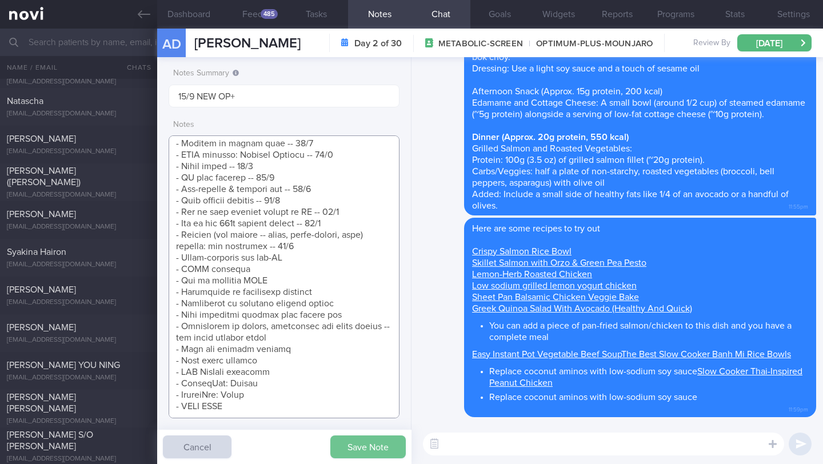
type textarea "Protein Powder (already has) Nuzest Clean Lean Protein (Smooth Vanilla) SUPPORT…"
click at [348, 458] on button "Save Note" at bounding box center [367, 446] width 75 height 23
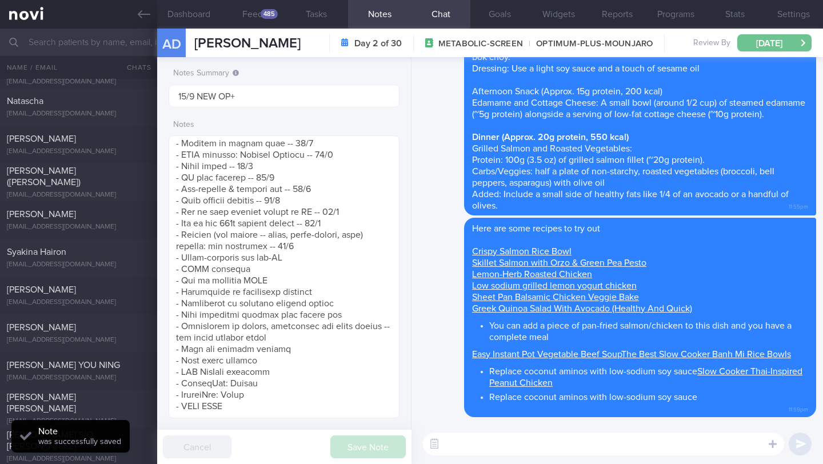
click at [781, 37] on button "[DATE]" at bounding box center [774, 42] width 74 height 17
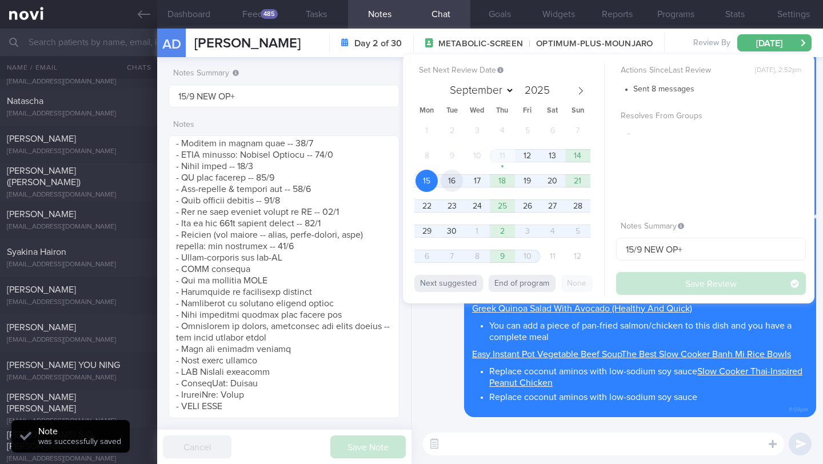
click at [459, 180] on span "16" at bounding box center [451, 181] width 22 height 22
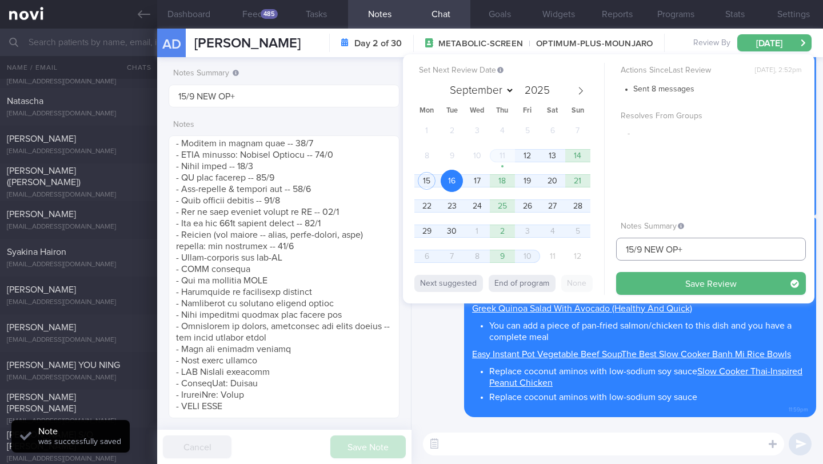
drag, startPoint x: 632, startPoint y: 249, endPoint x: 611, endPoint y: 247, distance: 21.3
click at [611, 247] on div "Set Next Review Date [DATE] September October November [DATE] Mon Tue Wed Thu F…" at bounding box center [608, 178] width 411 height 249
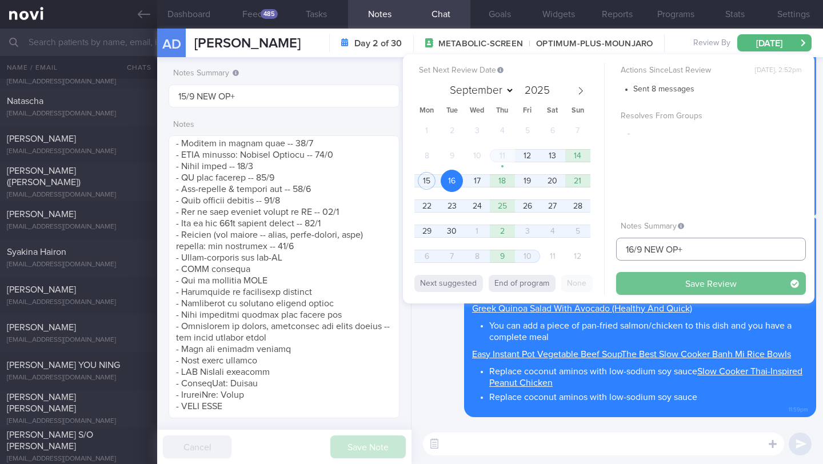
type input "16/9 NEW OP+"
click at [672, 279] on button "Save Review" at bounding box center [711, 283] width 190 height 23
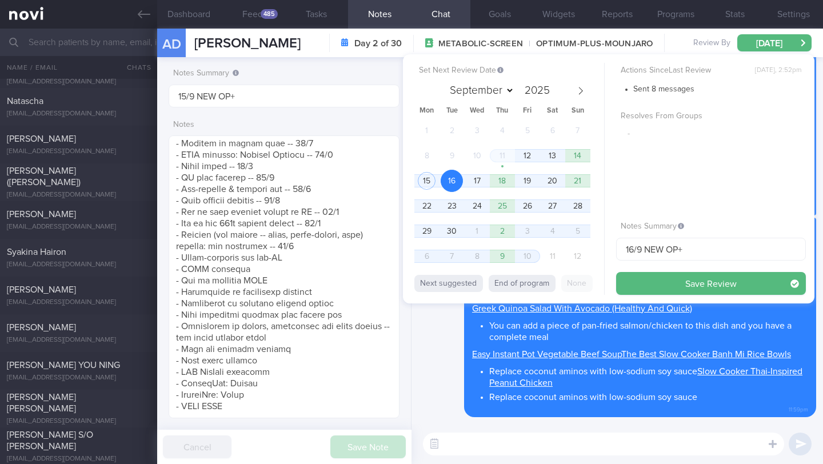
type input "16/9 NEW OP+"
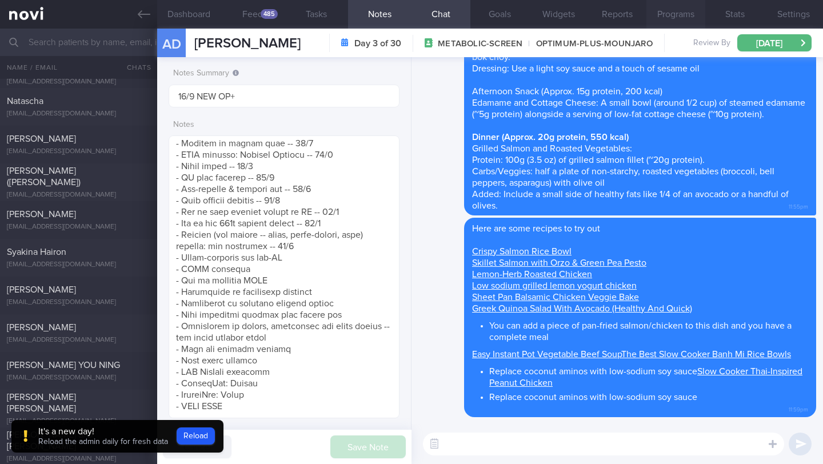
click at [670, 11] on button "Programs" at bounding box center [675, 14] width 59 height 29
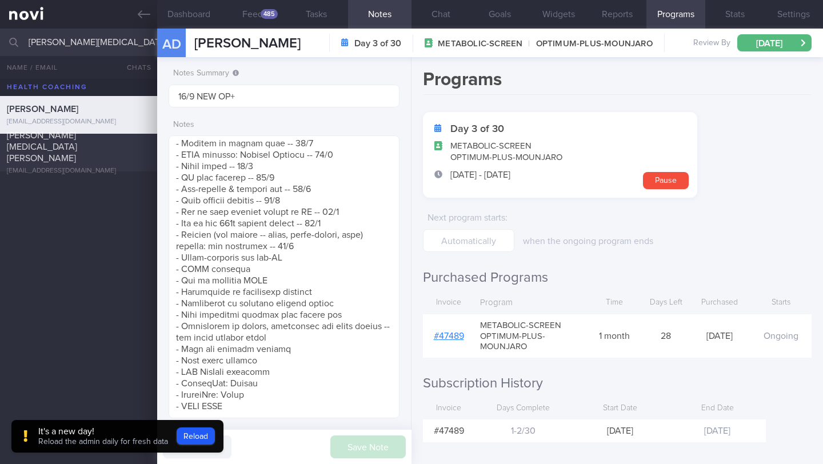
type input "[PERSON_NAME][MEDICAL_DATA] [PERSON_NAME]"
click at [97, 167] on div "[EMAIL_ADDRESS][DOMAIN_NAME]" at bounding box center [78, 171] width 143 height 9
type input "16/9 NEW MAGNUM STARTER"
type textarea "Has 2 phones - 1 android + 1 apple iphone + apple watch SUPPORT NEEDED: CHALLEN…"
type input "16/9 NEW MAGNUM STARTER"
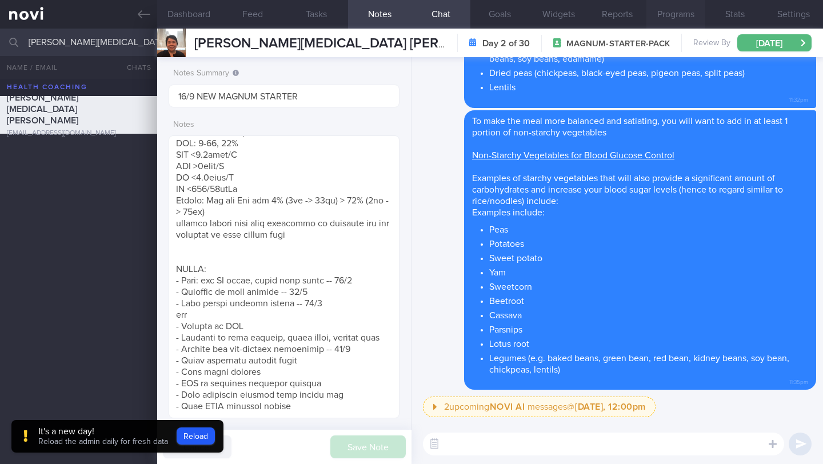
click at [687, 17] on button "Programs" at bounding box center [675, 14] width 59 height 29
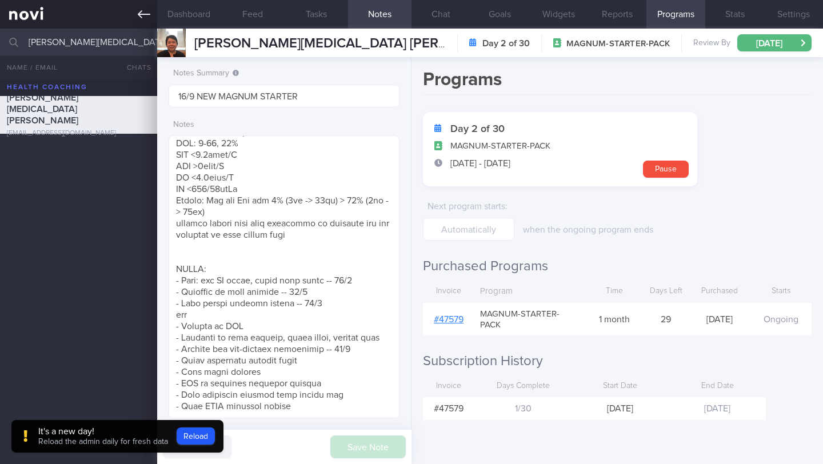
click at [147, 11] on icon at bounding box center [144, 14] width 13 height 13
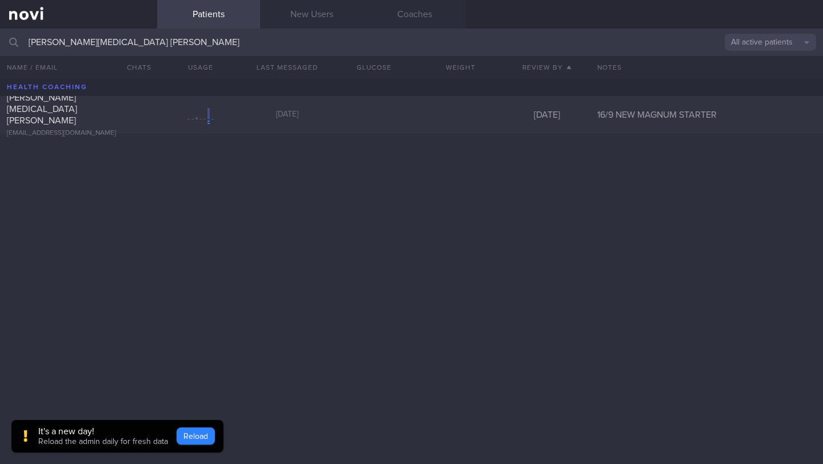
click at [196, 423] on div "It's a new day! Reload the admin daily for fresh data Reload" at bounding box center [117, 436] width 212 height 33
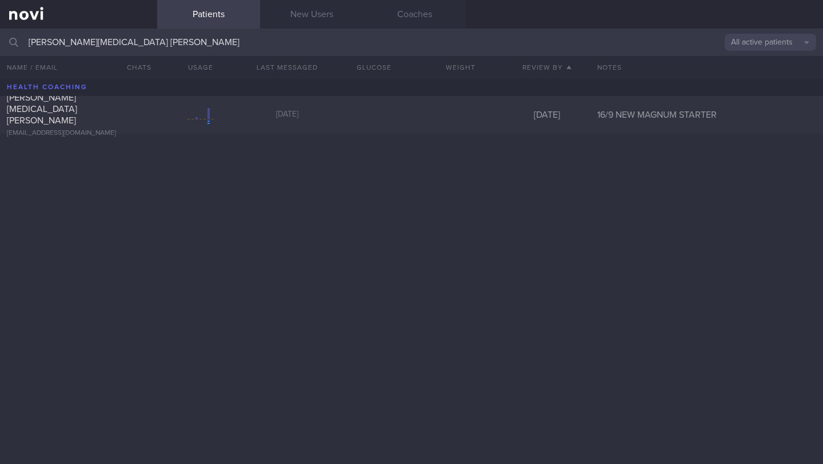
click at [197, 438] on body "You are offline! Some functionality will be unavailable Patients New Users Coac…" at bounding box center [411, 232] width 823 height 464
drag, startPoint x: 151, startPoint y: 41, endPoint x: 0, endPoint y: 39, distance: 150.8
click at [0, 39] on input "[PERSON_NAME][MEDICAL_DATA] [PERSON_NAME]" at bounding box center [411, 42] width 823 height 27
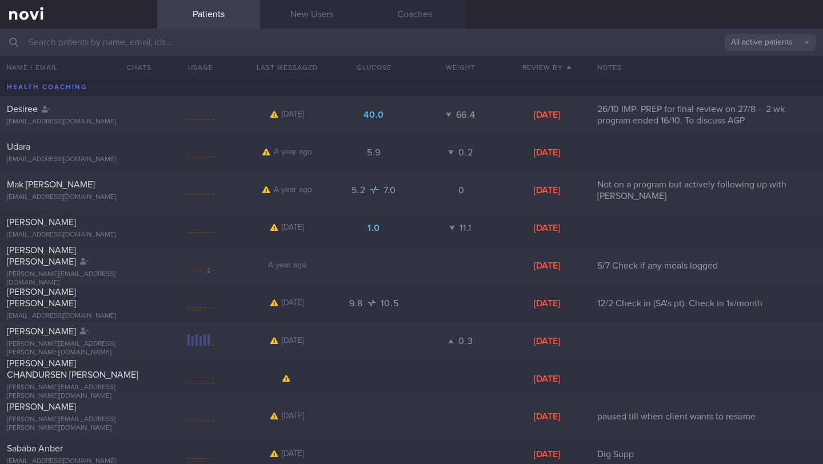
click at [752, 46] on button "All active patients" at bounding box center [769, 42] width 91 height 17
click at [745, 67] on button "Assigned patients" at bounding box center [769, 61] width 91 height 17
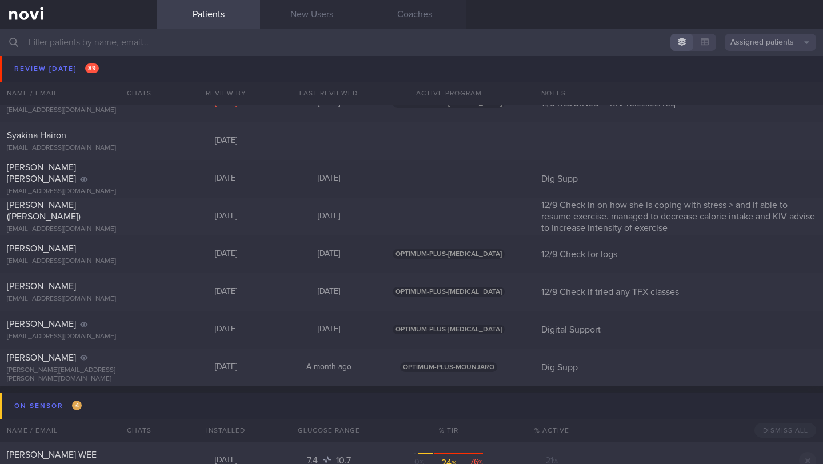
scroll to position [7227, 0]
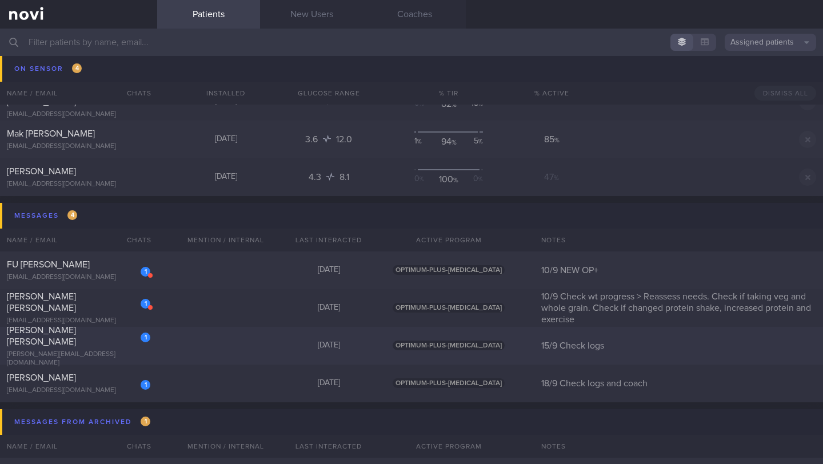
click at [68, 347] on div "1 MUK [PERSON_NAME] ASHLEY [EMAIL_ADDRESS][DOMAIN_NAME]" at bounding box center [78, 345] width 157 height 43
select select "8"
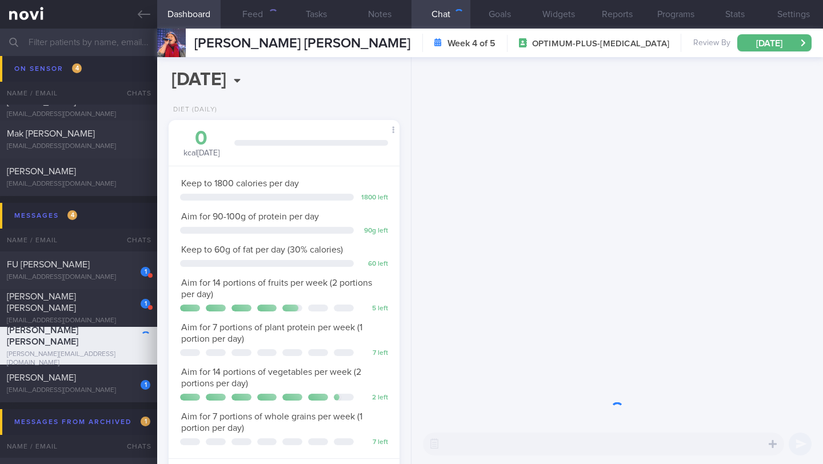
scroll to position [117, 202]
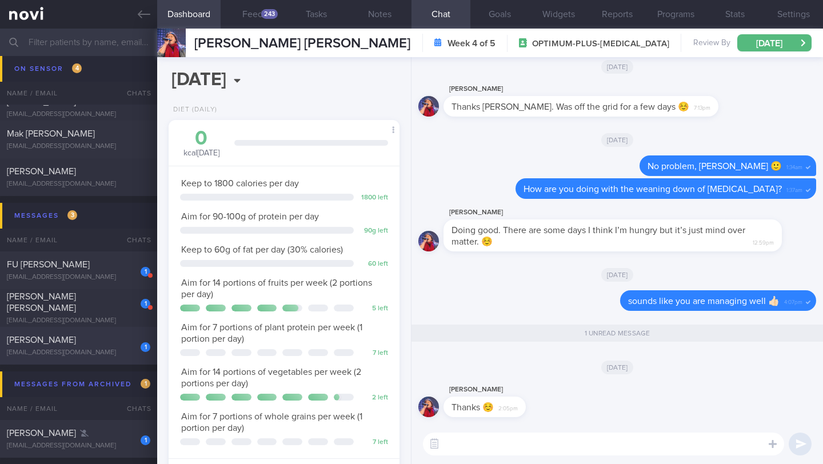
click at [69, 347] on div "1 Roy Tan chazrt@mac.com" at bounding box center [78, 345] width 157 height 23
type input "18/9 Check logs and coach"
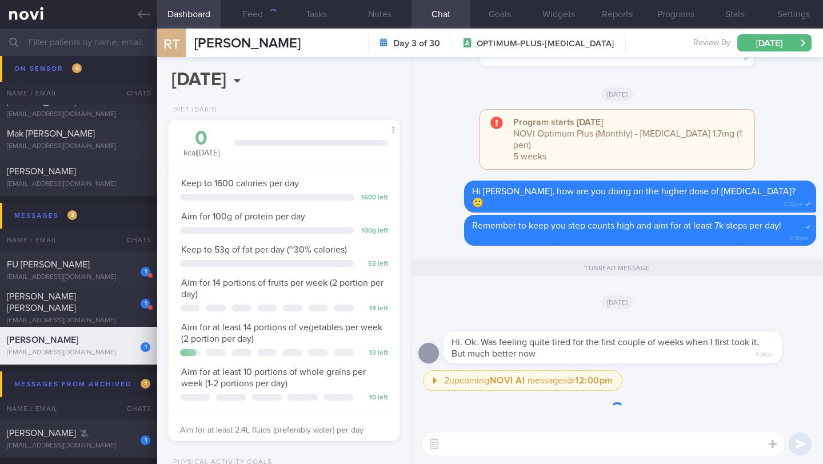
scroll to position [117, 202]
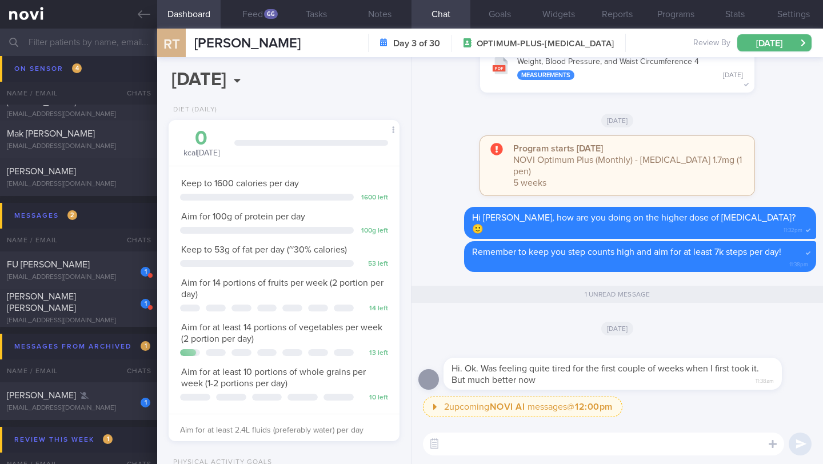
click at [476, 452] on textarea at bounding box center [603, 443] width 361 height 23
type textarea "Glad to hear the side effects subsided"
click at [275, 19] on button "Feed 66" at bounding box center [251, 14] width 63 height 29
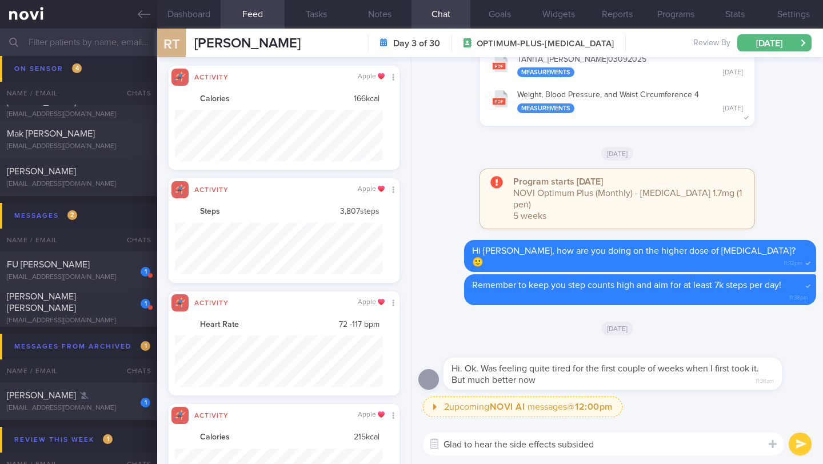
scroll to position [571137, 570981]
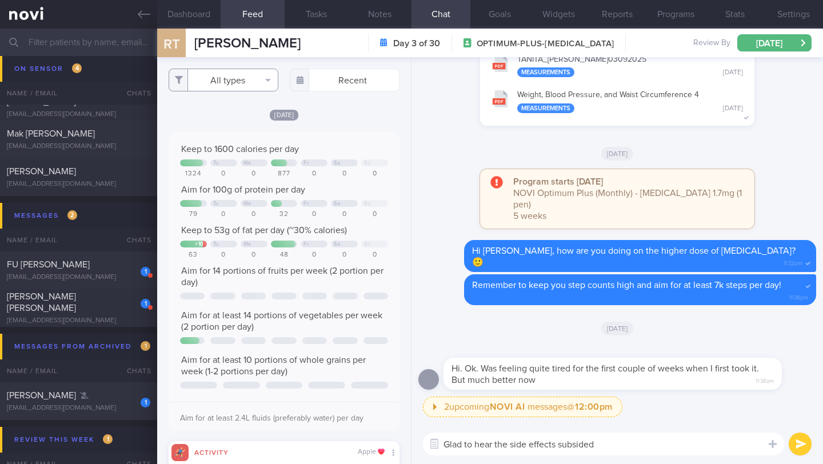
click at [267, 80] on button "All types" at bounding box center [224, 80] width 110 height 23
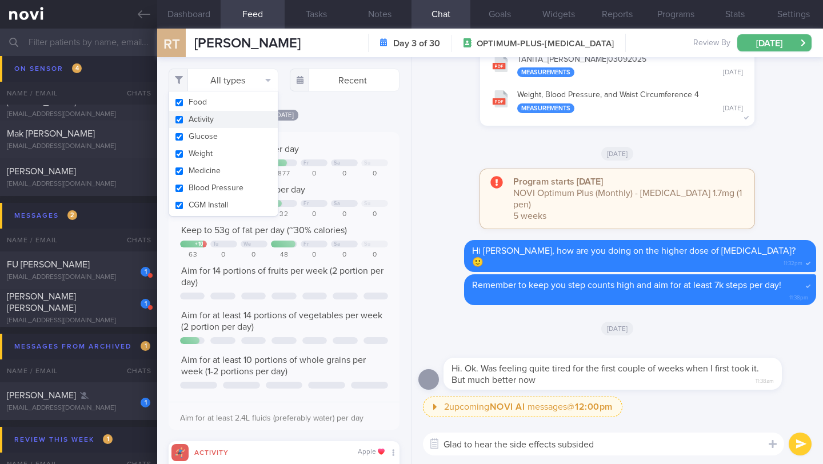
click at [238, 117] on button "Activity" at bounding box center [223, 119] width 109 height 17
checkbox input "false"
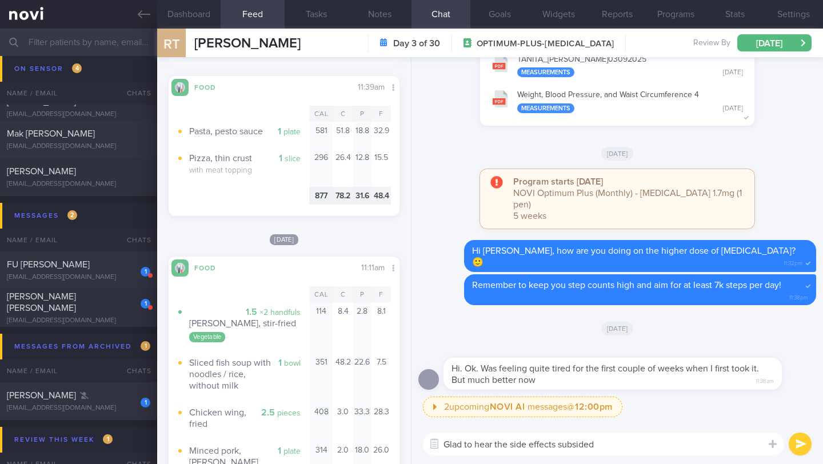
click at [606, 438] on textarea "Glad to hear the side effects subsided" at bounding box center [603, 443] width 361 height 23
click at [607, 440] on textarea "Glad to hear the side effects subsided" at bounding box center [603, 443] width 361 height 23
type textarea "Glad to hear the side effects subsided 👍🏻"
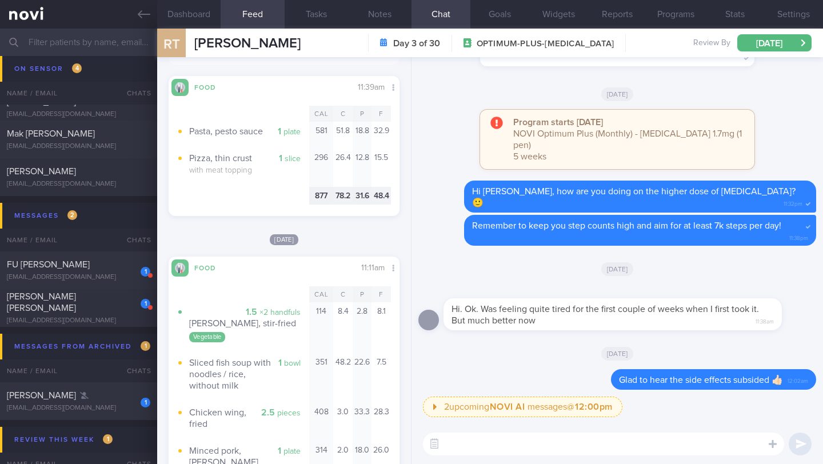
type textarea "o"
click at [373, 23] on button "Notes" at bounding box center [379, 14] width 63 height 29
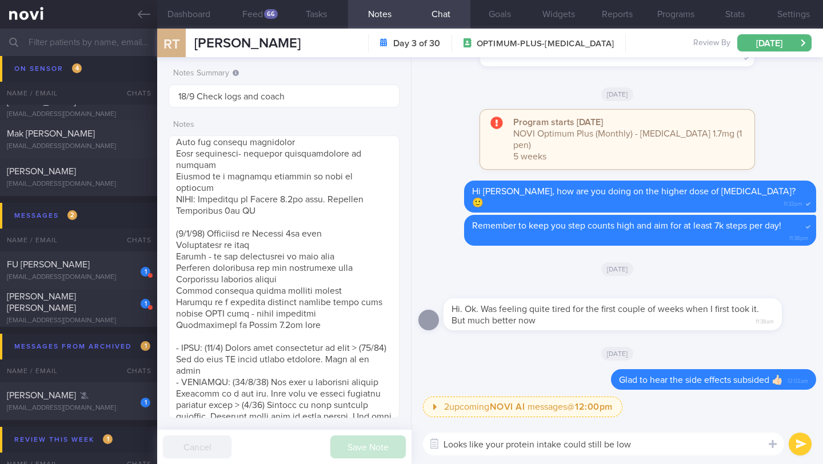
click at [647, 447] on textarea "Looks like your protein intake could still be low" at bounding box center [603, 443] width 361 height 23
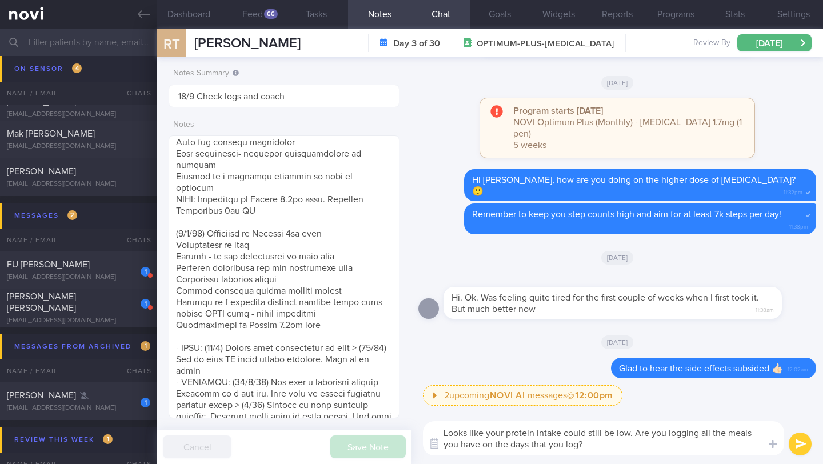
type textarea "Looks like your protein intake could still be low. Are you logging all the meal…"
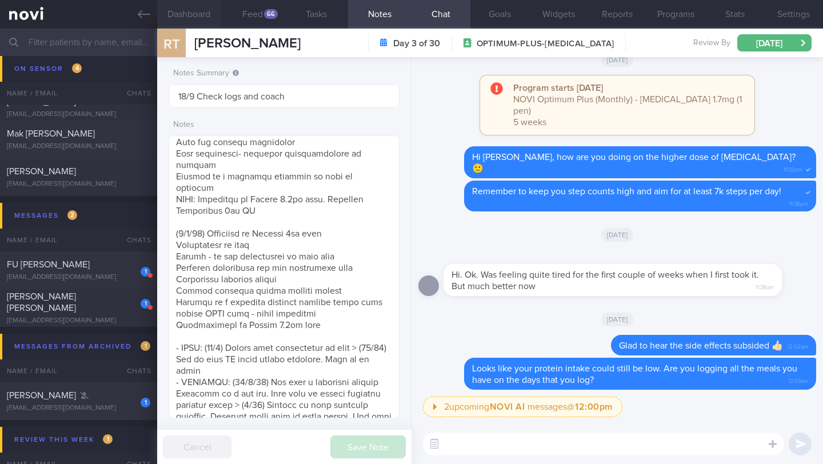
click at [193, 18] on button "Dashboard" at bounding box center [188, 14] width 63 height 29
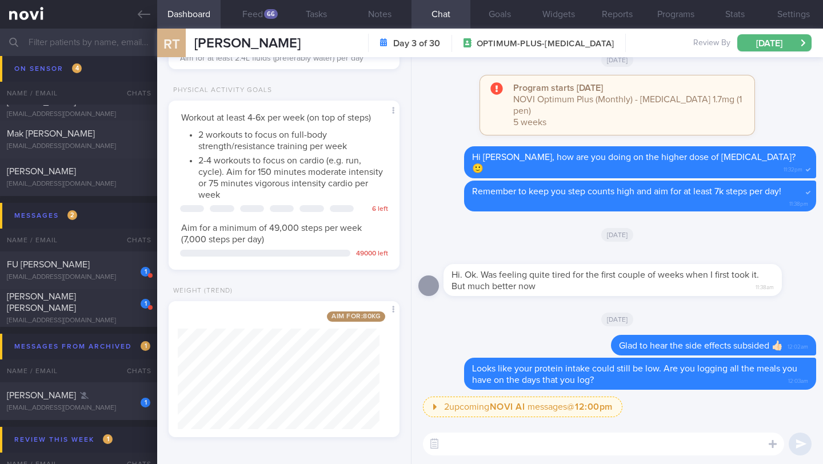
scroll to position [287, 0]
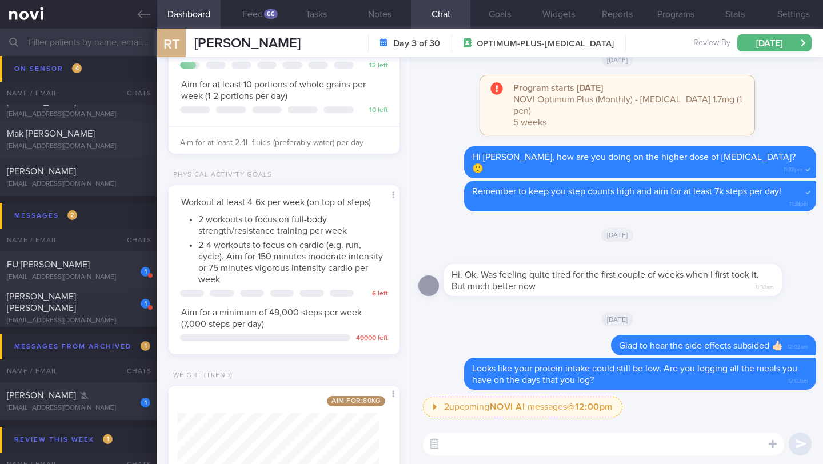
click at [475, 451] on textarea at bounding box center [603, 443] width 361 height 23
type textarea "Facing any challenges with fitting in workouts?"
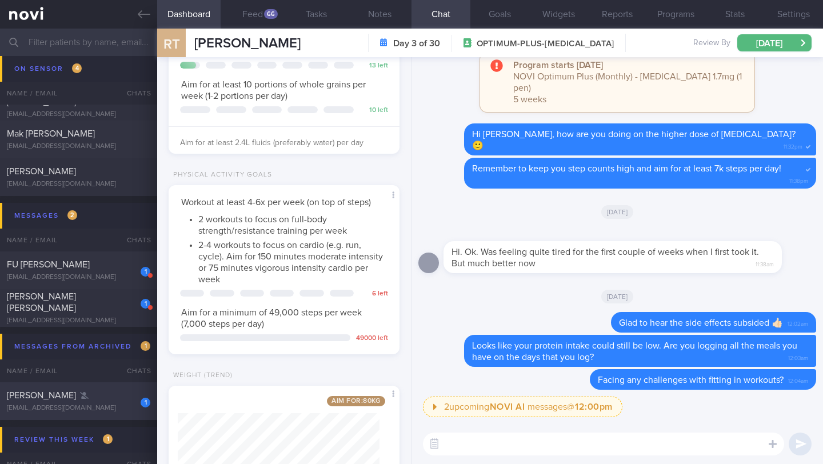
click at [108, 404] on div "[EMAIL_ADDRESS][DOMAIN_NAME]" at bounding box center [78, 408] width 143 height 9
type input "12/9 SAF LIP"
type textarea "SUPPORT NEEDED: CHALLENGE: Wt Targets: 54yo Chinese male - Pmhx: High blood cho…"
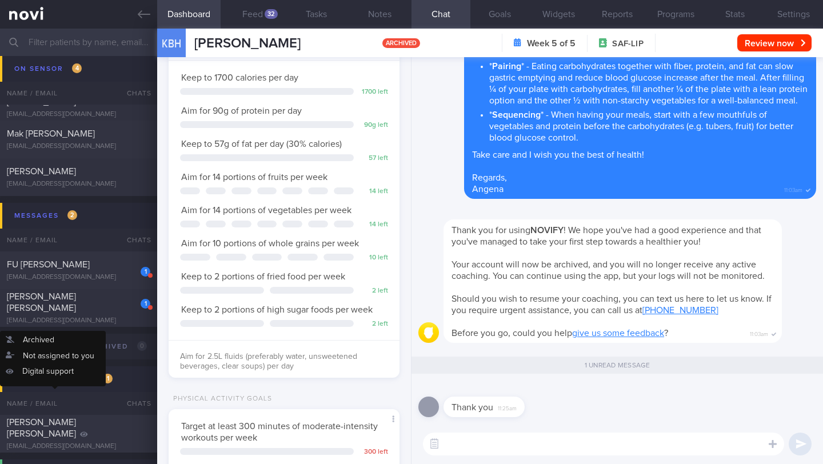
scroll to position [103, 206]
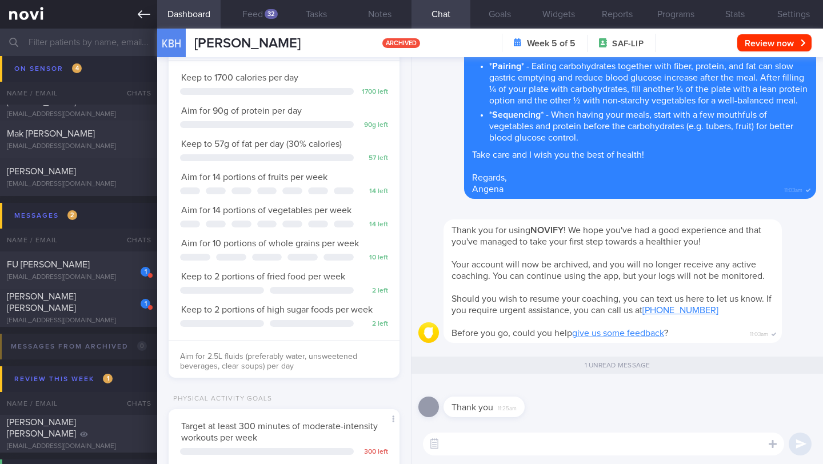
click at [148, 13] on icon at bounding box center [144, 14] width 13 height 13
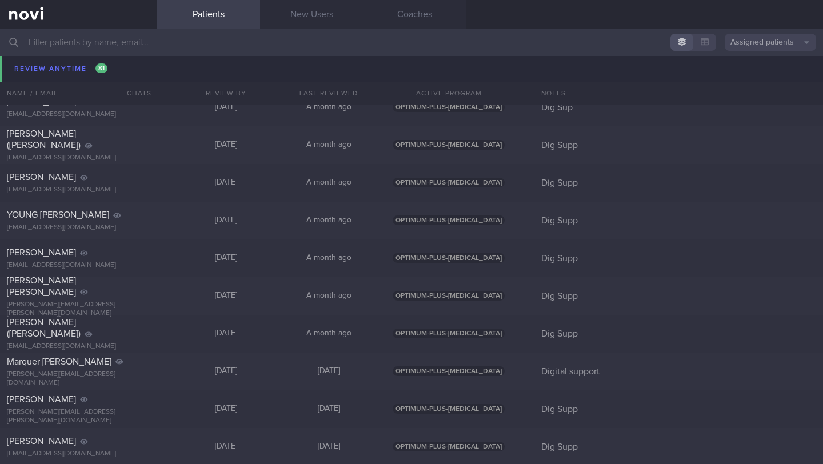
scroll to position [11015, 0]
